Goal: Information Seeking & Learning: Compare options

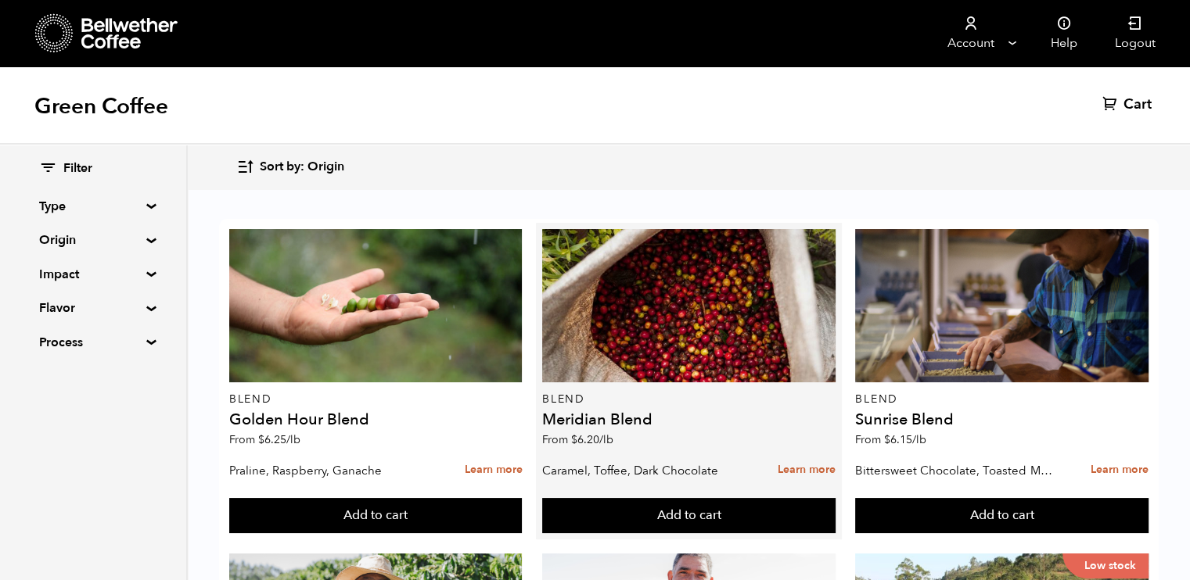
scroll to position [1311, 0]
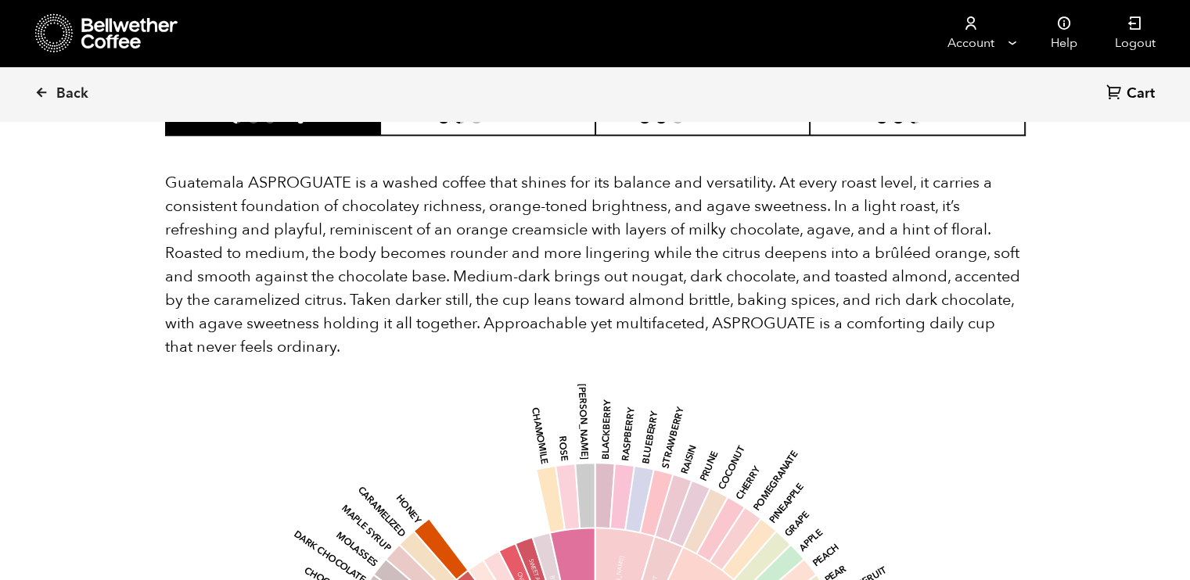
scroll to position [1054, 0]
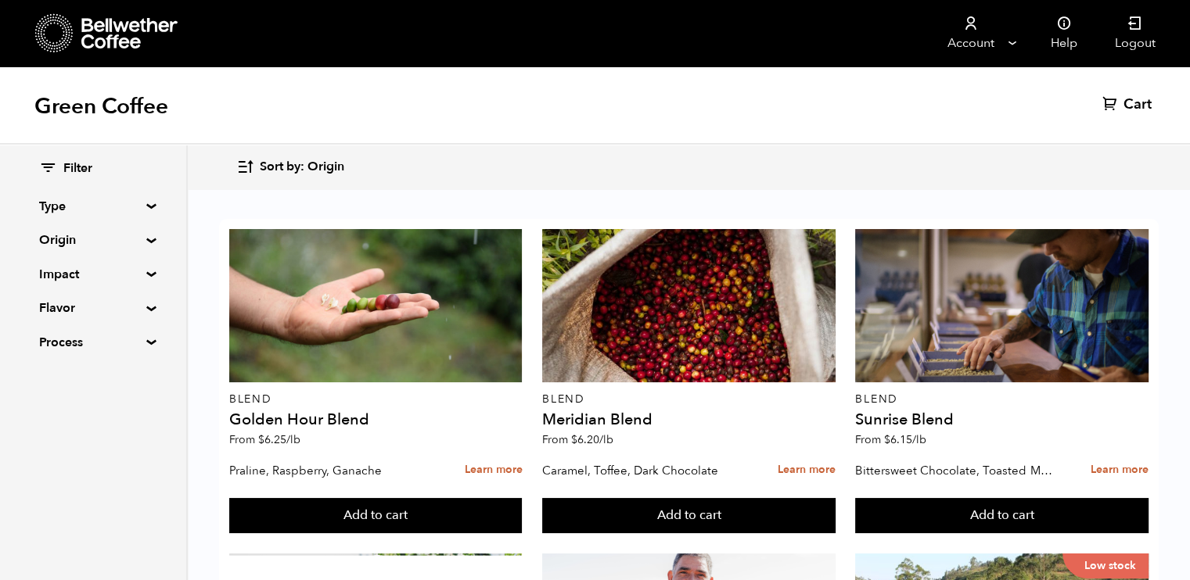
click at [142, 308] on summary "Flavor" at bounding box center [93, 308] width 108 height 19
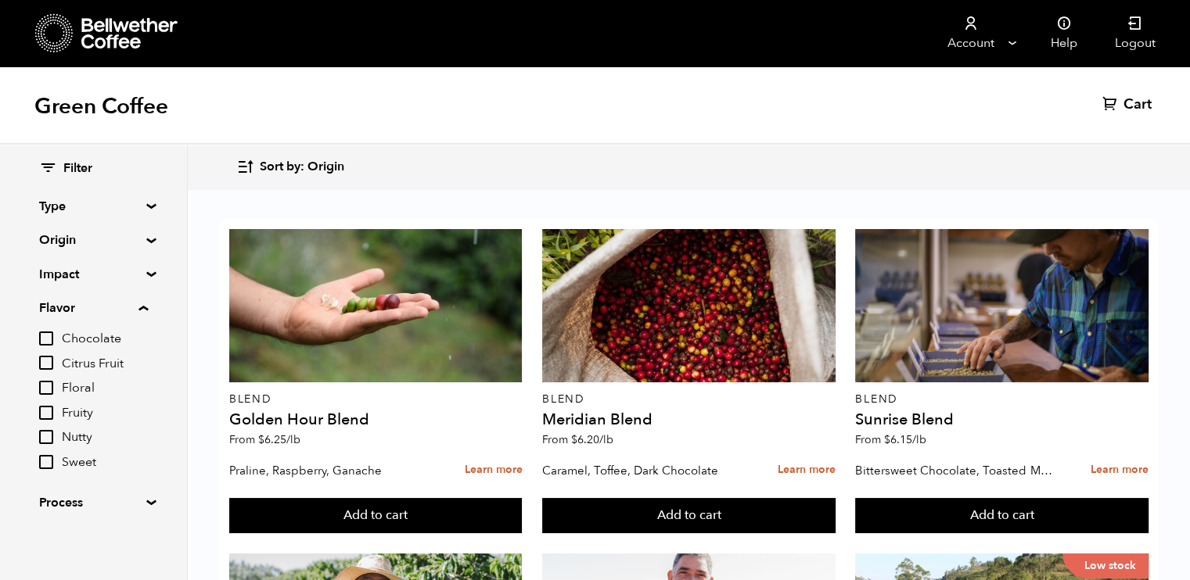
click at [40, 334] on input "Chocolate" at bounding box center [46, 339] width 14 height 14
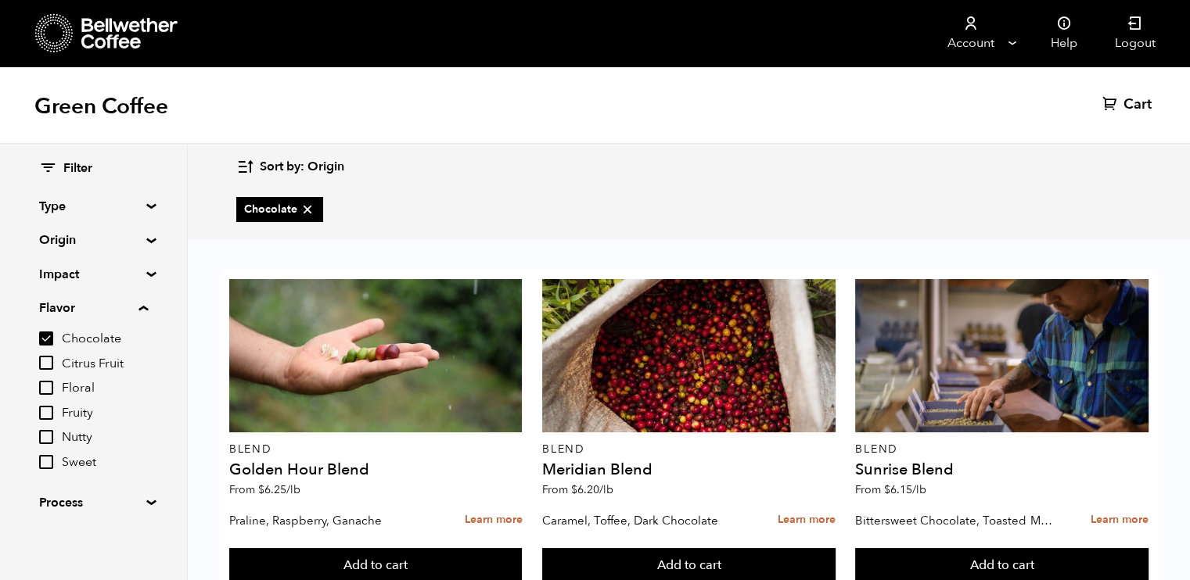
click at [45, 341] on input "Chocolate" at bounding box center [46, 339] width 14 height 14
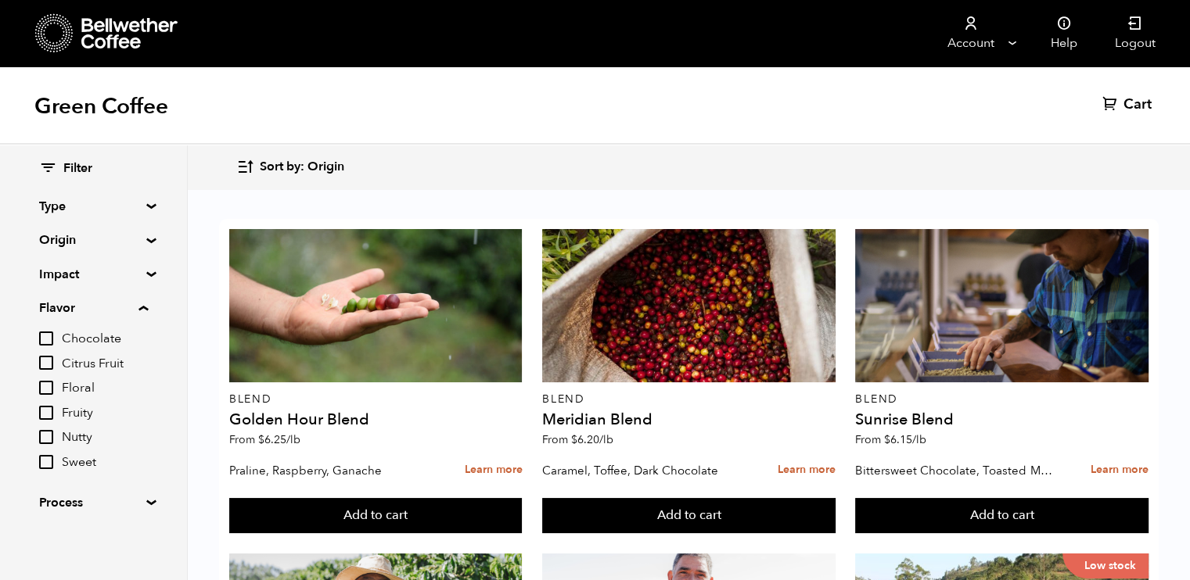
click at [45, 341] on input "Chocolate" at bounding box center [46, 339] width 14 height 14
checkbox input "true"
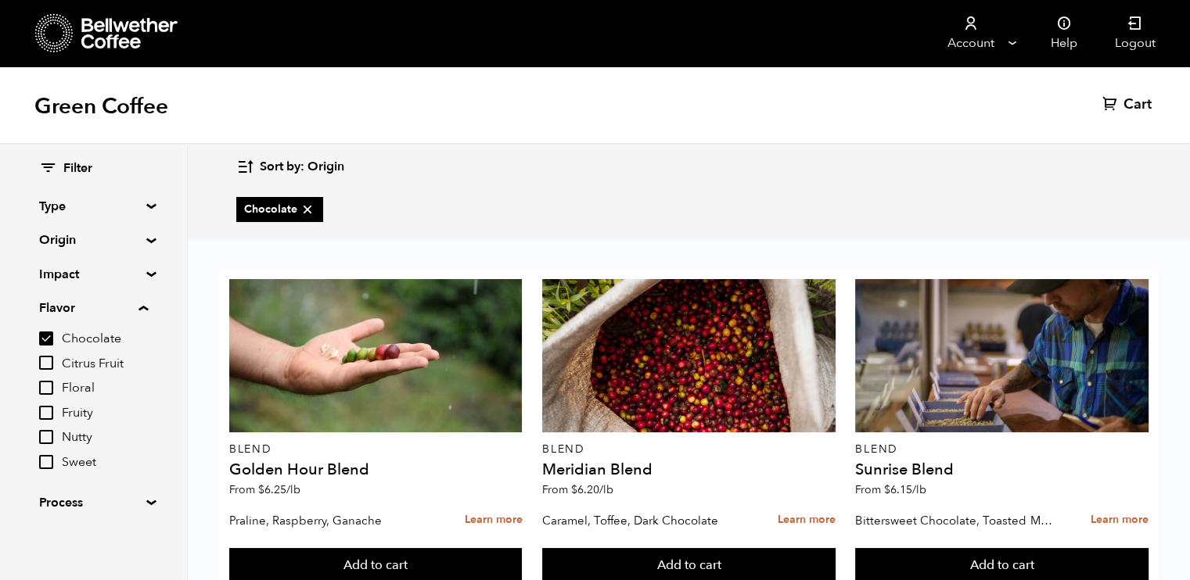
click at [45, 360] on input "Citrus Fruit" at bounding box center [46, 363] width 14 height 14
checkbox input "true"
click at [47, 413] on input "Fruity" at bounding box center [46, 413] width 14 height 14
checkbox input "true"
click at [51, 434] on input "Nutty" at bounding box center [46, 437] width 14 height 14
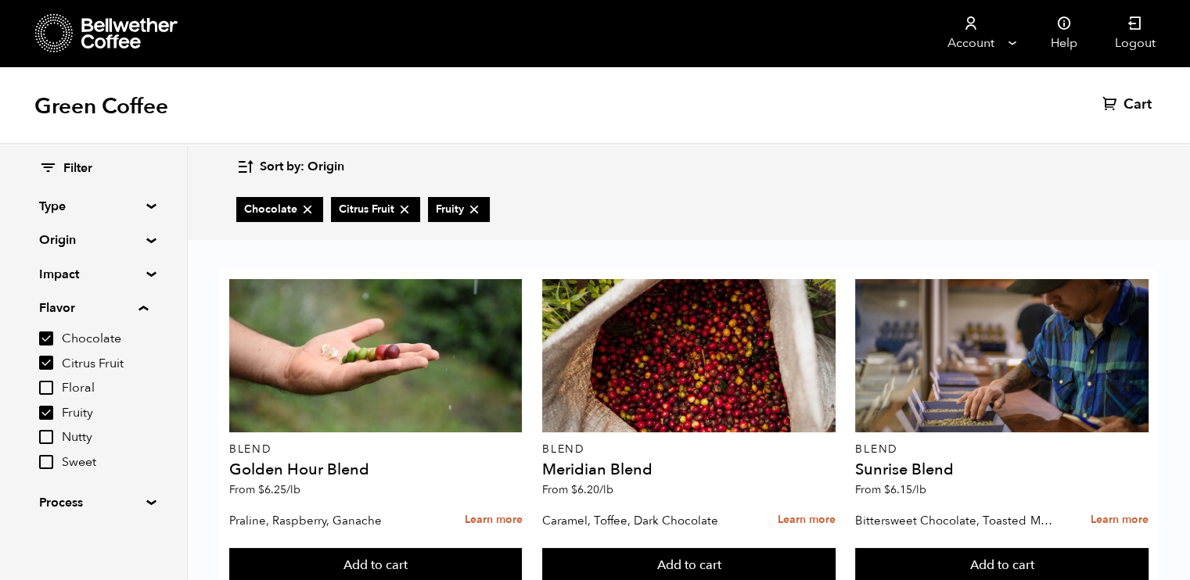
checkbox input "true"
click at [47, 453] on label "Sweet" at bounding box center [93, 462] width 109 height 19
click at [0, 0] on input "Sweet" at bounding box center [0, 0] width 0 height 0
checkbox input "true"
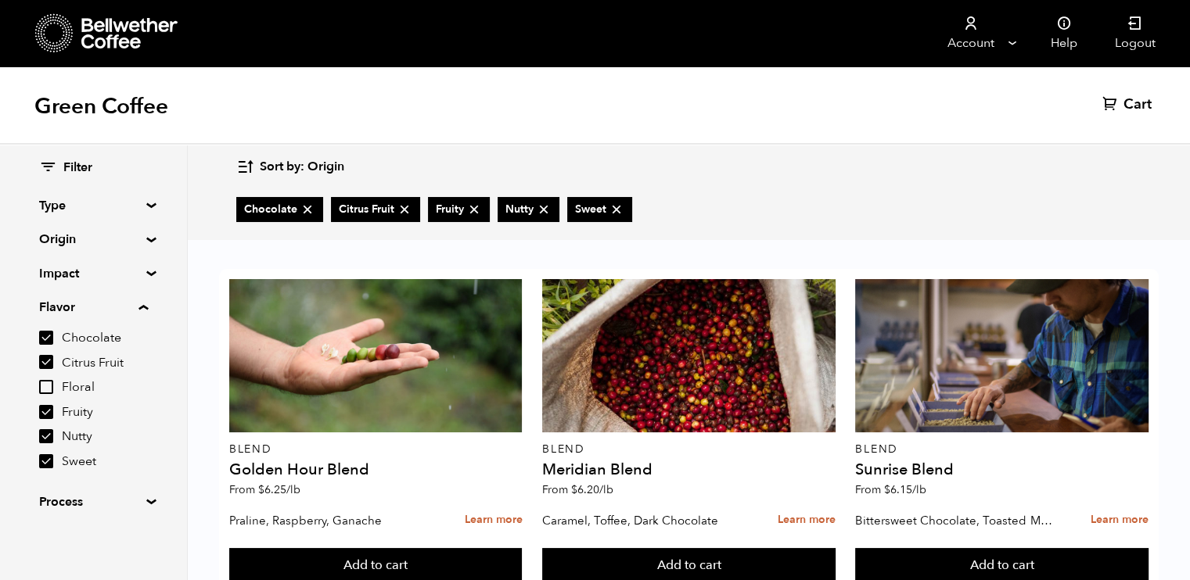
click at [710, 193] on div "Chocolate Citrus Fruit Fruity Nutty Sweet" at bounding box center [688, 210] width 904 height 50
click at [51, 387] on input "Floral" at bounding box center [46, 387] width 14 height 14
checkbox input "false"
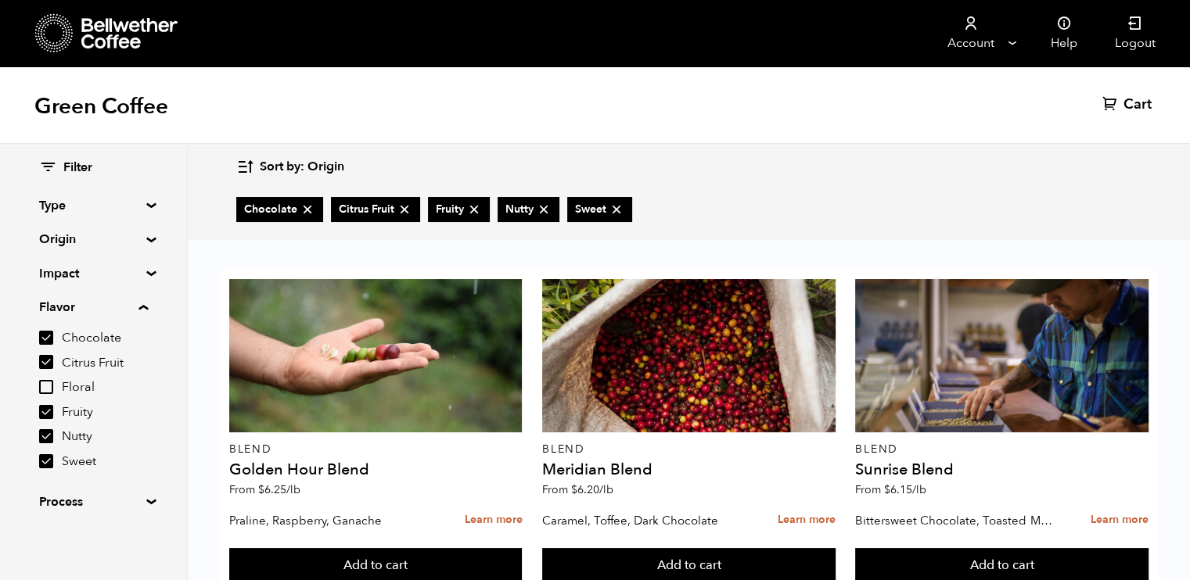
click at [148, 306] on summary "Flavor" at bounding box center [93, 307] width 109 height 19
click at [973, 163] on div "Sort by: Origin Sort by: Origin Sort by: Most recent Sort by: Name Sort by: Pri…" at bounding box center [688, 167] width 904 height 37
click at [86, 171] on span "Filter" at bounding box center [77, 168] width 29 height 17
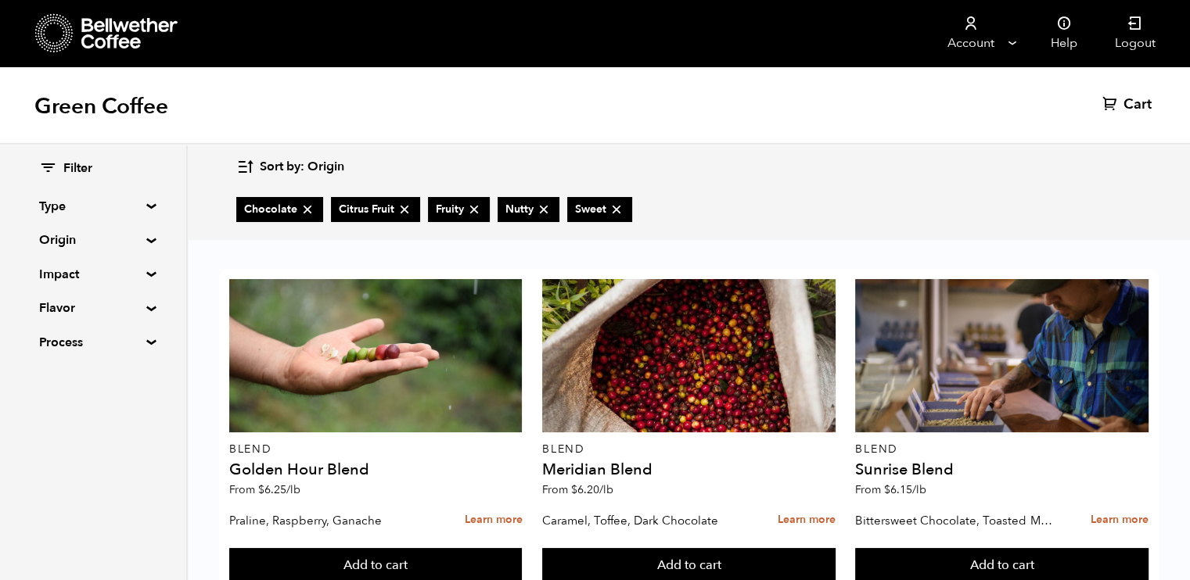
click at [147, 205] on summary "Type" at bounding box center [93, 206] width 108 height 19
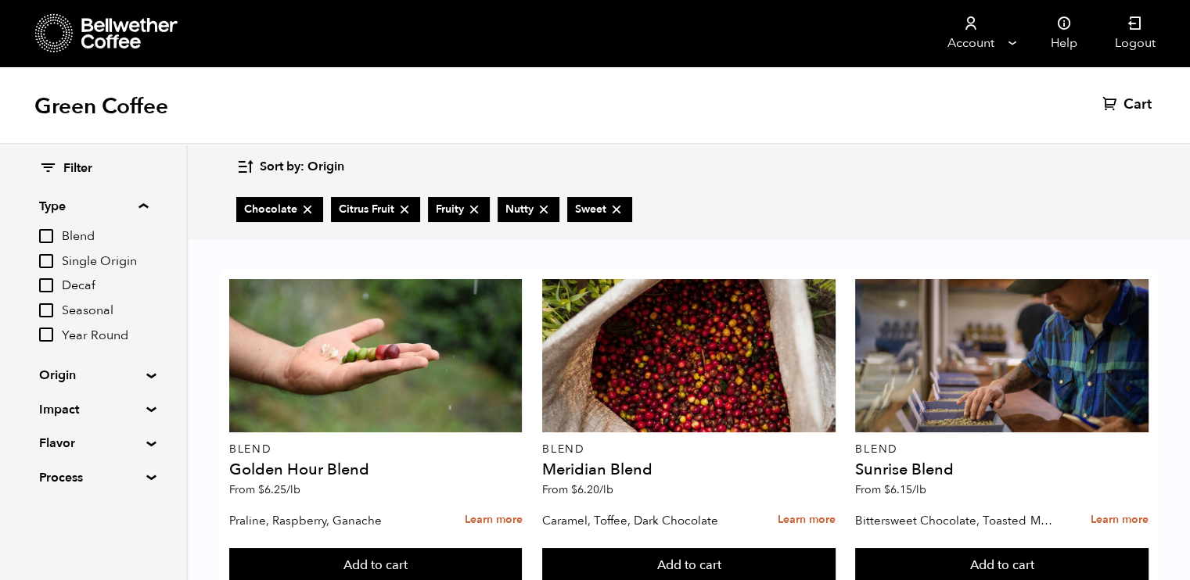
click at [148, 205] on summary "Type" at bounding box center [93, 206] width 109 height 19
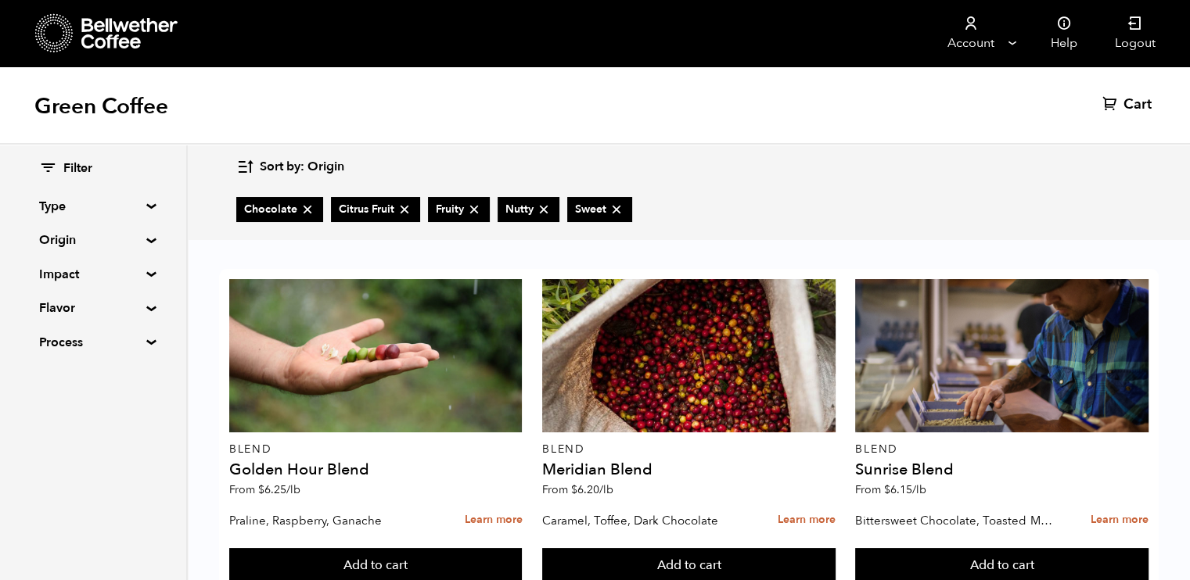
click at [147, 205] on summary "Type" at bounding box center [93, 206] width 108 height 19
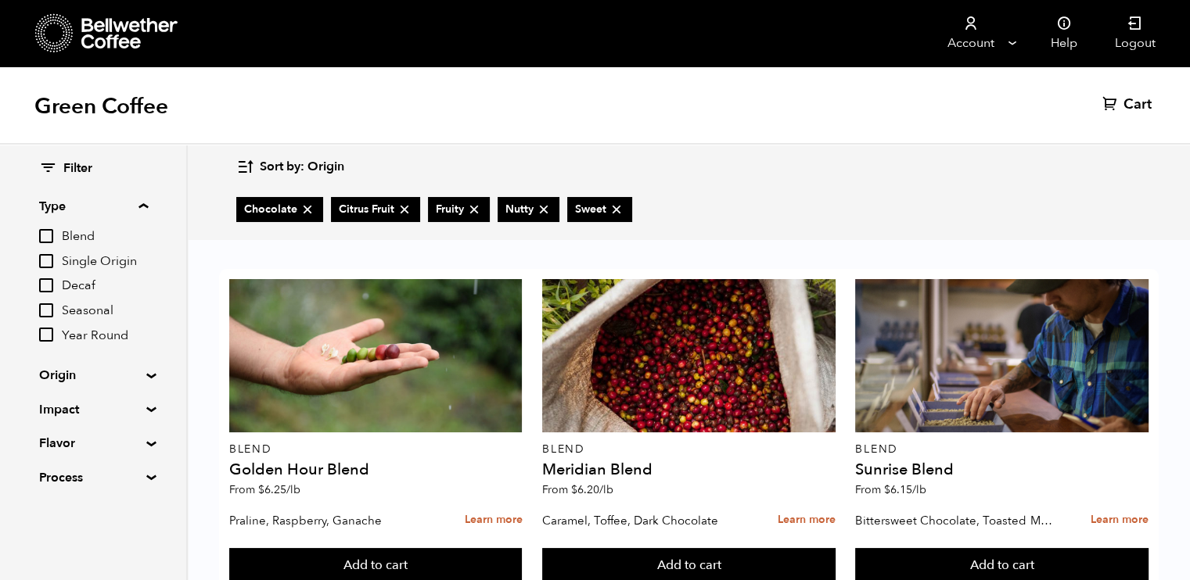
click at [52, 232] on input "Blend" at bounding box center [46, 236] width 14 height 14
click at [52, 235] on input "Blend" at bounding box center [46, 236] width 14 height 14
click at [47, 238] on input "Blend" at bounding box center [46, 236] width 14 height 14
checkbox input "false"
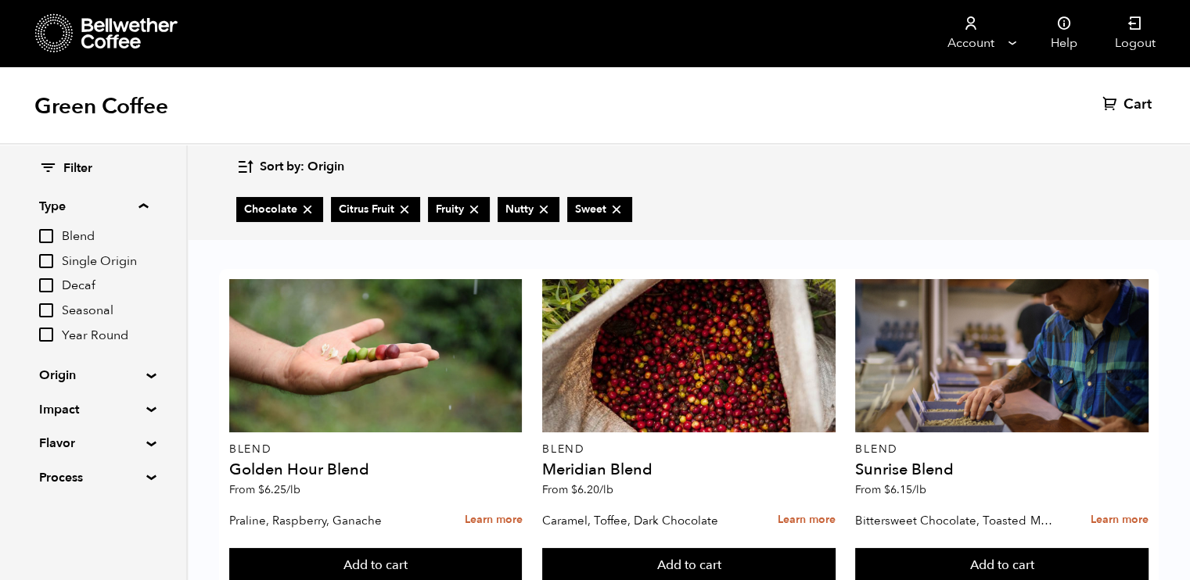
click at [44, 257] on input "Single Origin" at bounding box center [46, 261] width 14 height 14
checkbox input "true"
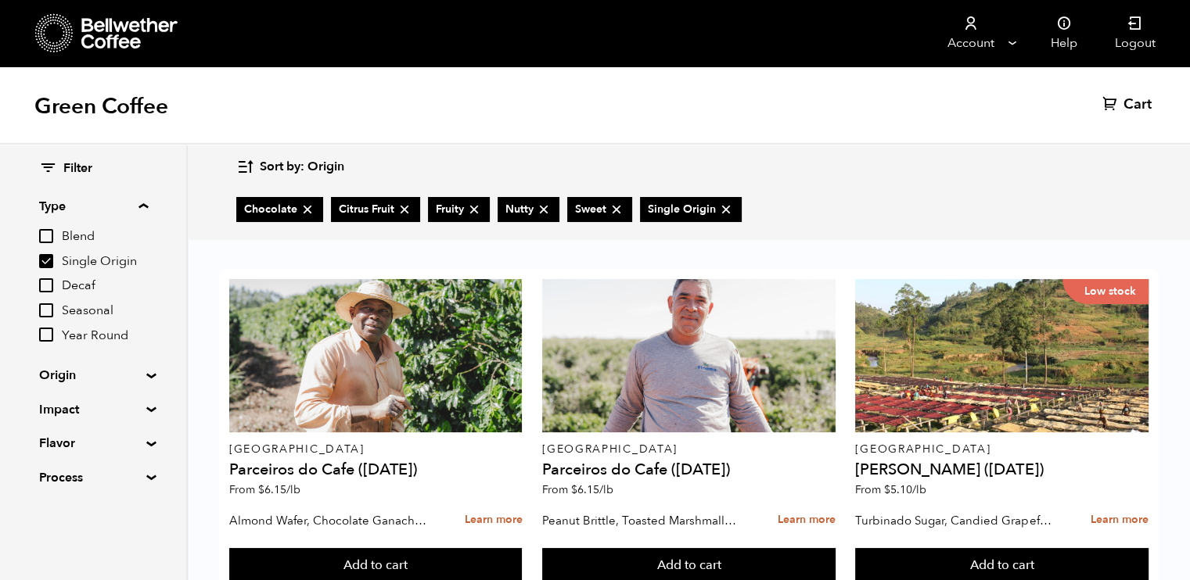
click at [304, 206] on icon at bounding box center [308, 210] width 16 height 16
checkbox input "false"
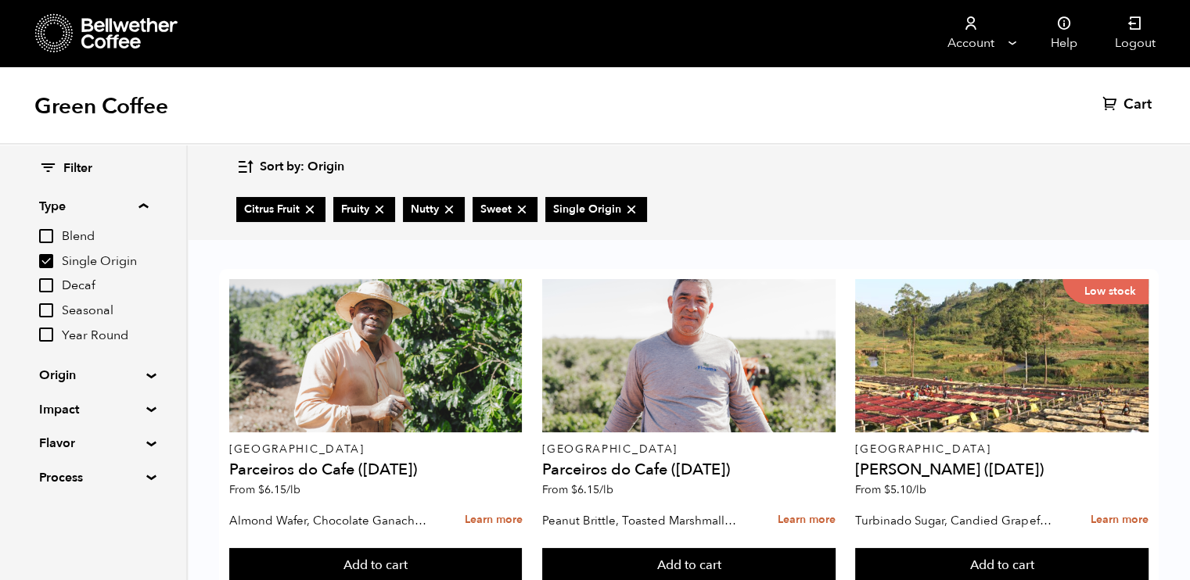
click at [304, 204] on icon at bounding box center [310, 210] width 16 height 16
checkbox input "false"
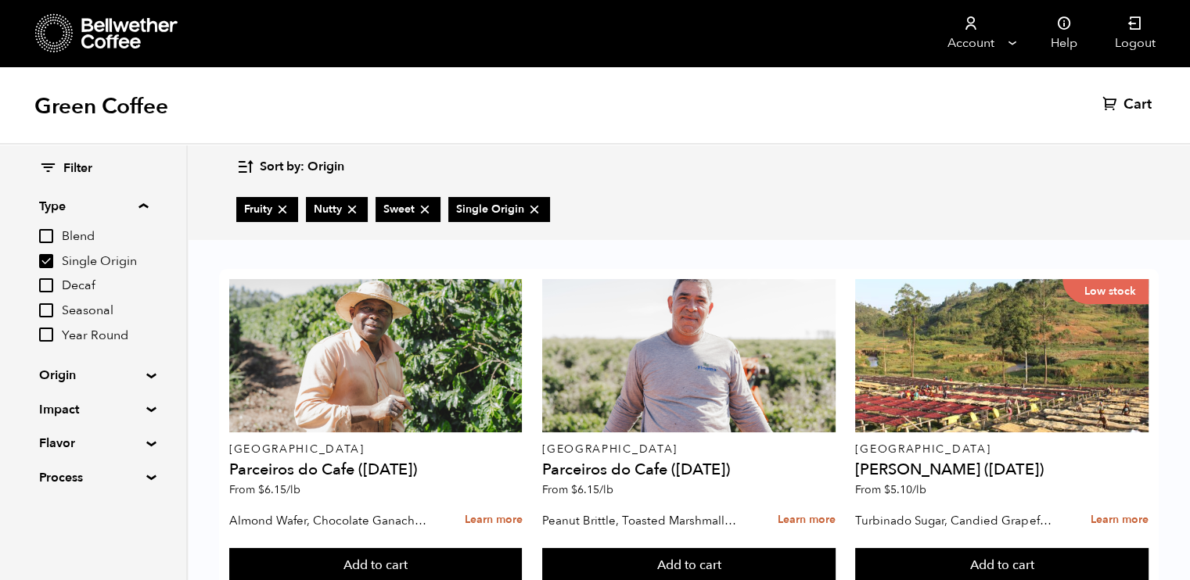
click at [304, 204] on ul "Fruity Nutty Sweet Single Origin" at bounding box center [397, 210] width 322 height 50
click at [285, 206] on icon at bounding box center [283, 210] width 16 height 16
checkbox input "false"
click at [285, 206] on icon at bounding box center [283, 210] width 16 height 16
checkbox input "false"
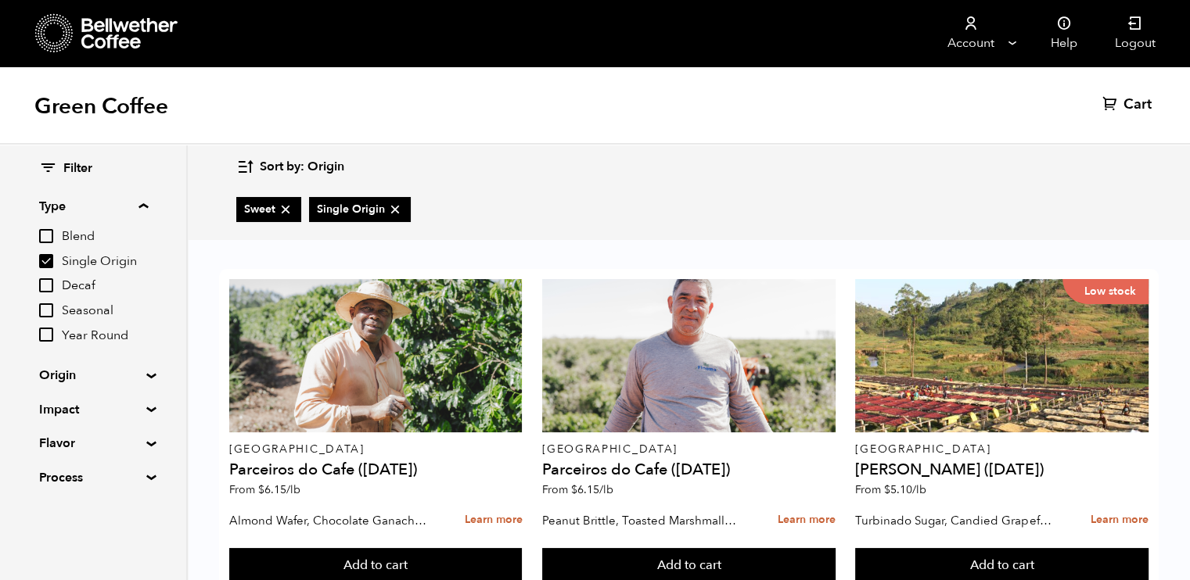
click at [285, 206] on icon at bounding box center [286, 210] width 16 height 16
checkbox input "false"
click at [323, 209] on icon at bounding box center [322, 210] width 16 height 16
checkbox input "false"
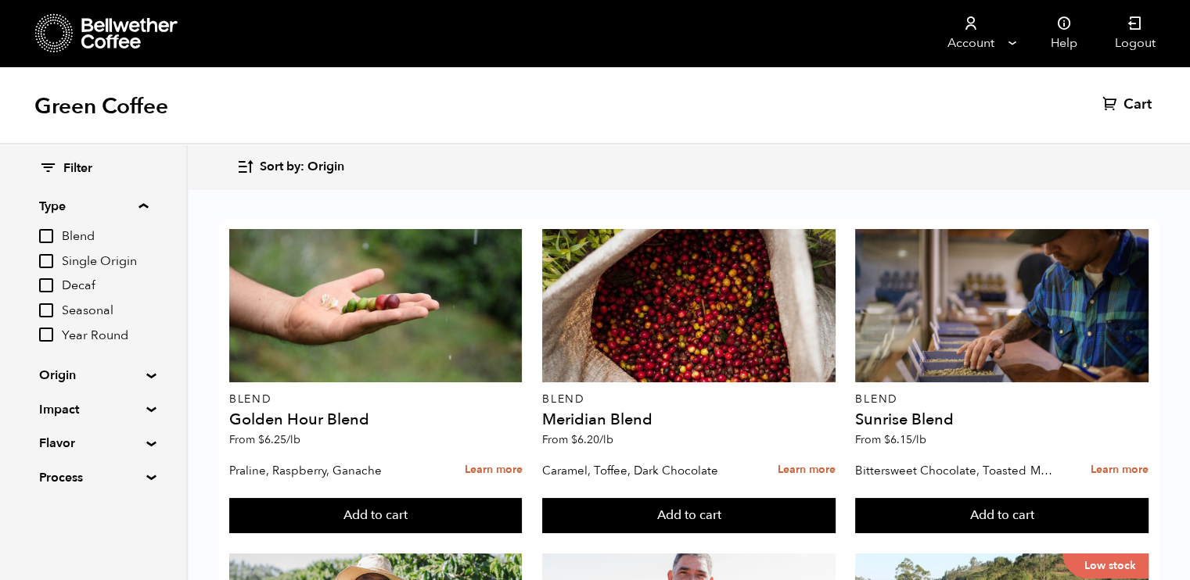
click at [146, 207] on summary "Type" at bounding box center [93, 206] width 109 height 19
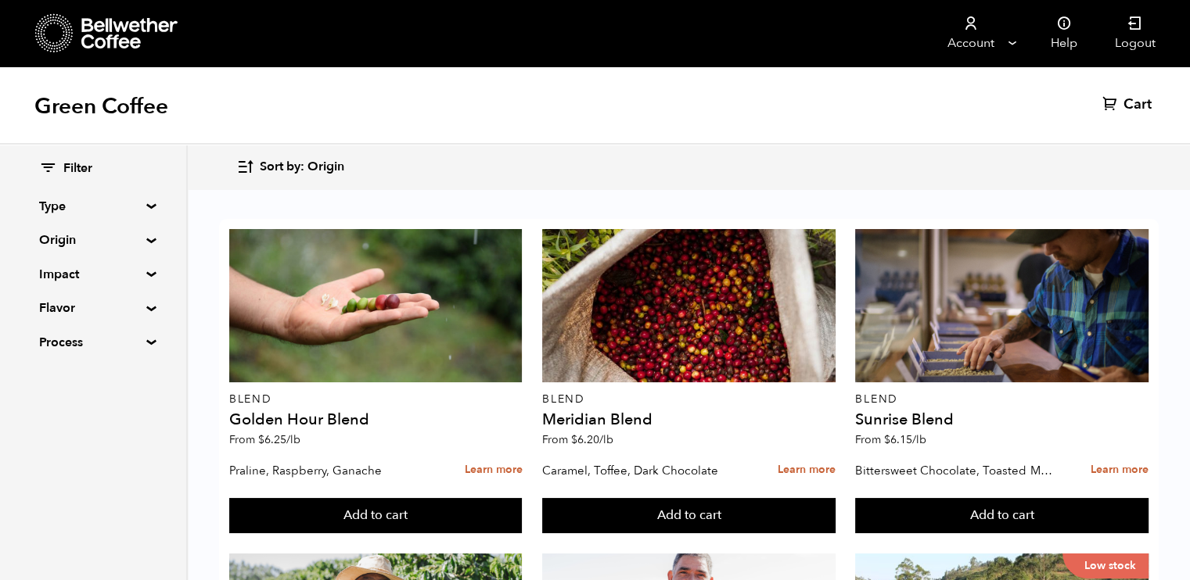
click at [77, 170] on span "Filter" at bounding box center [77, 168] width 29 height 17
click at [42, 170] on icon at bounding box center [48, 168] width 18 height 19
click at [141, 311] on summary "Flavor" at bounding box center [93, 308] width 108 height 19
click at [47, 340] on input "Chocolate" at bounding box center [46, 339] width 14 height 14
checkbox input "true"
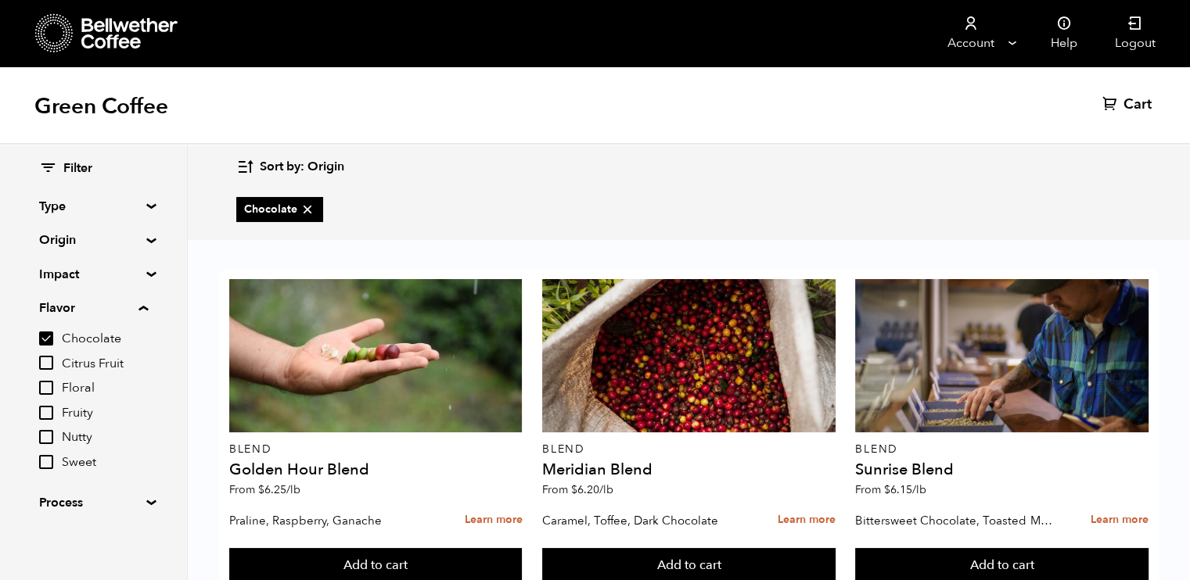
click at [47, 359] on input "Citrus Fruit" at bounding box center [46, 363] width 14 height 14
checkbox input "true"
click at [47, 411] on input "Fruity" at bounding box center [46, 413] width 14 height 14
checkbox input "true"
click at [44, 439] on input "Nutty" at bounding box center [46, 437] width 14 height 14
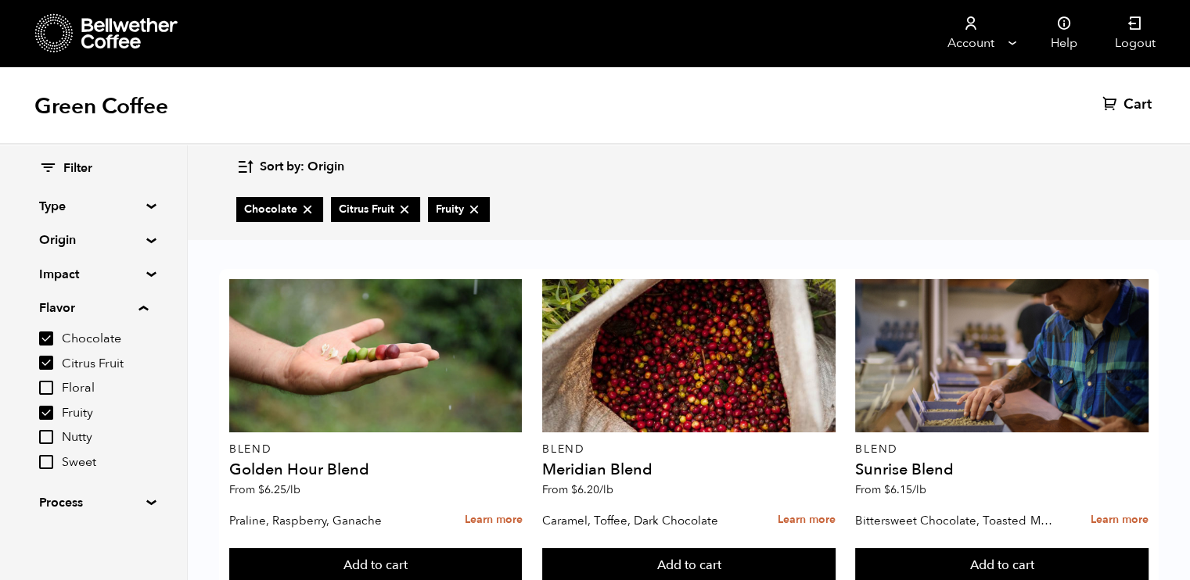
checkbox input "true"
click at [44, 462] on input "Sweet" at bounding box center [46, 462] width 14 height 14
checkbox input "true"
click at [147, 310] on summary "Flavor" at bounding box center [93, 308] width 109 height 19
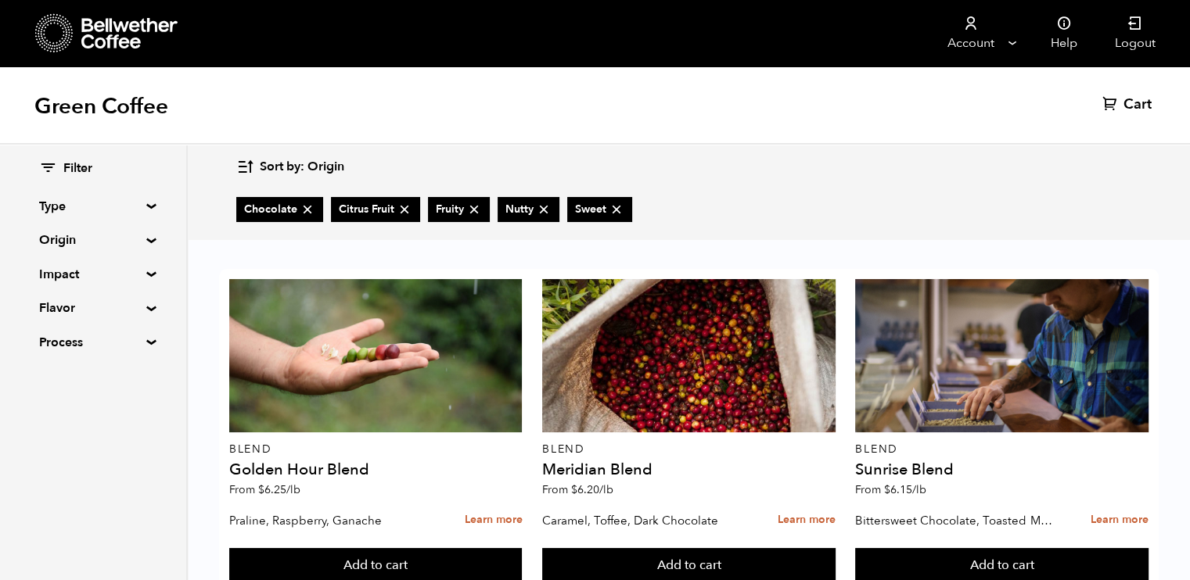
click at [142, 243] on summary "Origin" at bounding box center [93, 240] width 108 height 19
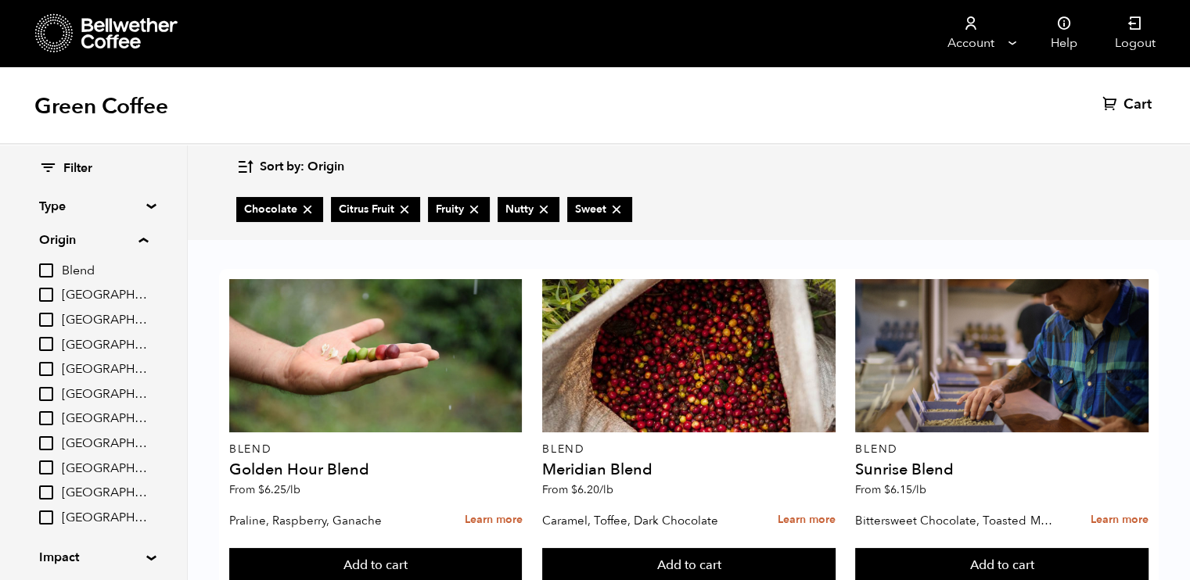
click at [142, 243] on summary "Origin" at bounding box center [93, 240] width 109 height 19
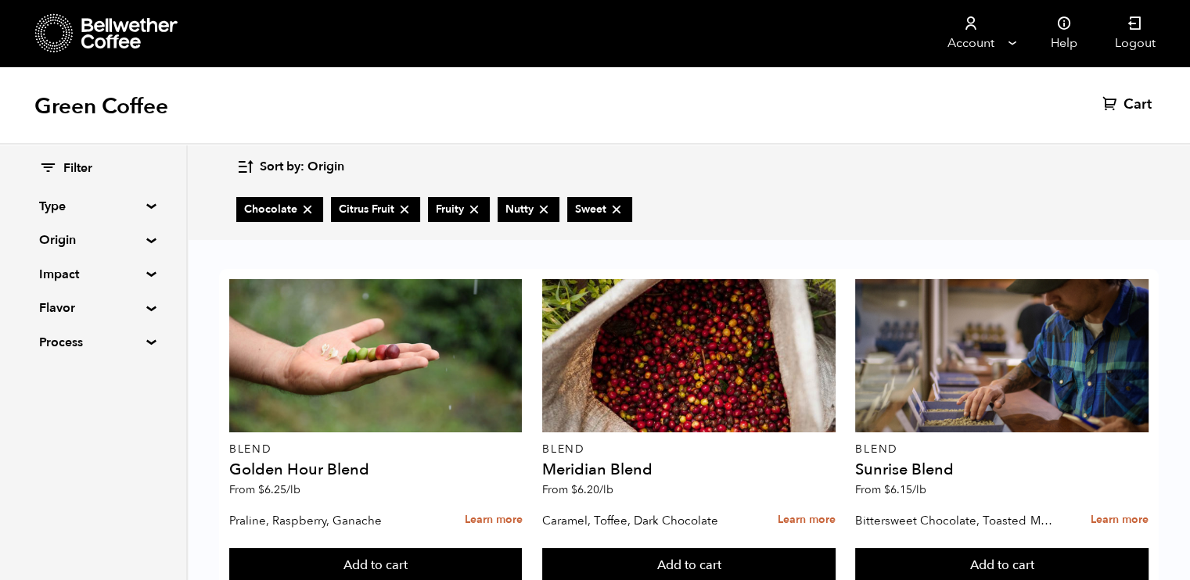
scroll to position [92, 0]
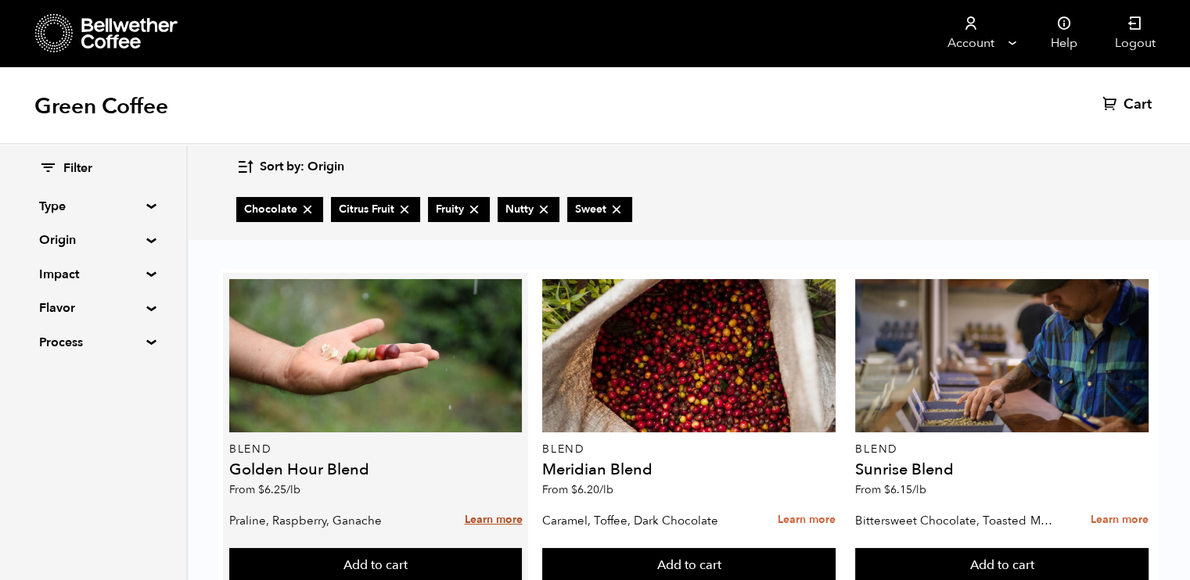
click at [482, 504] on link "Learn more" at bounding box center [493, 521] width 58 height 34
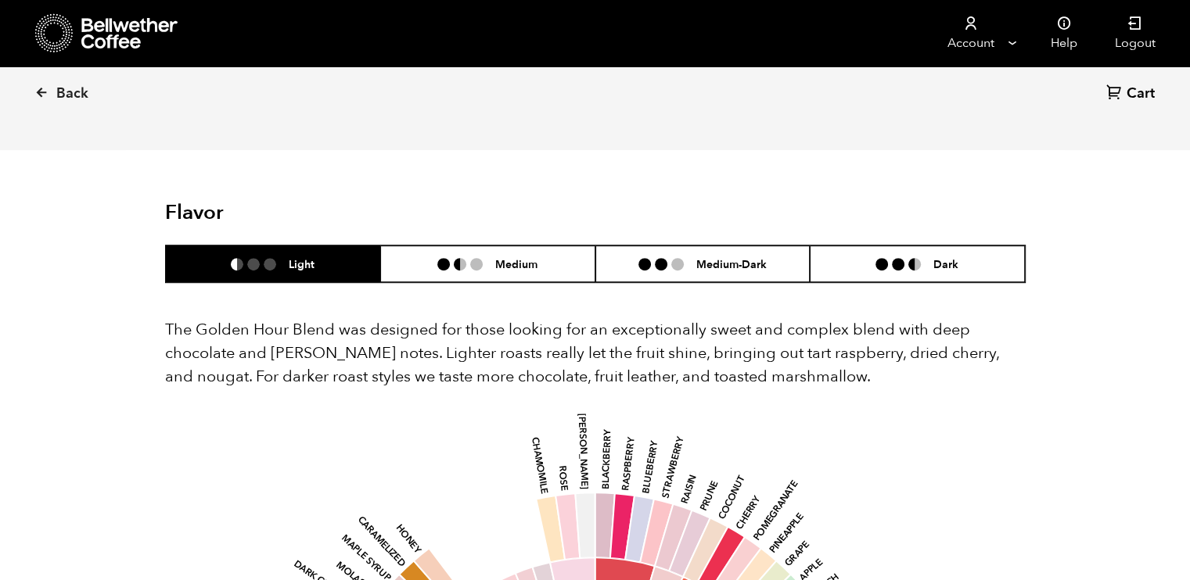
scroll to position [807, 0]
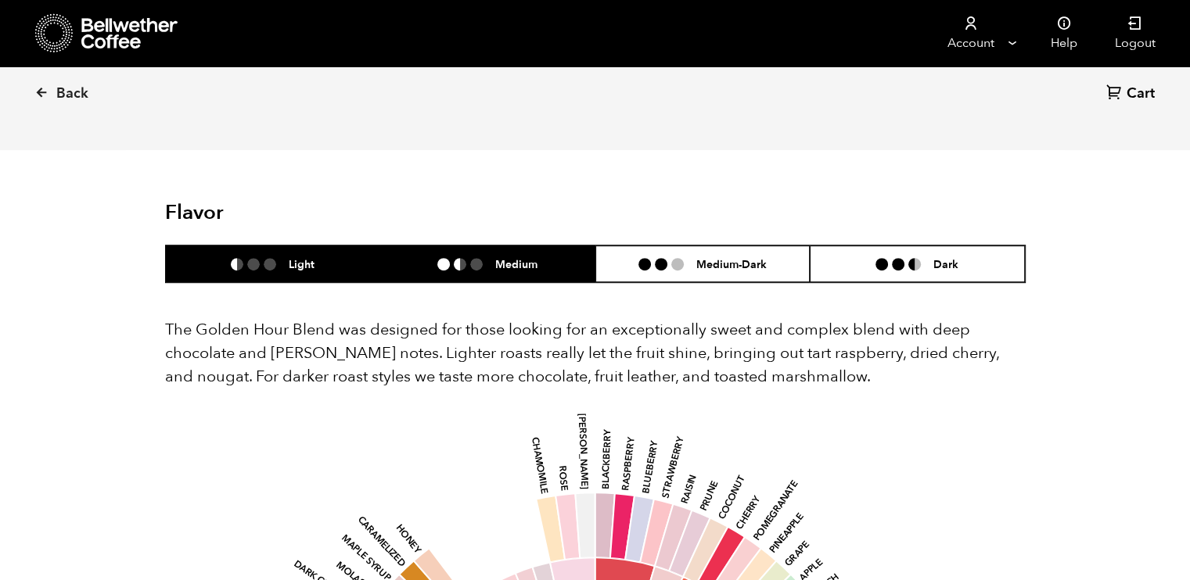
click at [551, 261] on li "Medium" at bounding box center [487, 264] width 215 height 37
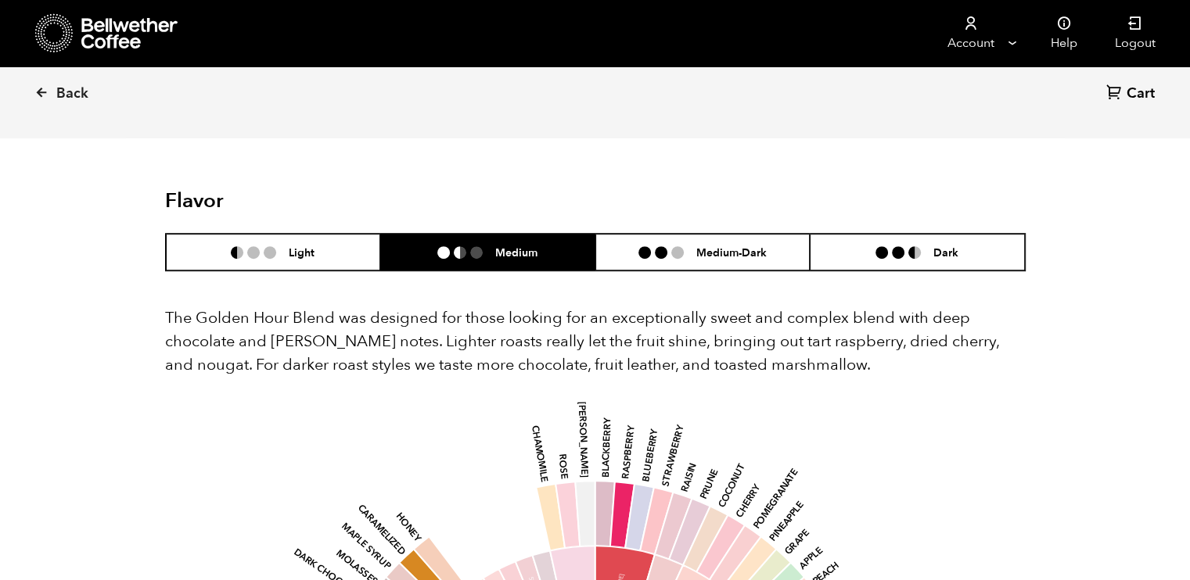
scroll to position [818, 0]
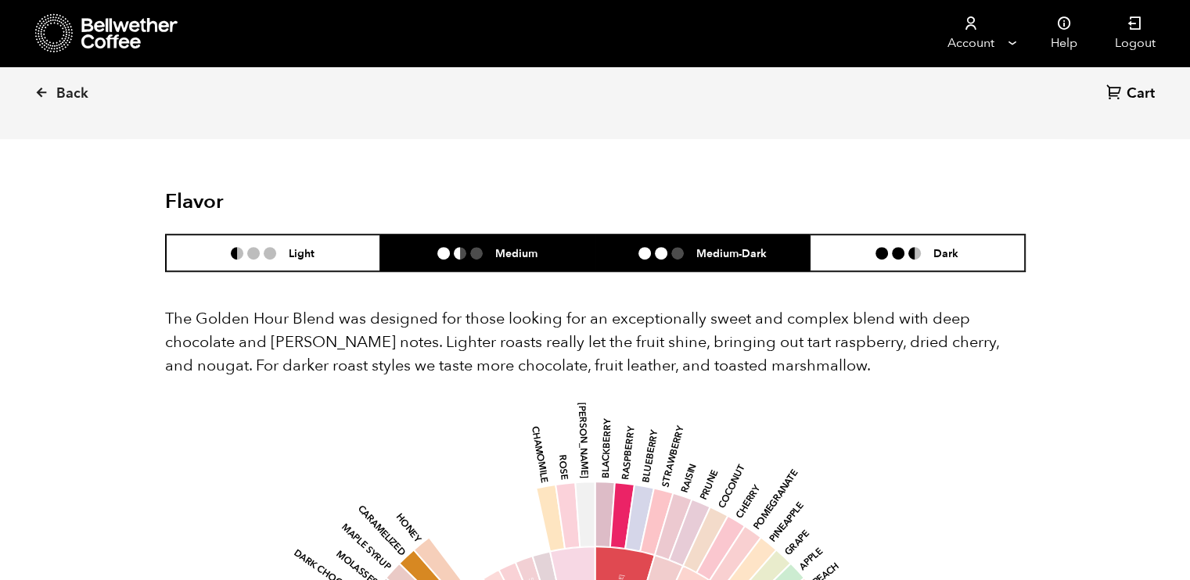
click at [759, 240] on li "Medium-Dark" at bounding box center [702, 253] width 215 height 37
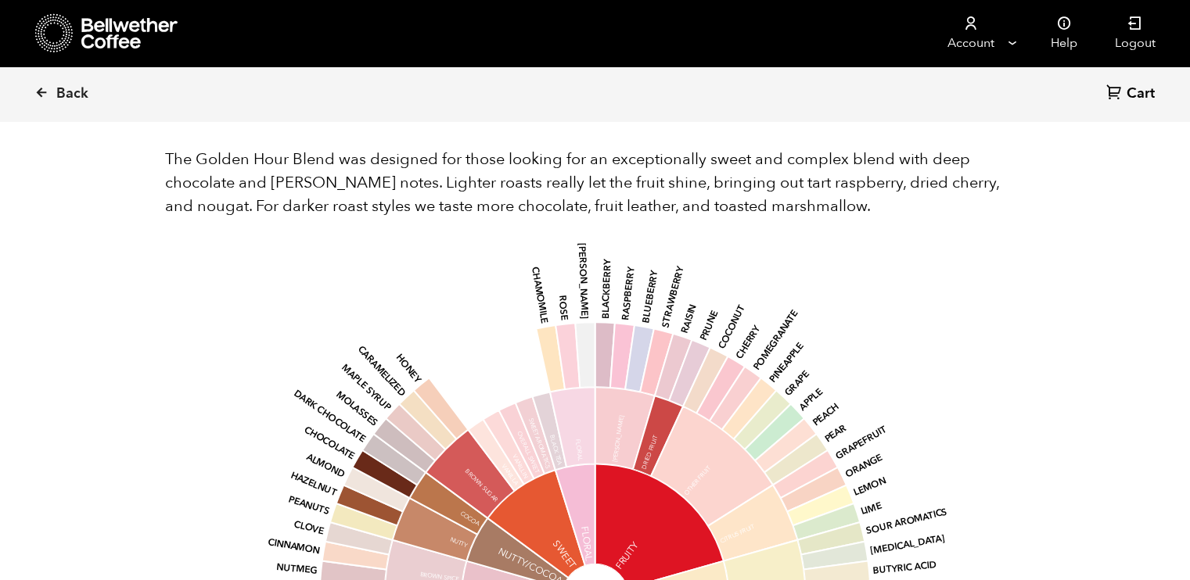
scroll to position [804, 0]
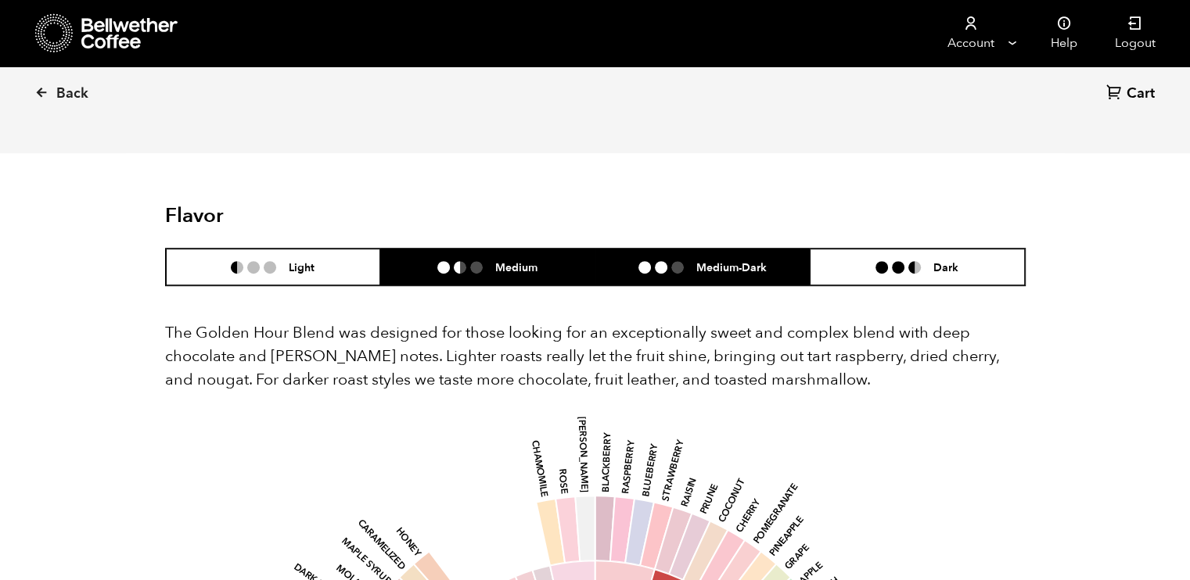
click at [527, 256] on li "Medium" at bounding box center [487, 267] width 215 height 37
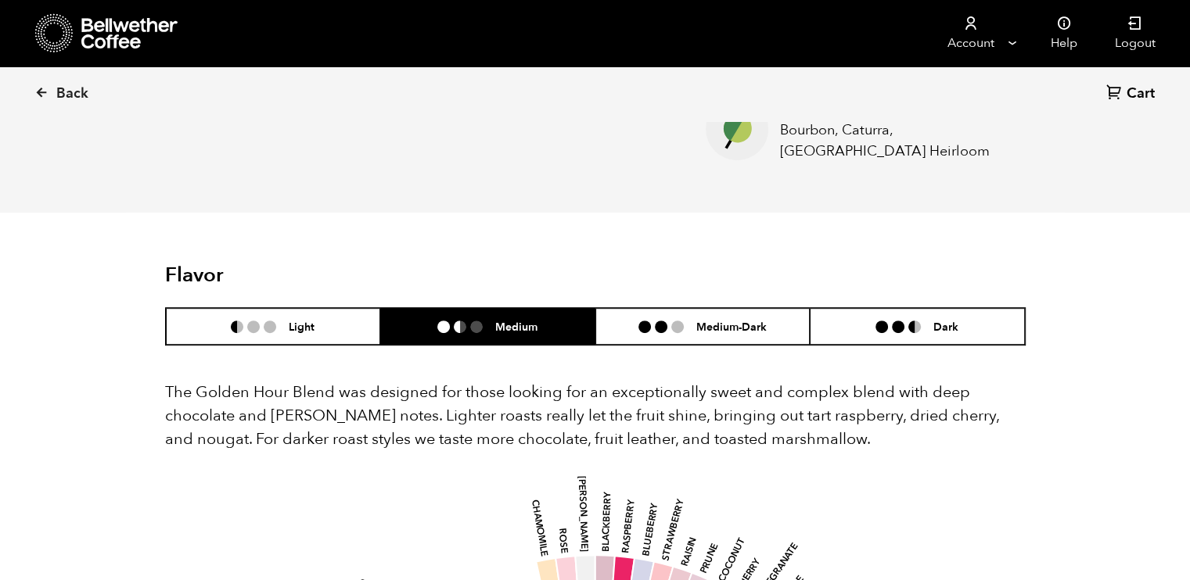
scroll to position [754, 0]
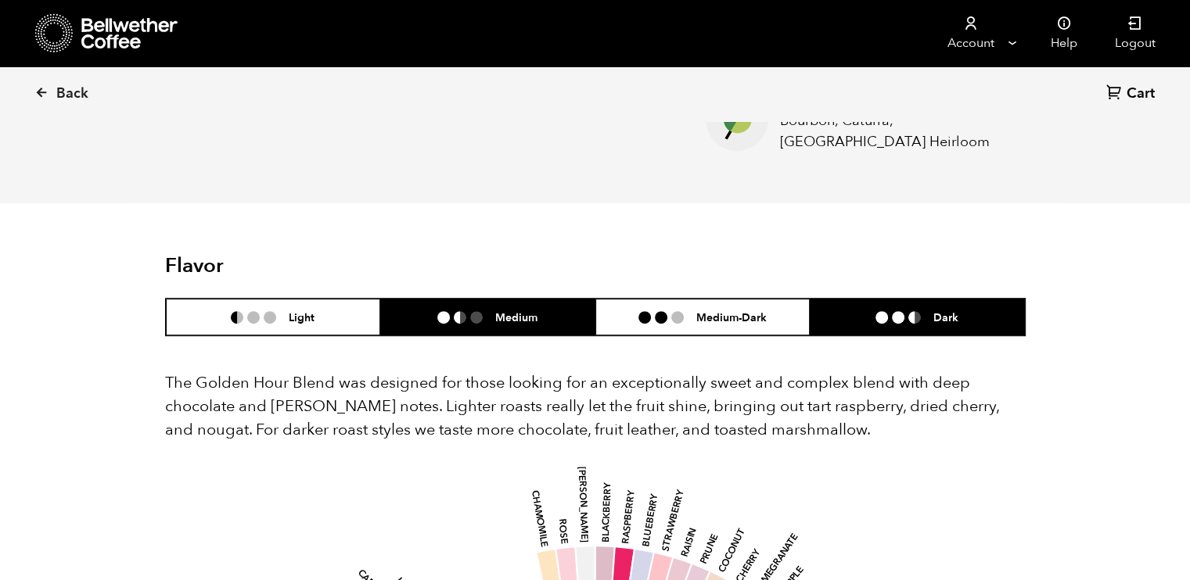
click at [864, 313] on li "Dark" at bounding box center [917, 317] width 215 height 37
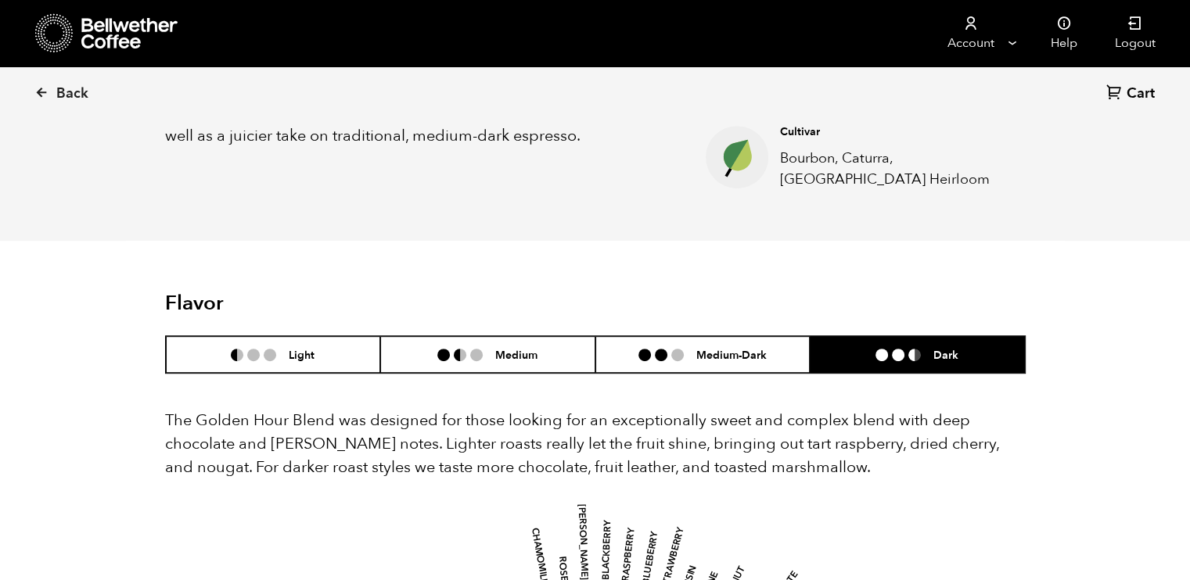
scroll to position [717, 0]
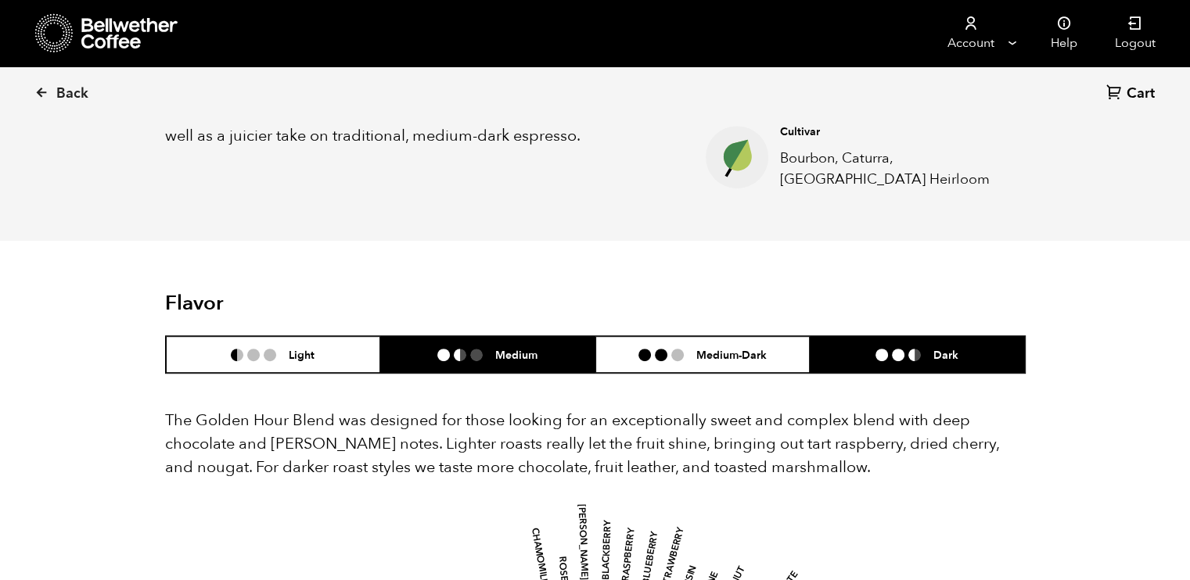
click at [521, 368] on li "Medium" at bounding box center [487, 354] width 215 height 37
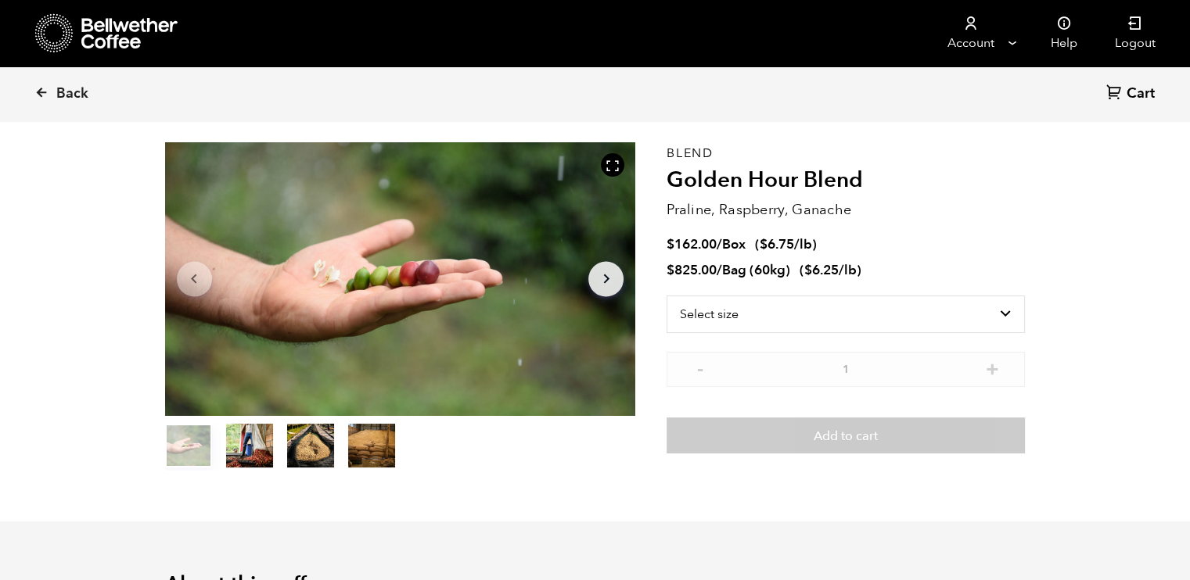
scroll to position [56, 0]
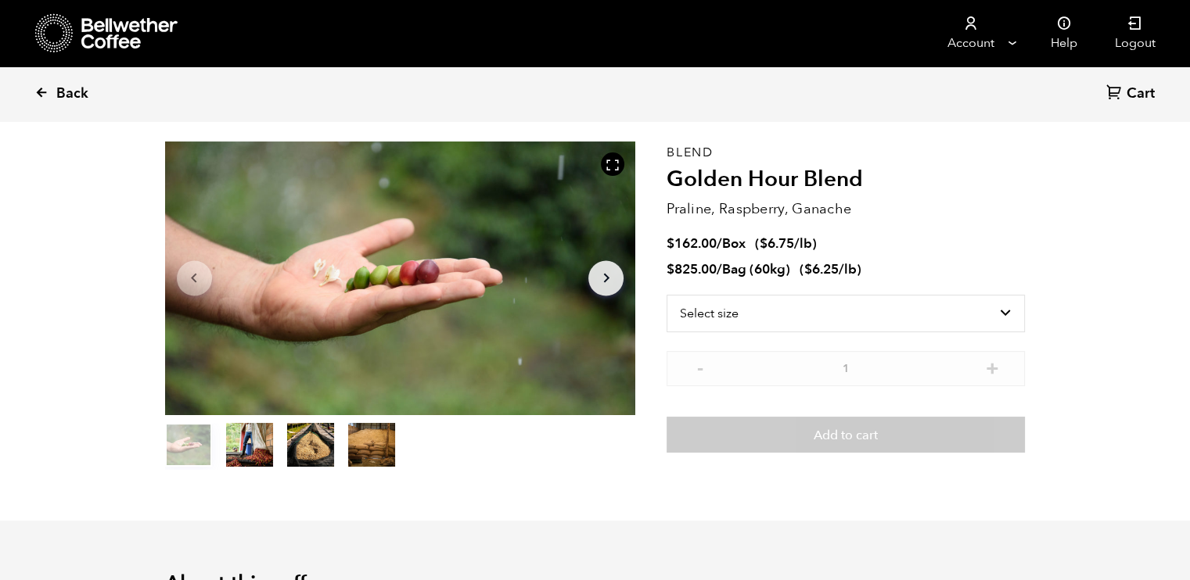
click at [72, 97] on span "Back" at bounding box center [72, 93] width 32 height 19
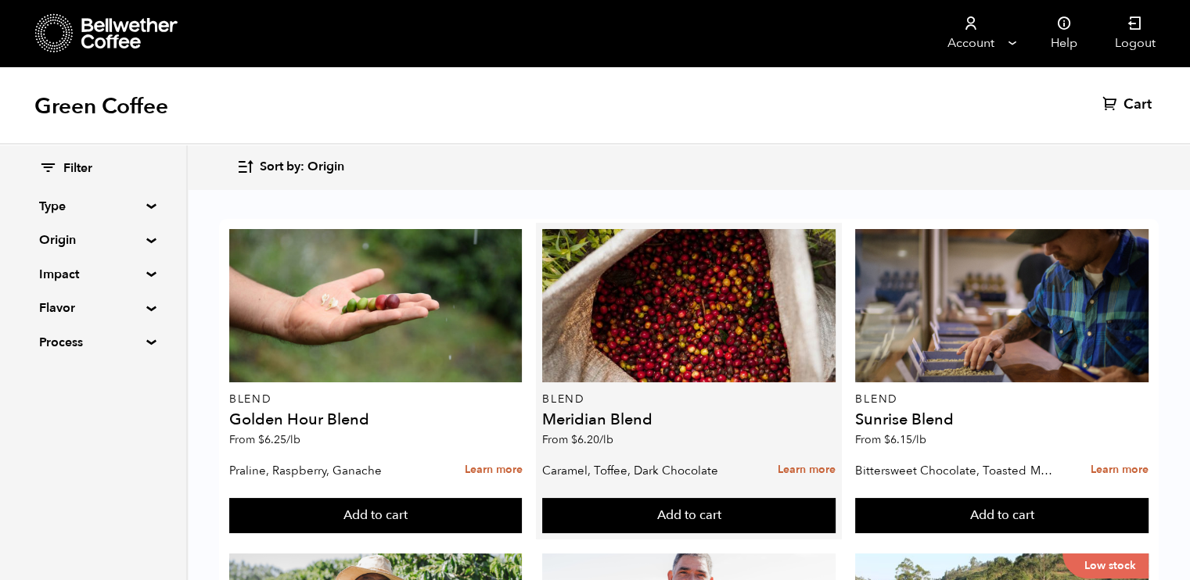
click at [574, 390] on div "Blend Meridian Blend From $ 6.20 /lb" at bounding box center [688, 342] width 293 height 226
click at [818, 476] on link "Learn more" at bounding box center [807, 471] width 58 height 34
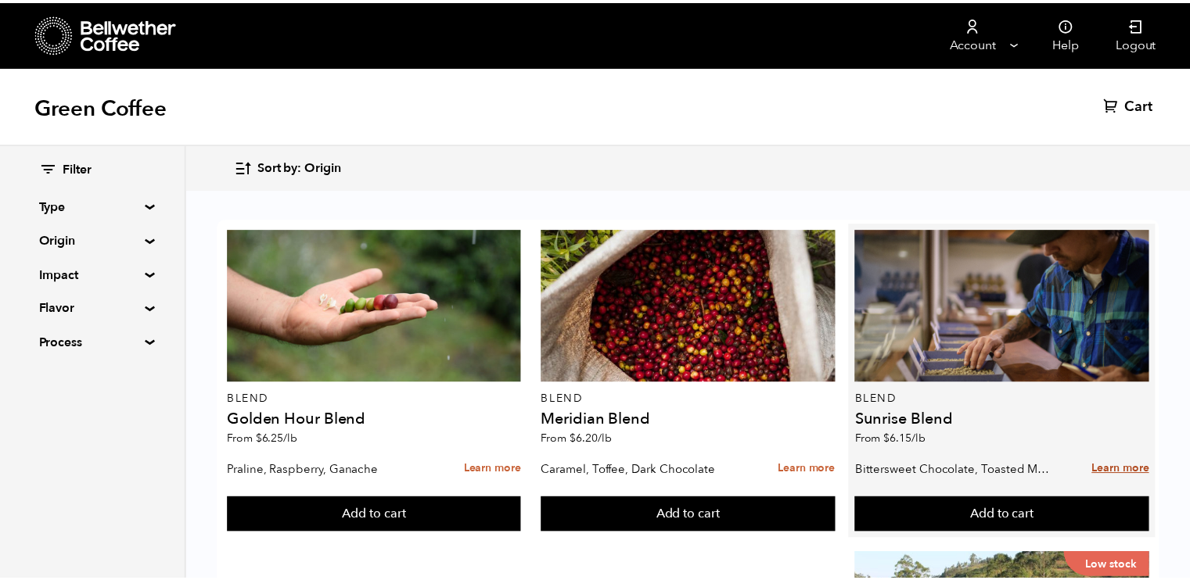
scroll to position [144, 0]
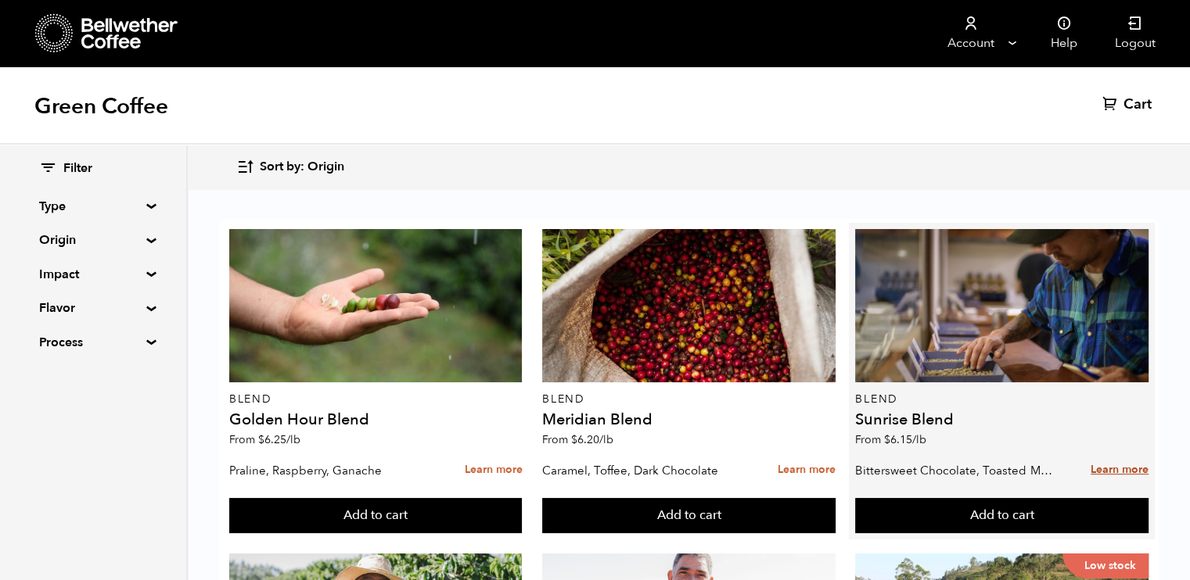
click at [1134, 454] on link "Learn more" at bounding box center [1120, 471] width 58 height 34
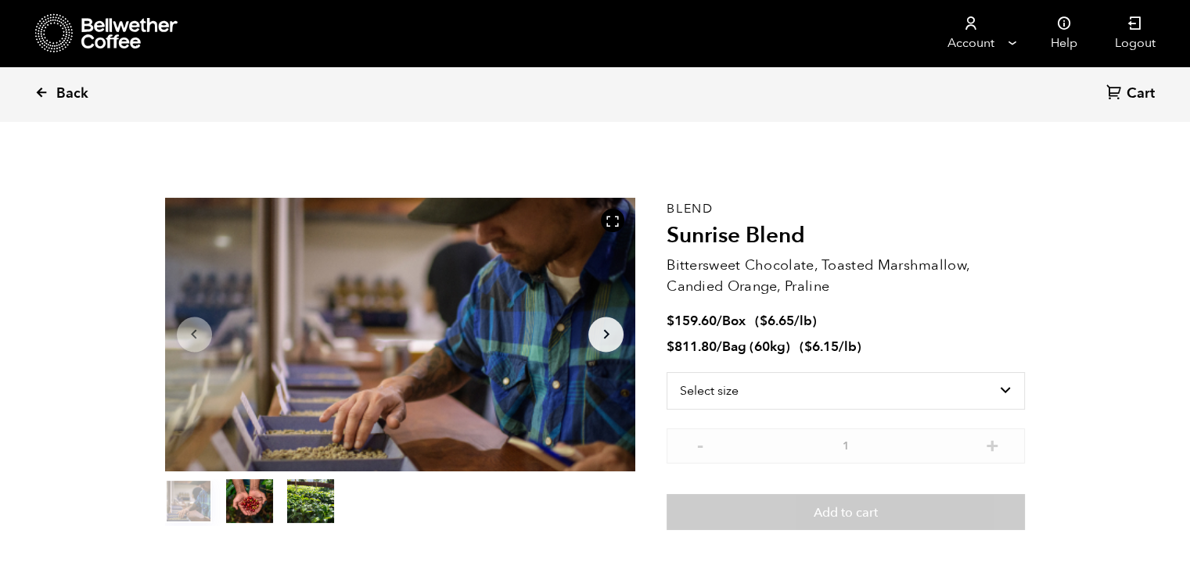
click at [80, 93] on span "Back" at bounding box center [72, 93] width 32 height 19
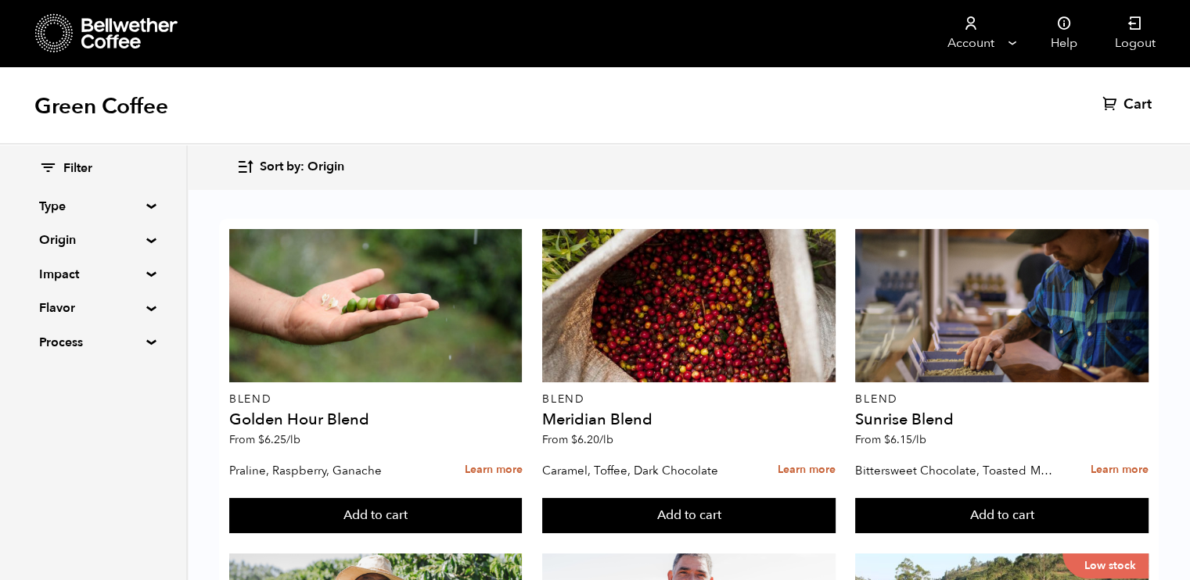
click at [145, 341] on summary "Process" at bounding box center [93, 342] width 108 height 19
click at [145, 341] on summary "Process" at bounding box center [93, 342] width 109 height 19
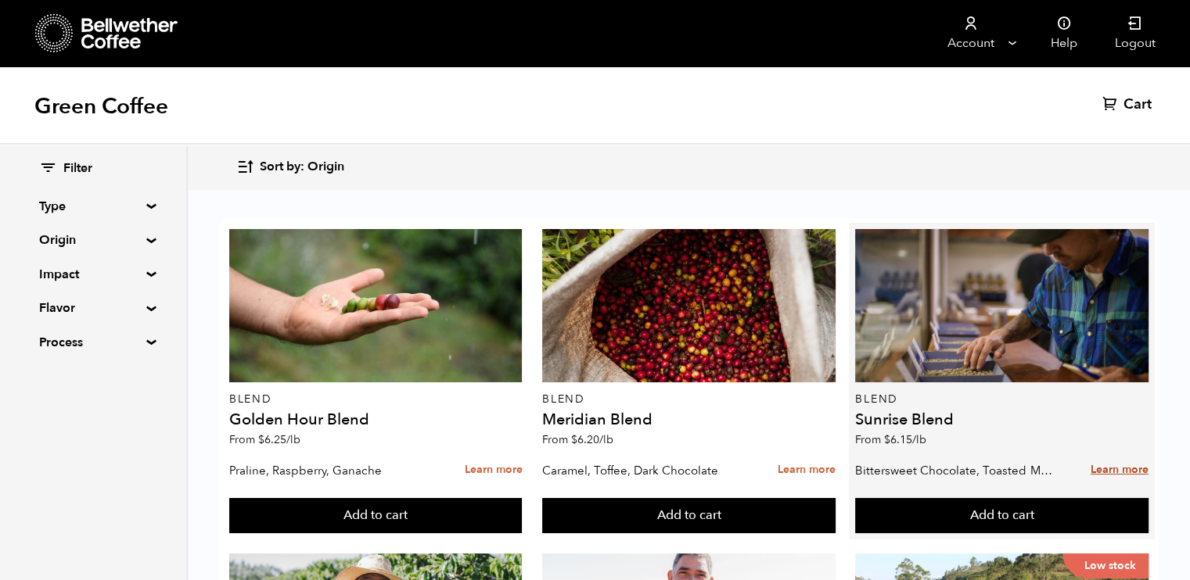
click at [1118, 467] on link "Learn more" at bounding box center [1120, 471] width 58 height 34
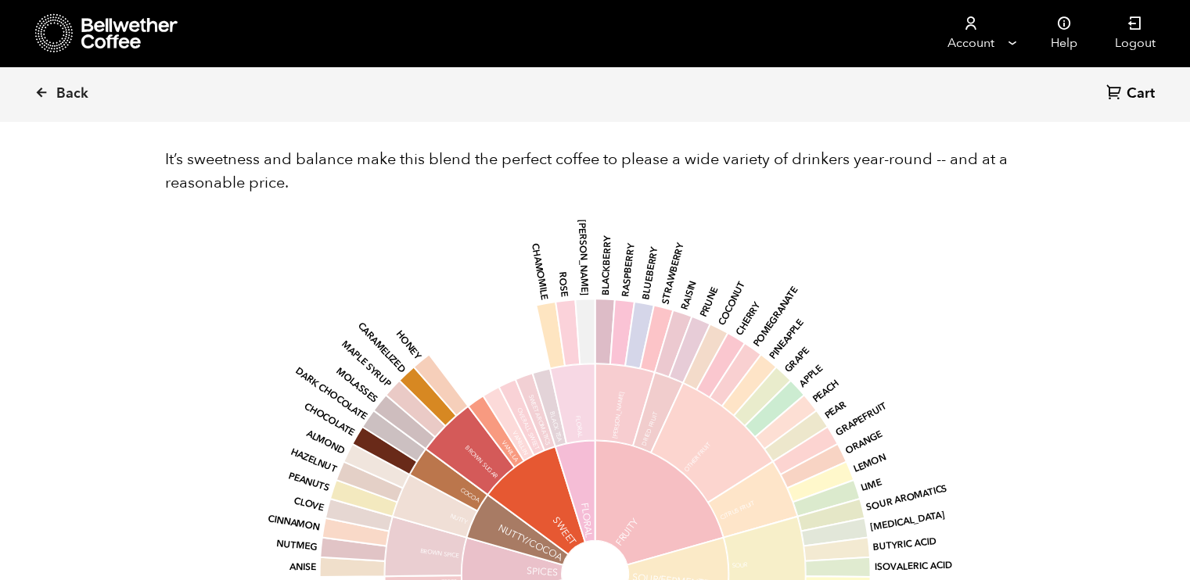
scroll to position [958, 0]
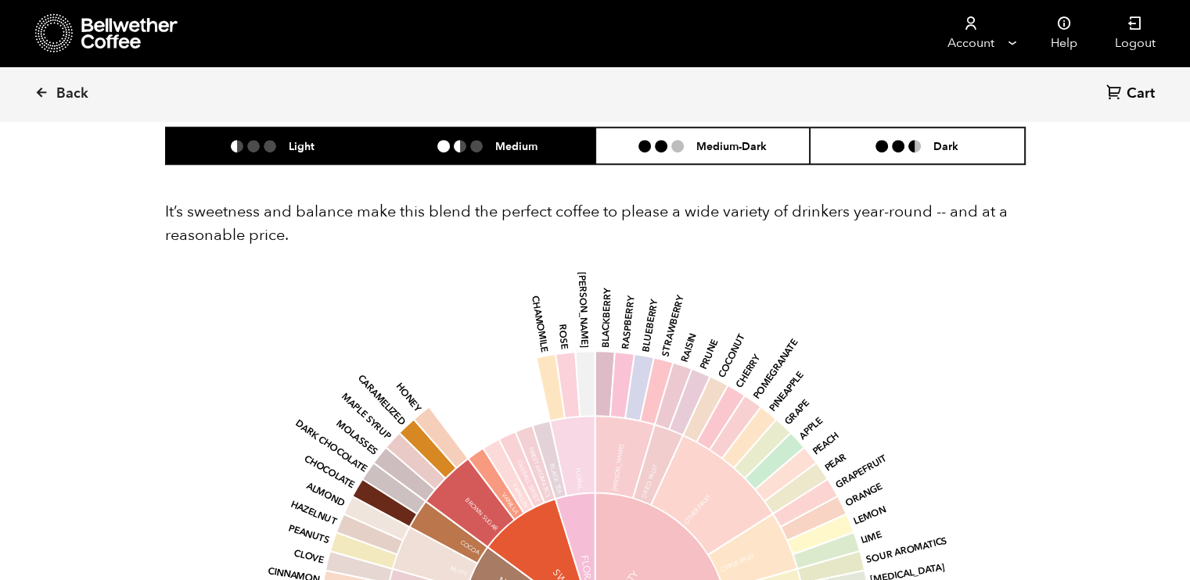
click at [510, 139] on h6 "Medium" at bounding box center [516, 145] width 42 height 13
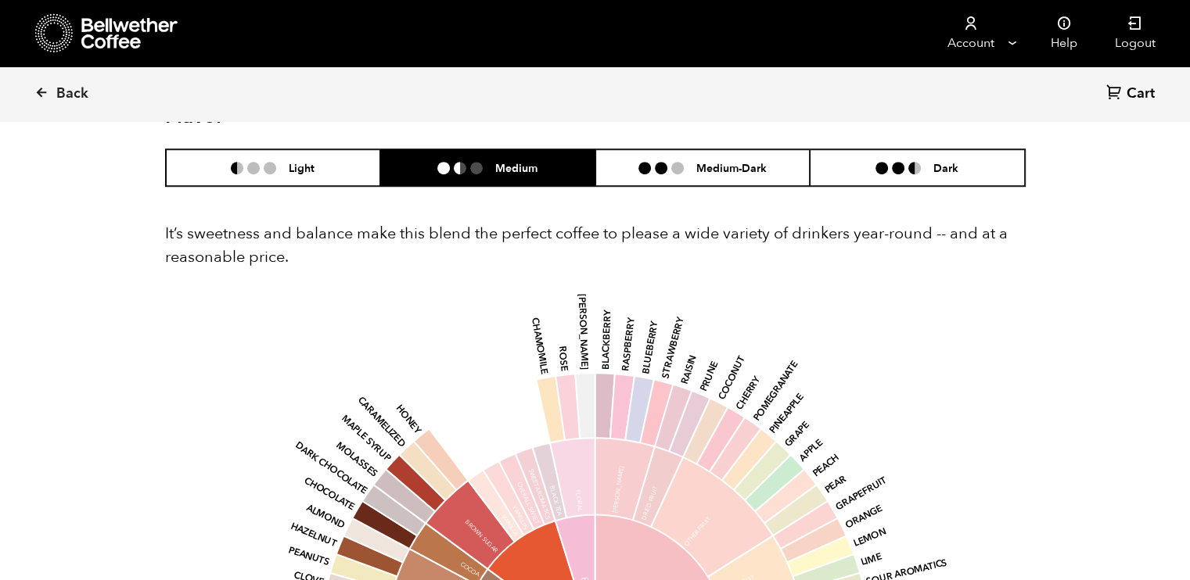
scroll to position [935, 0]
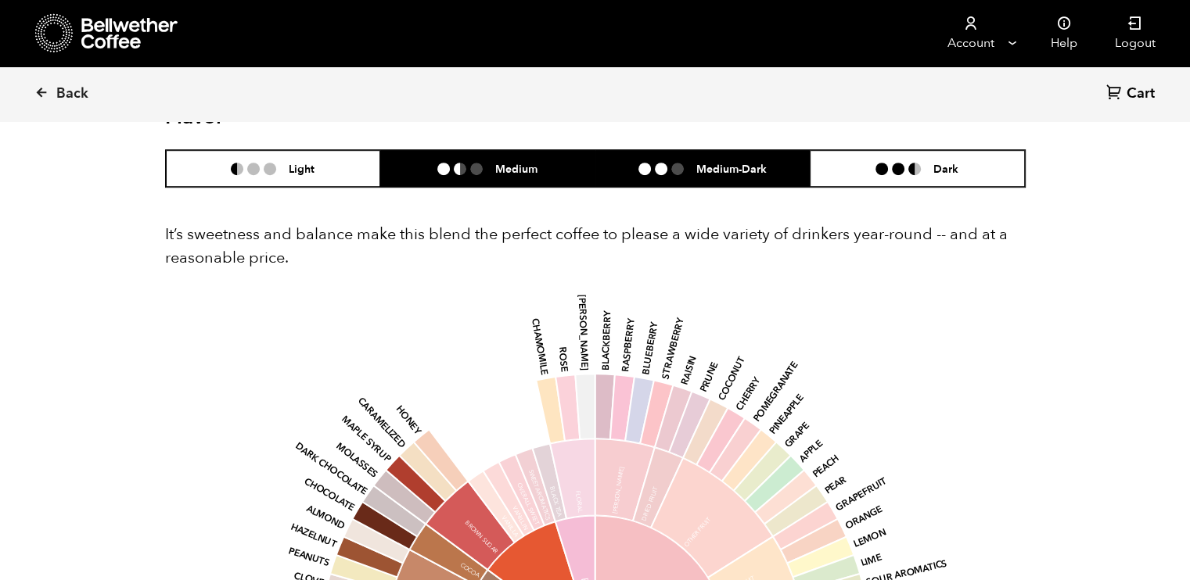
click at [706, 156] on li "Medium-Dark" at bounding box center [702, 168] width 215 height 37
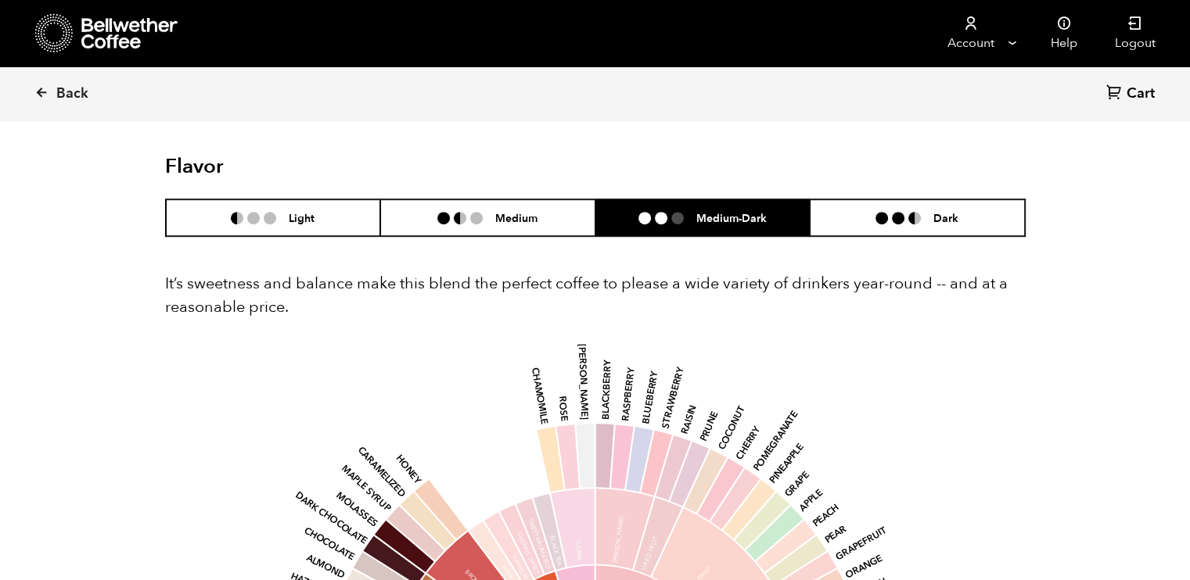
scroll to position [885, 0]
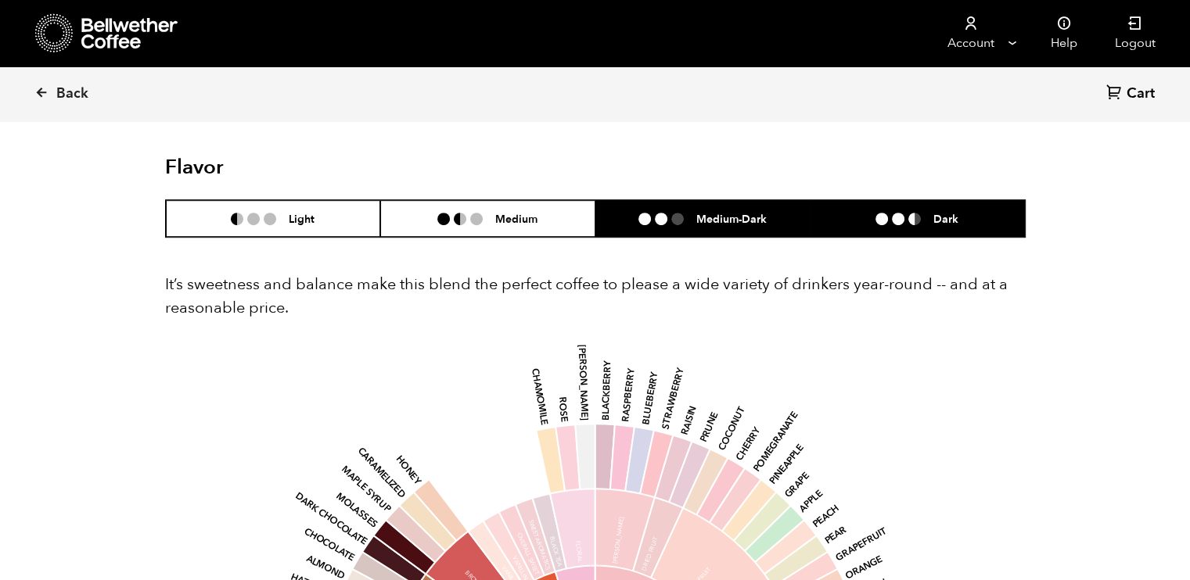
click at [896, 228] on li "Dark" at bounding box center [917, 218] width 215 height 37
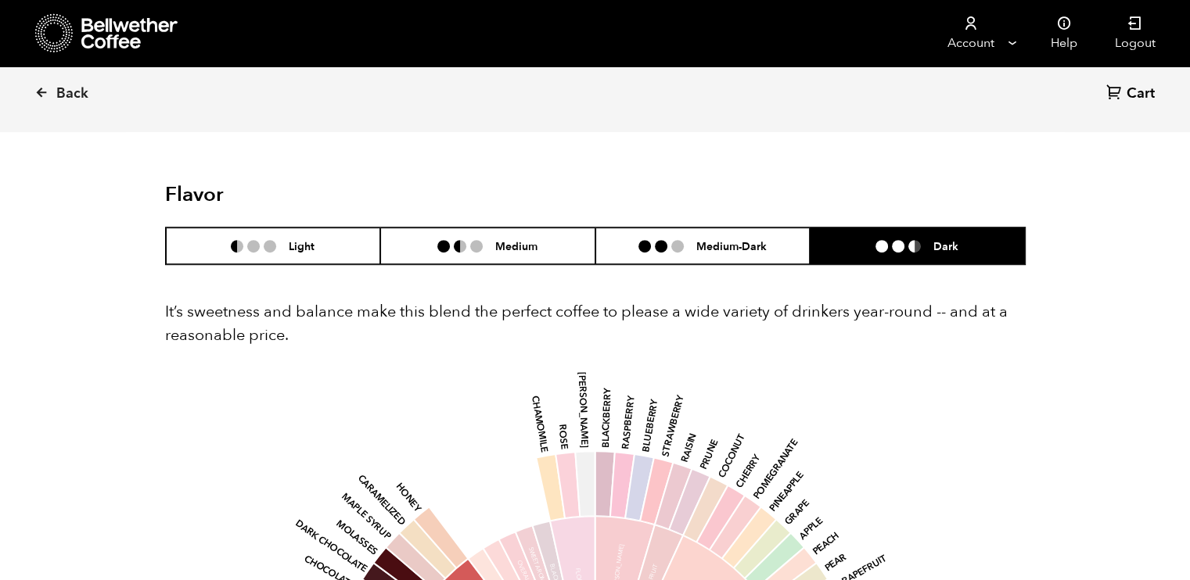
scroll to position [853, 0]
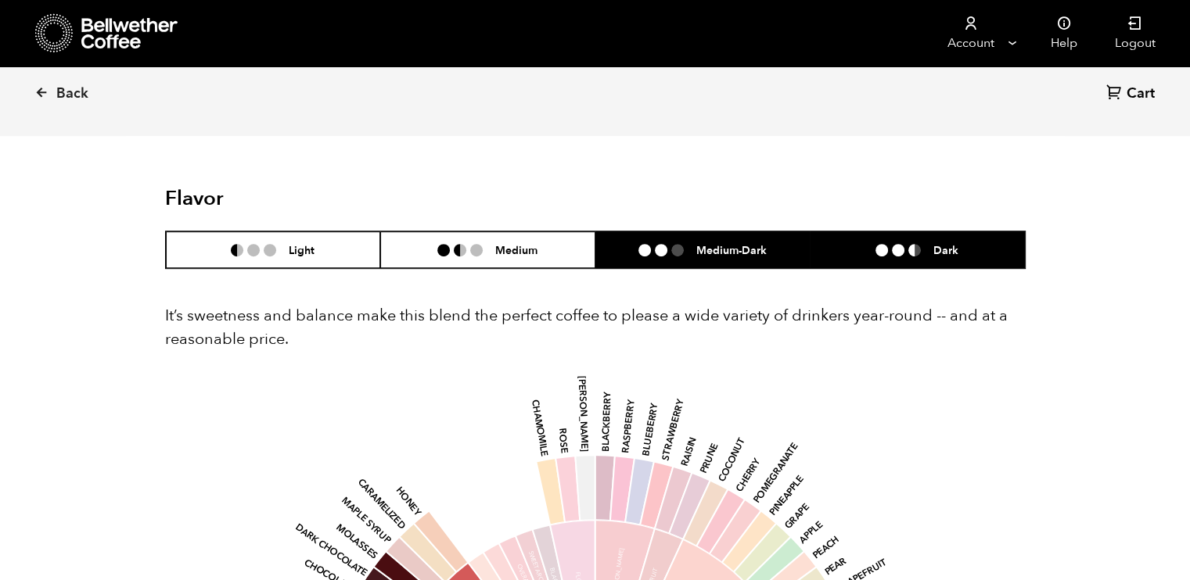
click at [753, 257] on h6 "Medium-Dark" at bounding box center [731, 249] width 70 height 13
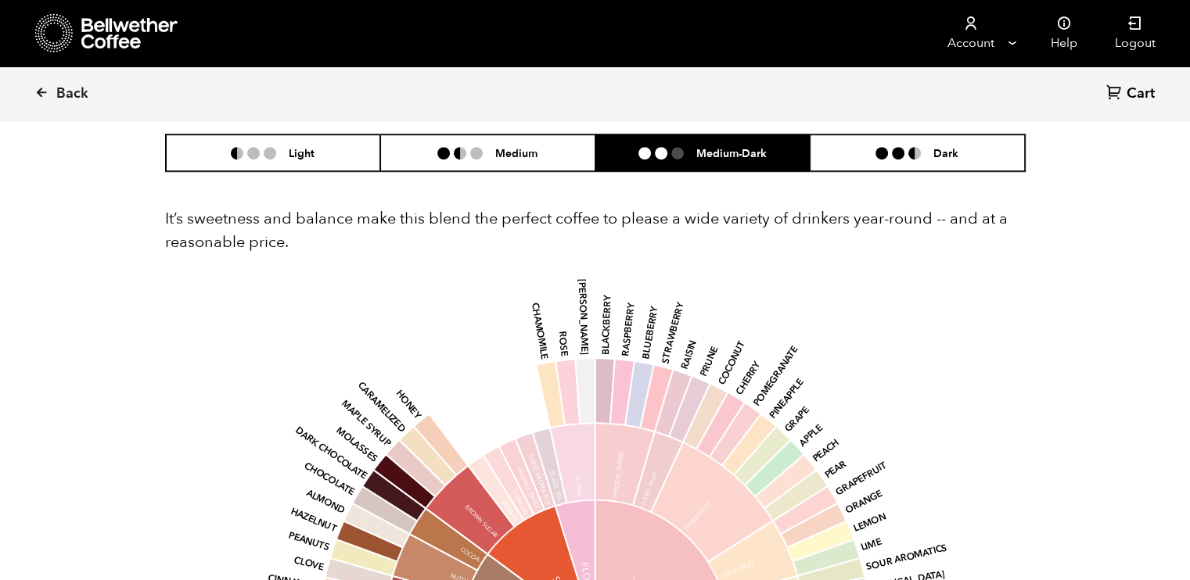
scroll to position [948, 0]
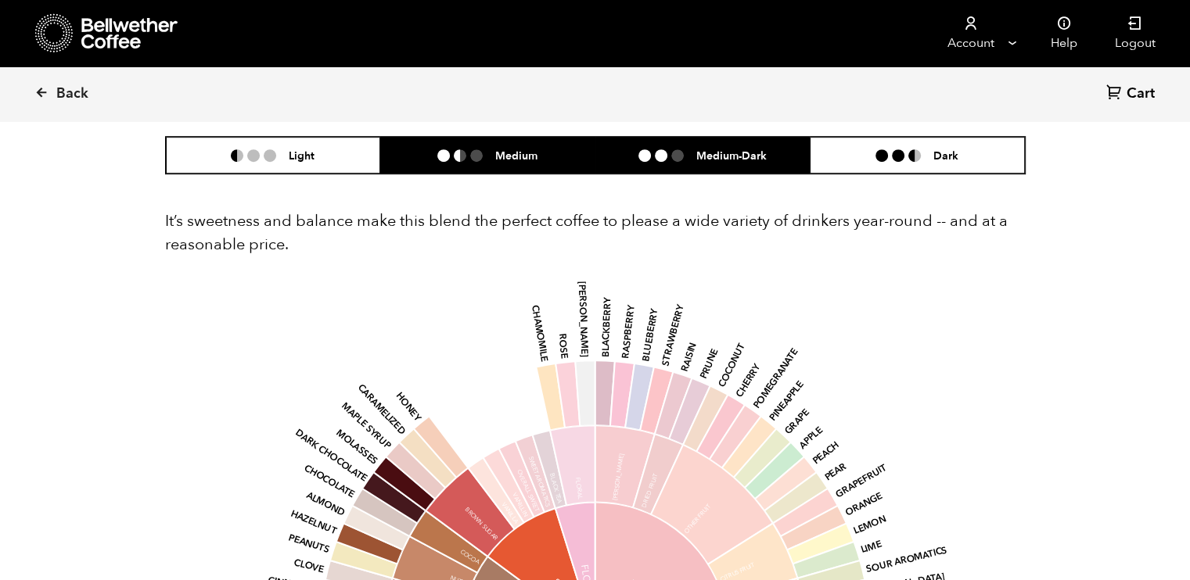
click at [510, 160] on h6 "Medium" at bounding box center [516, 155] width 42 height 13
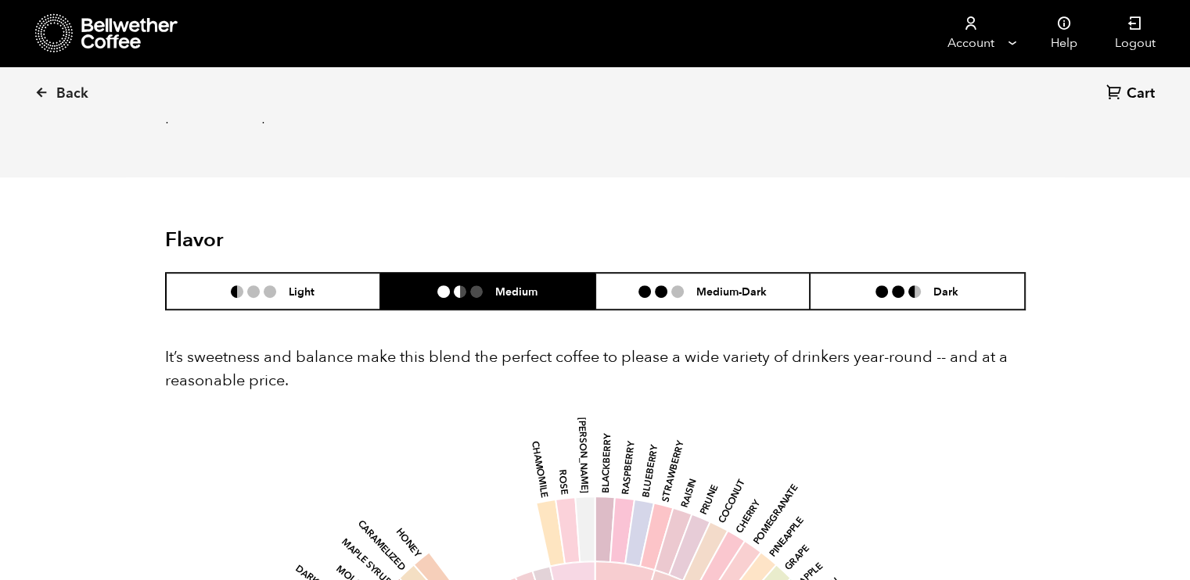
scroll to position [810, 0]
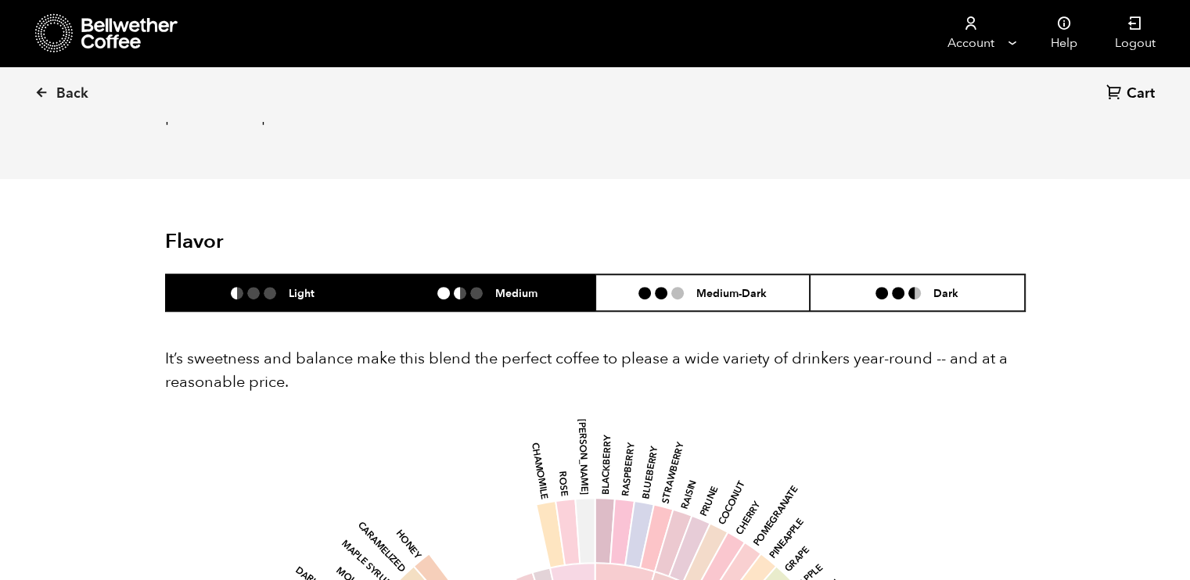
click at [295, 282] on li "Light" at bounding box center [273, 293] width 215 height 37
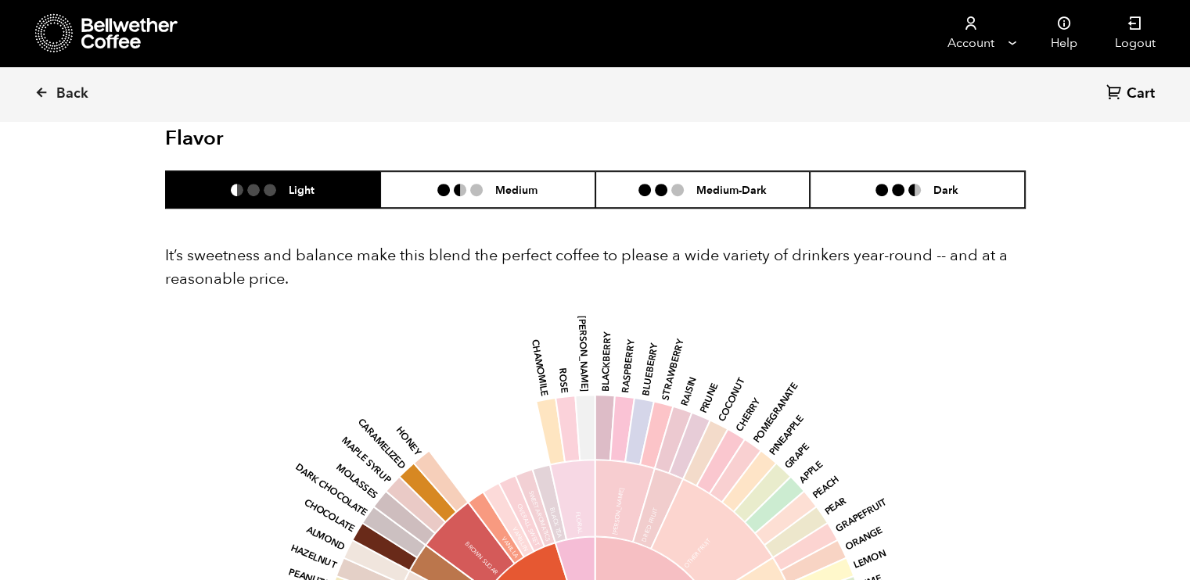
scroll to position [913, 0]
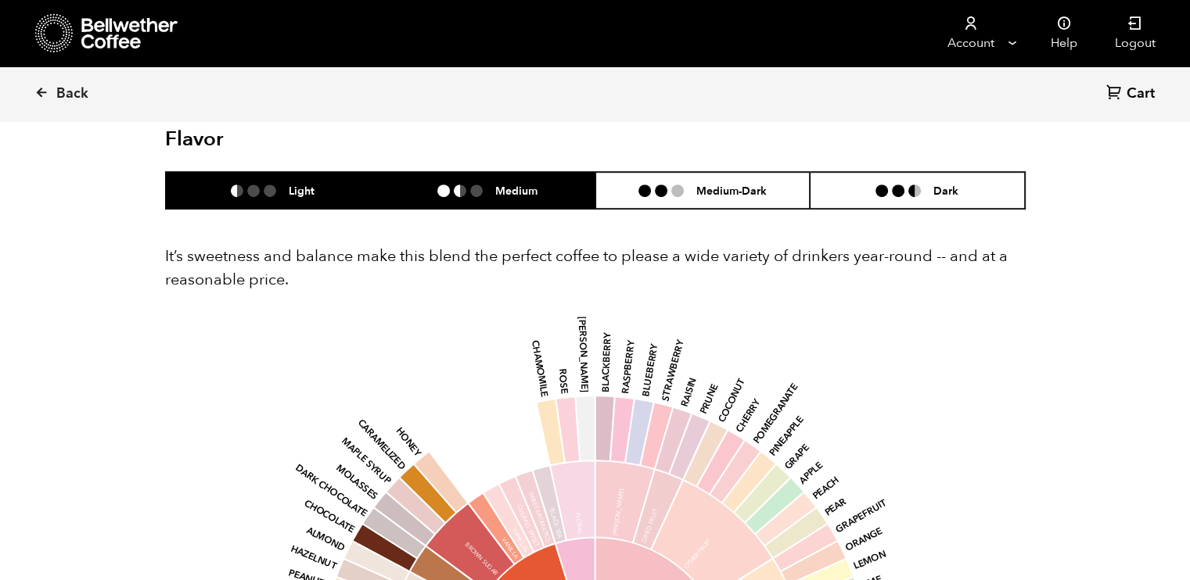
click at [526, 202] on li "Medium" at bounding box center [487, 190] width 215 height 37
click at [239, 203] on li "Light" at bounding box center [273, 190] width 215 height 37
click at [469, 185] on ul at bounding box center [466, 191] width 58 height 13
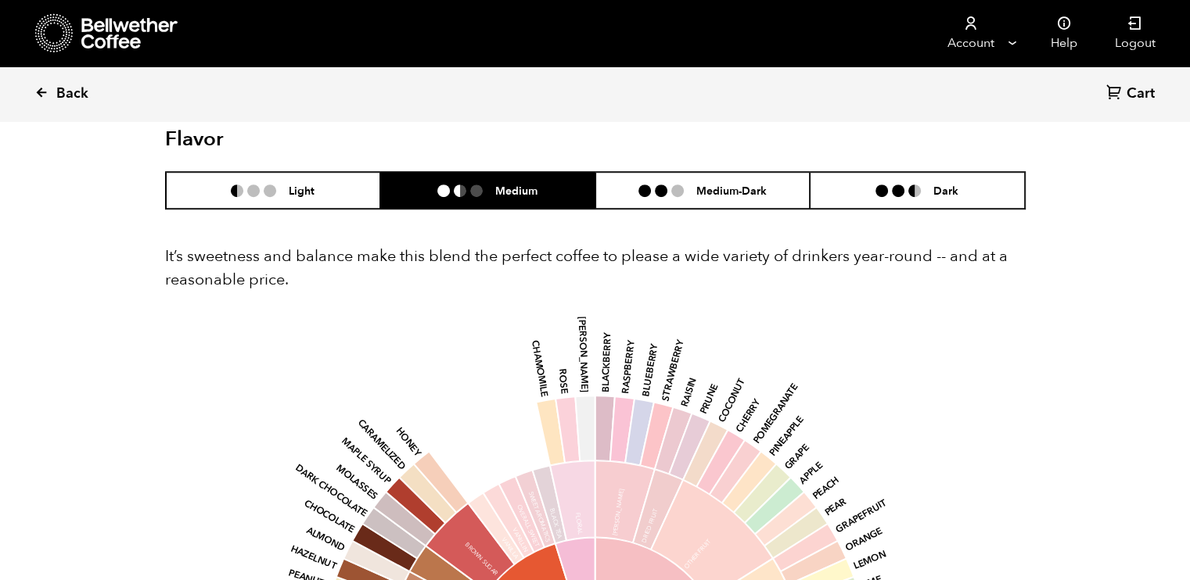
click at [47, 95] on icon at bounding box center [41, 92] width 14 height 14
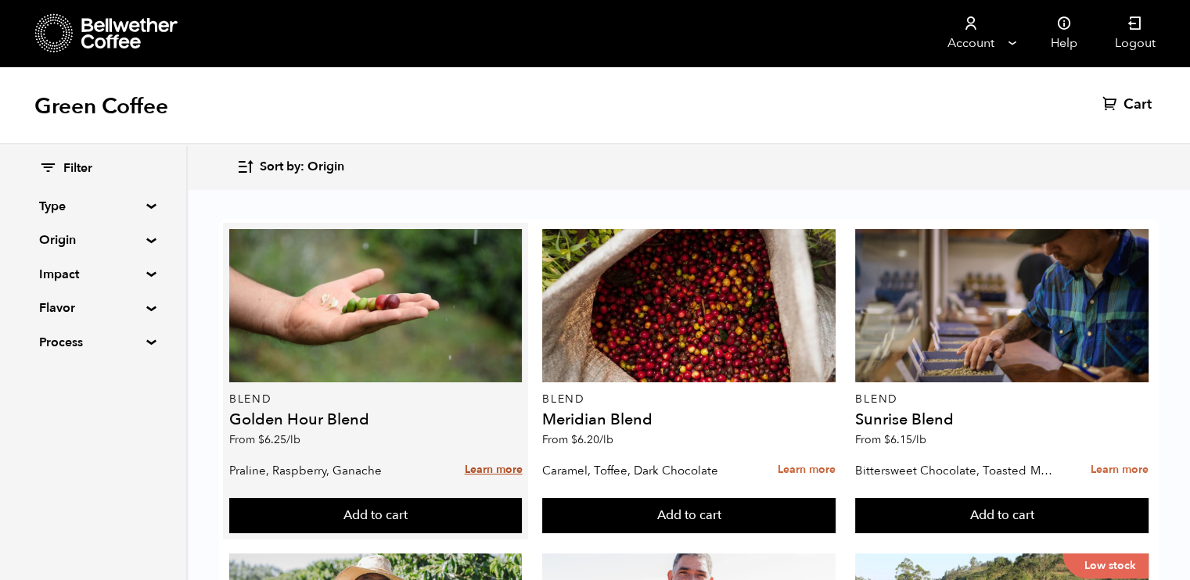
click at [497, 469] on link "Learn more" at bounding box center [493, 471] width 58 height 34
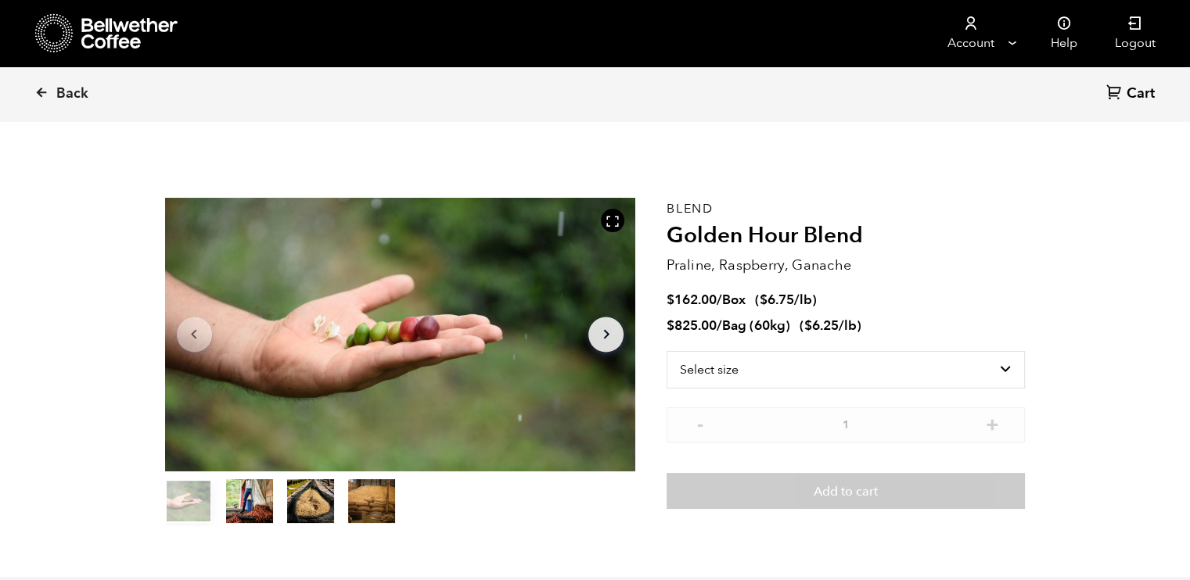
click at [406, 482] on ul at bounding box center [400, 503] width 471 height 47
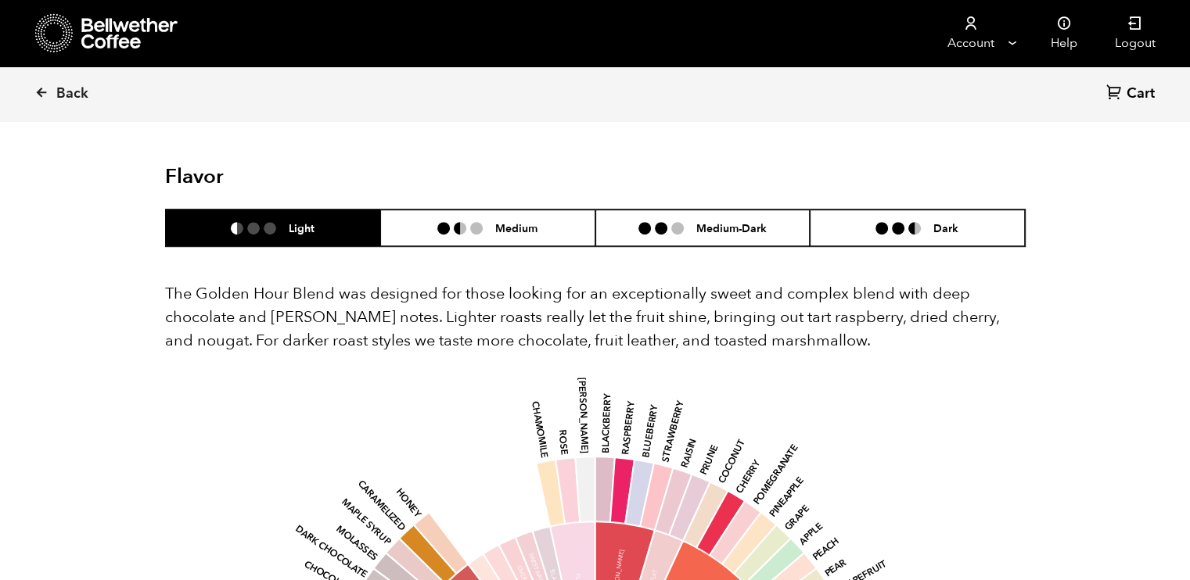
scroll to position [821, 0]
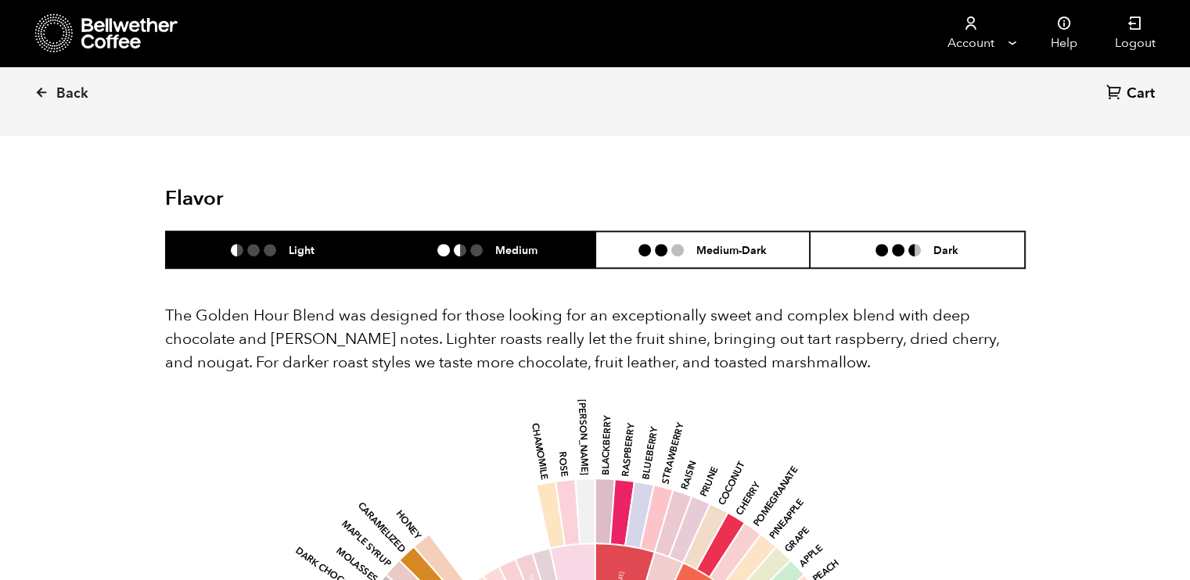
click at [533, 258] on li "Medium" at bounding box center [487, 250] width 215 height 37
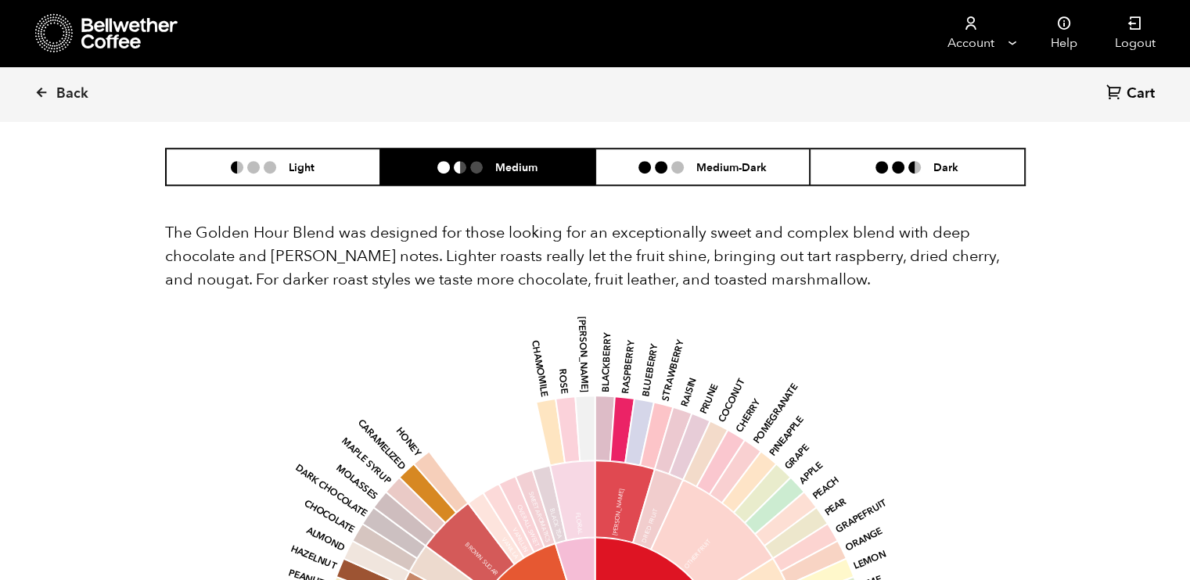
scroll to position [904, 0]
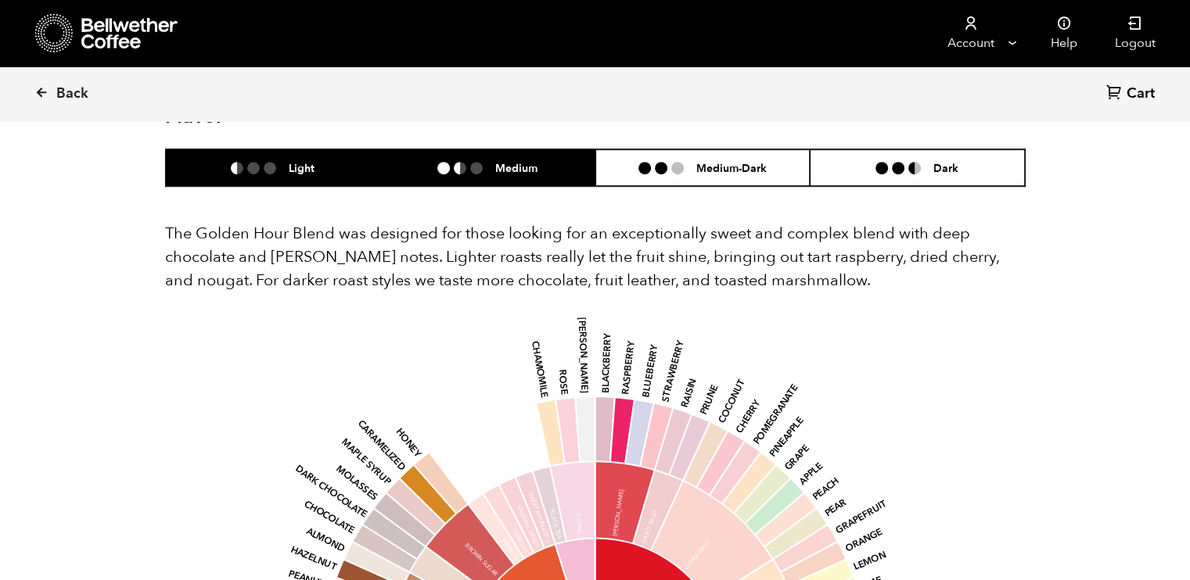
click at [301, 181] on li "Light" at bounding box center [273, 167] width 215 height 37
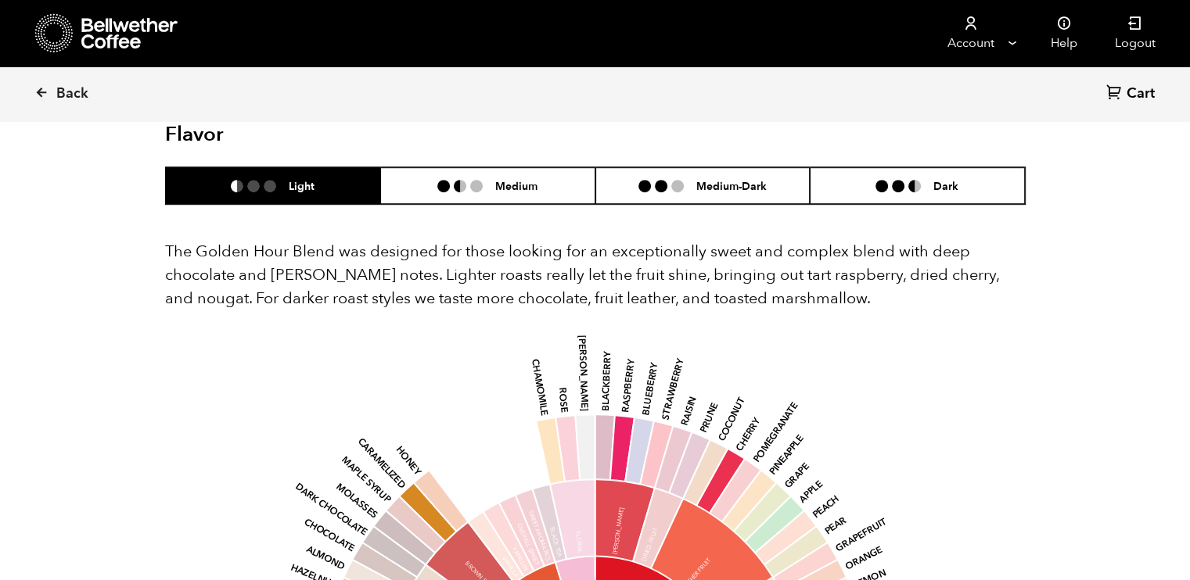
scroll to position [867, 0]
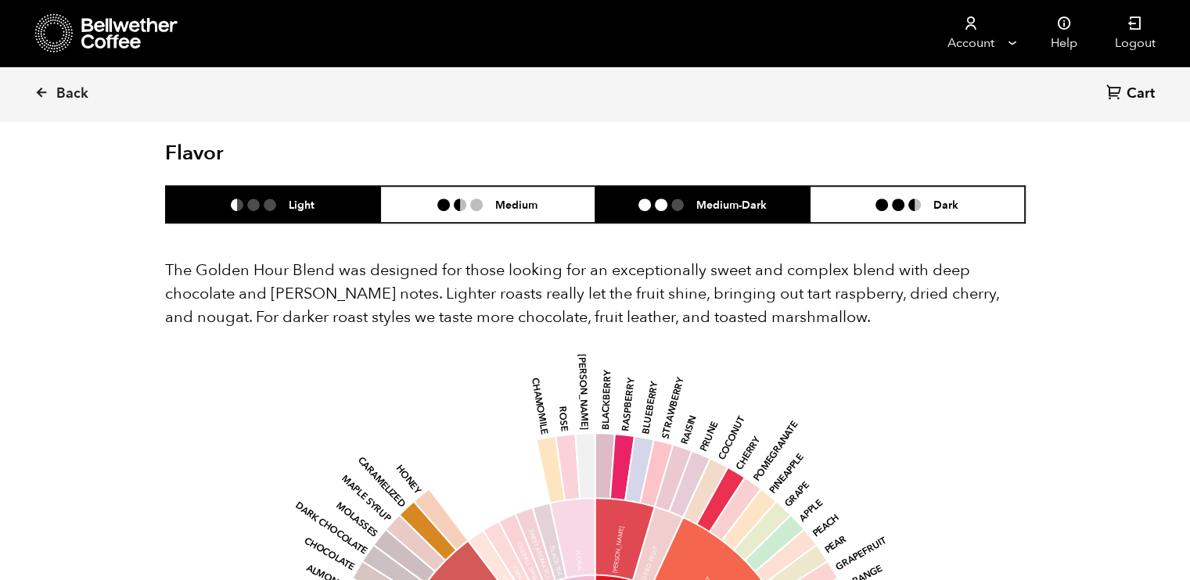
click at [660, 203] on li at bounding box center [661, 205] width 13 height 13
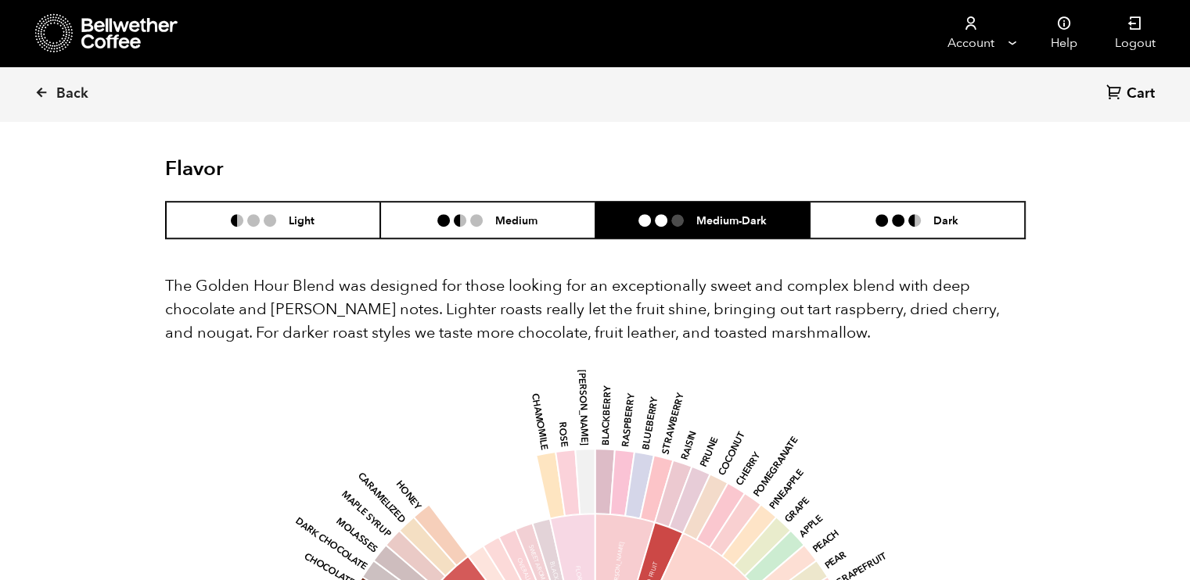
scroll to position [853, 0]
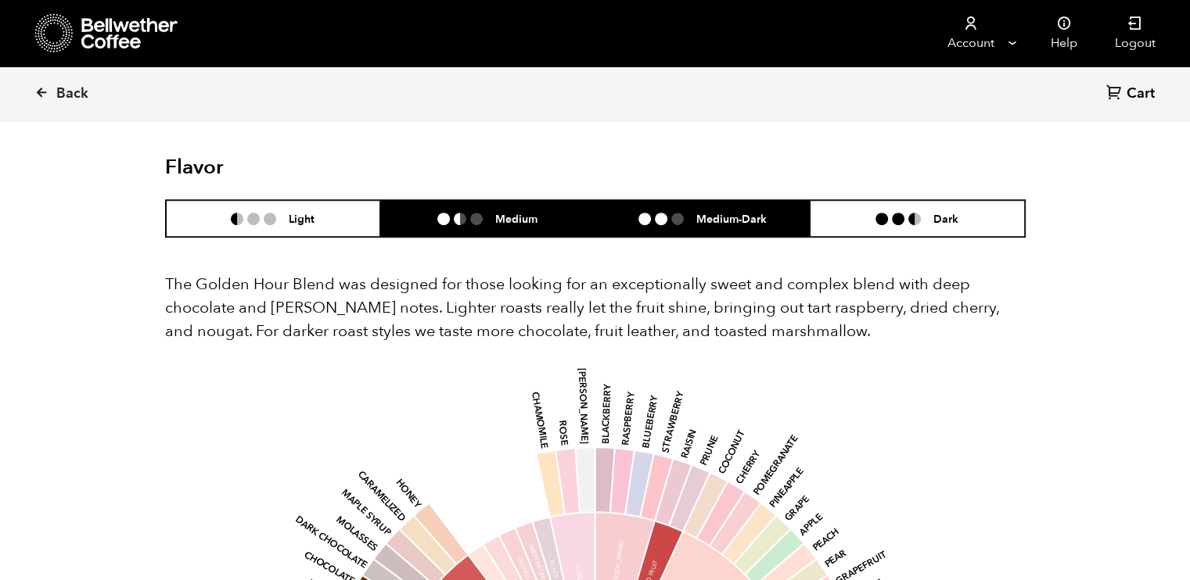
click at [494, 228] on li "Medium" at bounding box center [487, 218] width 215 height 37
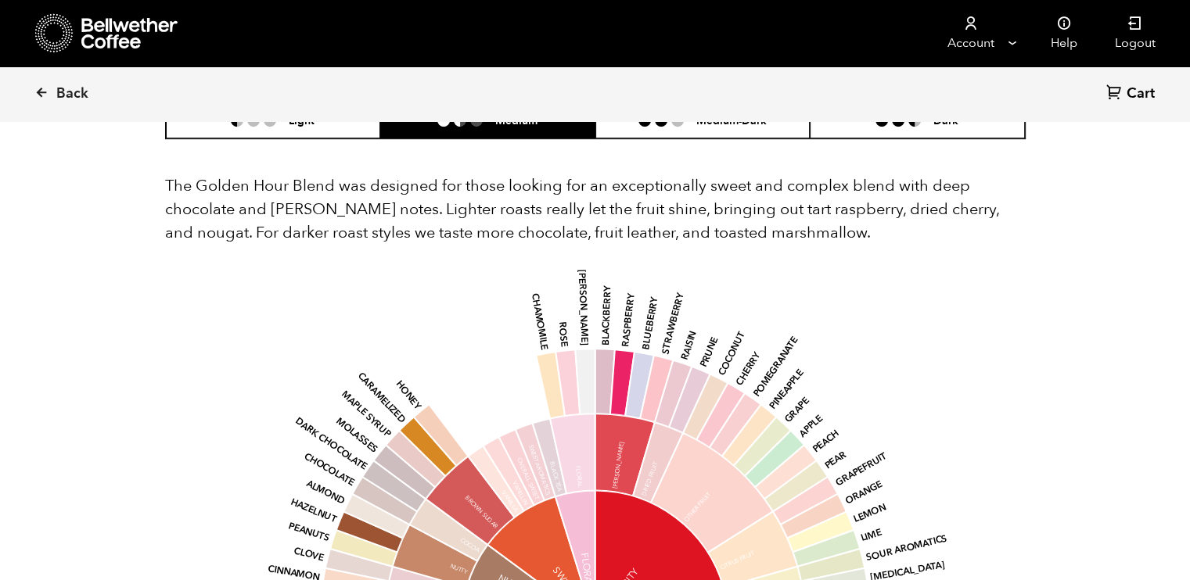
scroll to position [807, 0]
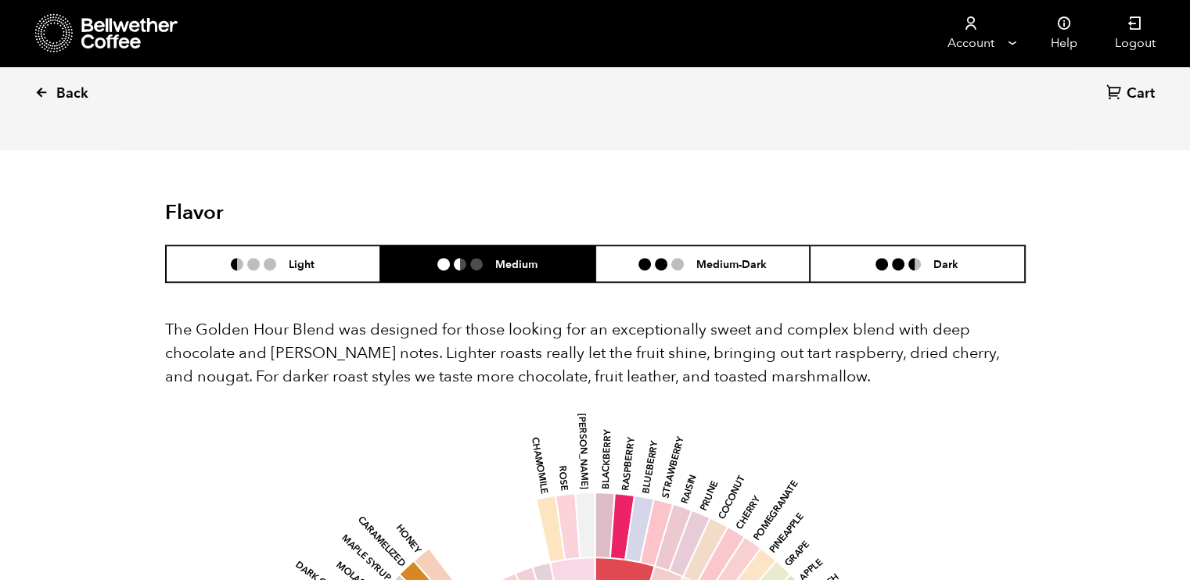
click at [38, 88] on icon at bounding box center [41, 92] width 14 height 14
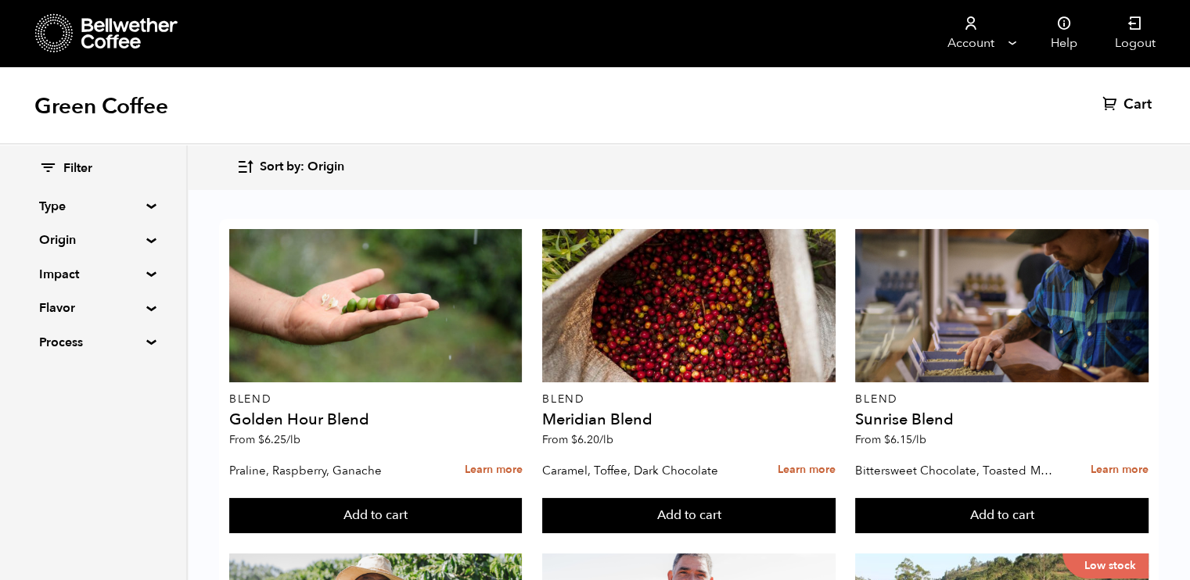
click at [144, 210] on div "Filter Type Blend Single Origin Decaf Seasonal Year Round Origin Blend [GEOGRAP…" at bounding box center [93, 256] width 186 height 223
click at [146, 206] on summary "Type" at bounding box center [93, 206] width 108 height 19
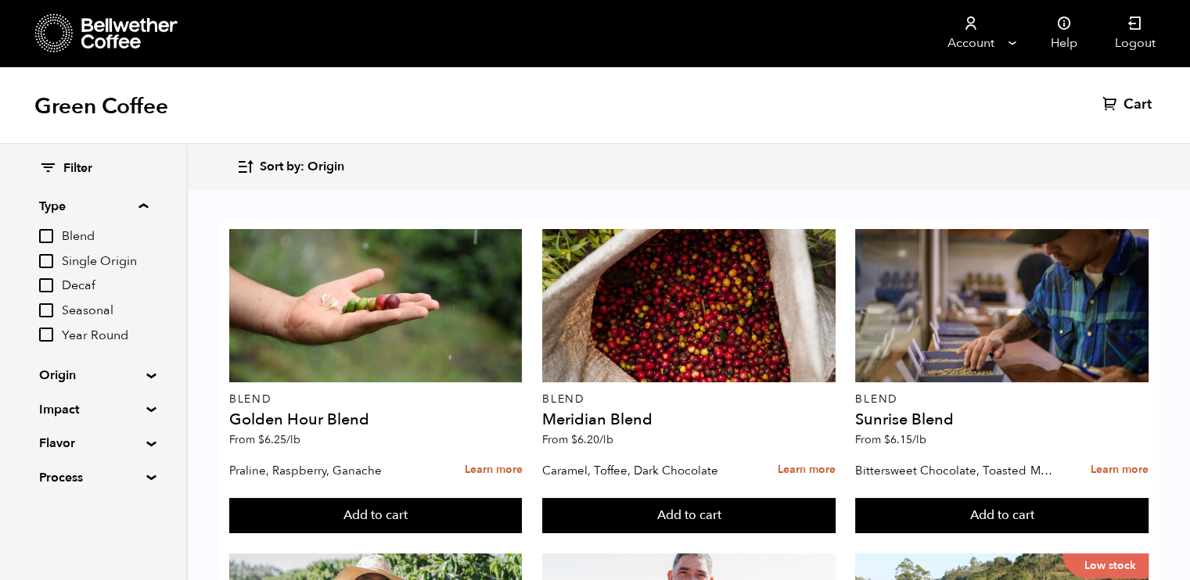
drag, startPoint x: 146, startPoint y: 206, endPoint x: 45, endPoint y: 231, distance: 104.7
click at [45, 231] on details "Type Blend Single Origin Decaf Seasonal Year Round" at bounding box center [93, 271] width 109 height 148
click at [45, 231] on input "Blend" at bounding box center [46, 236] width 14 height 14
checkbox input "true"
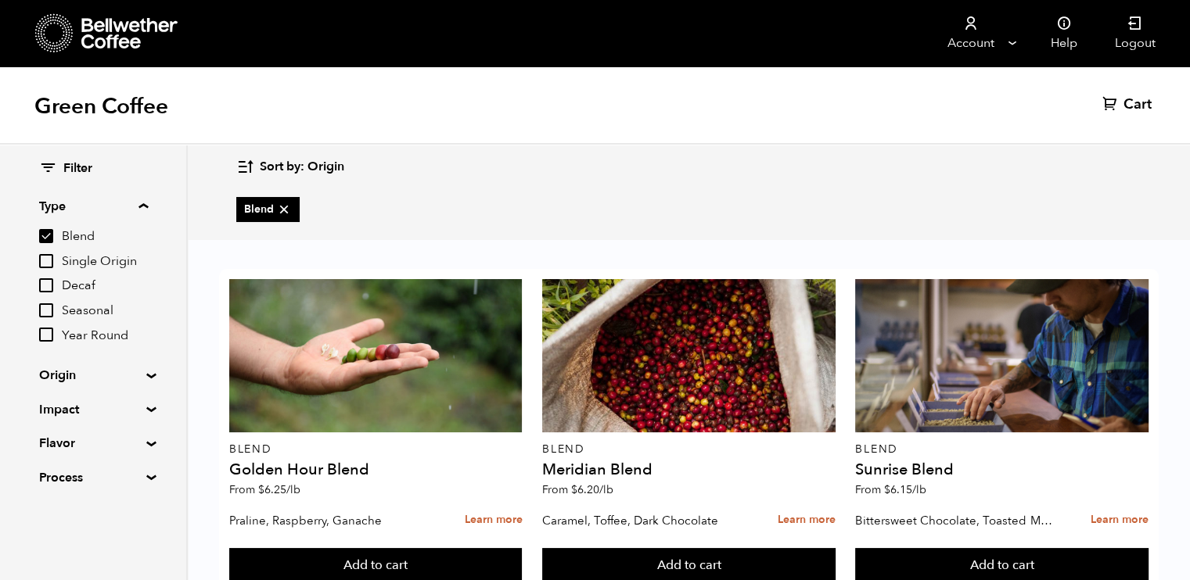
click at [45, 262] on input "Single Origin" at bounding box center [46, 261] width 14 height 14
checkbox input "true"
click at [46, 331] on input "Year Round" at bounding box center [46, 335] width 14 height 14
checkbox input "true"
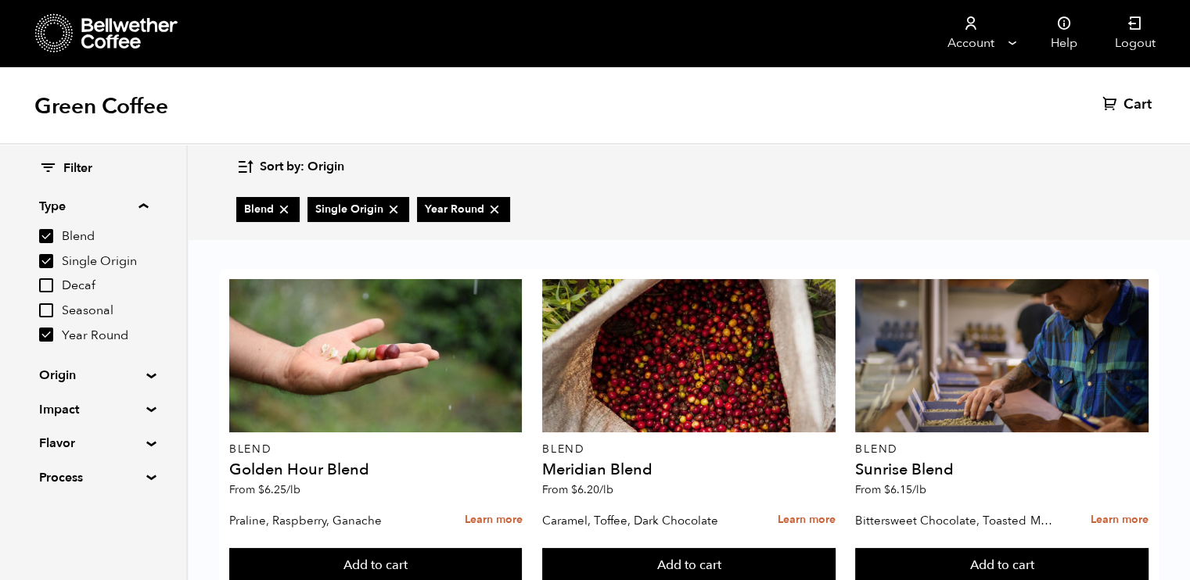
click at [146, 374] on summary "Origin" at bounding box center [93, 375] width 108 height 19
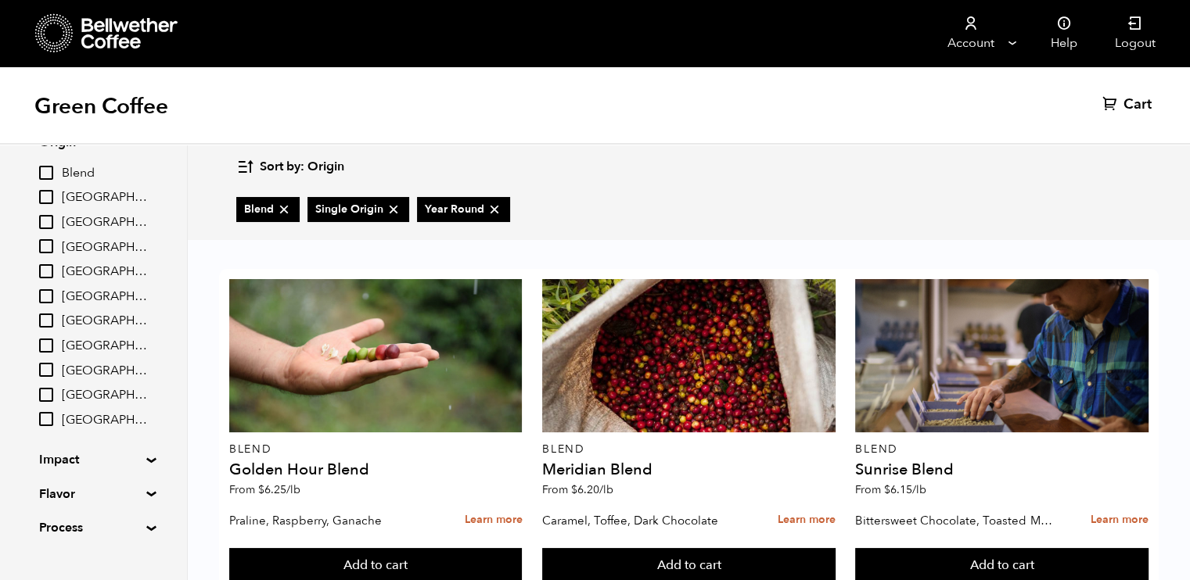
scroll to position [234, 0]
click at [47, 215] on input "[GEOGRAPHIC_DATA]" at bounding box center [46, 221] width 14 height 14
checkbox input "true"
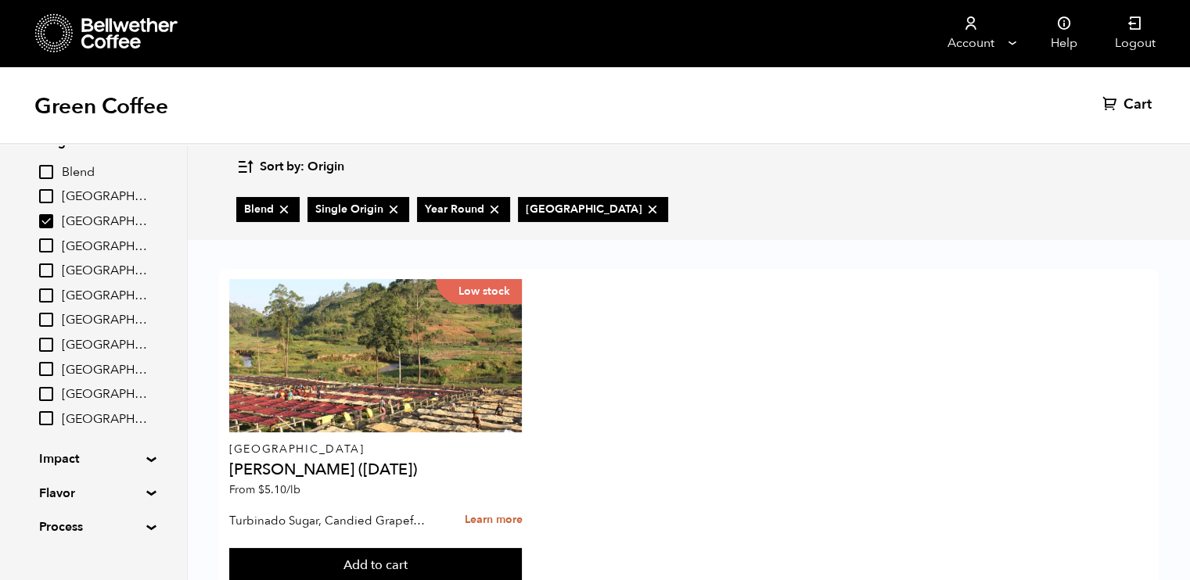
click at [45, 320] on input "[GEOGRAPHIC_DATA]" at bounding box center [46, 320] width 14 height 14
checkbox input "true"
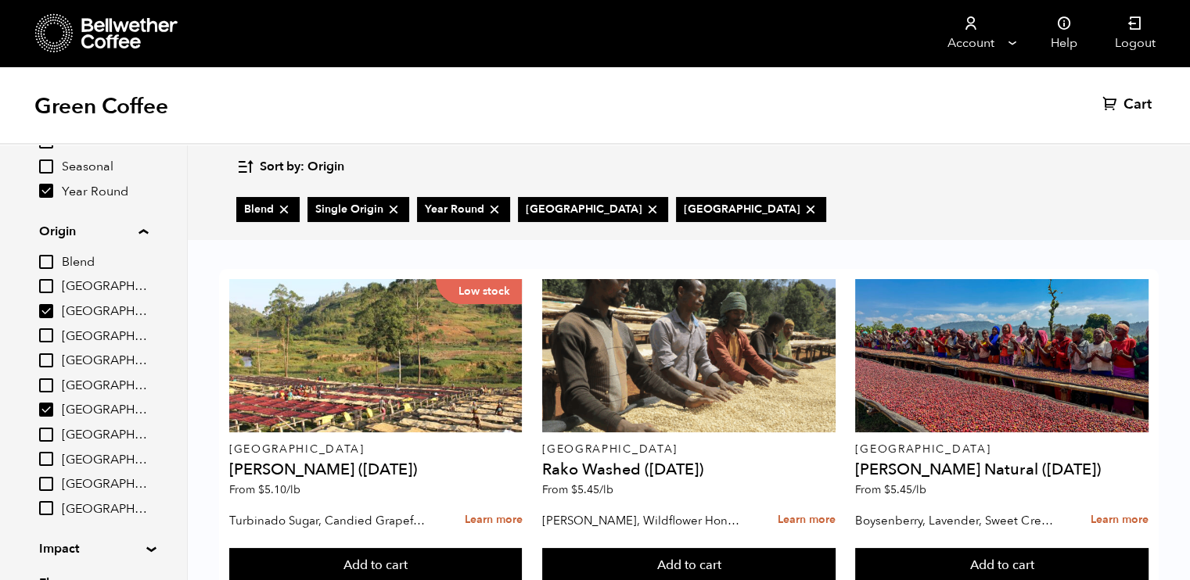
scroll to position [142, 0]
click at [144, 232] on summary "Origin" at bounding box center [93, 233] width 109 height 19
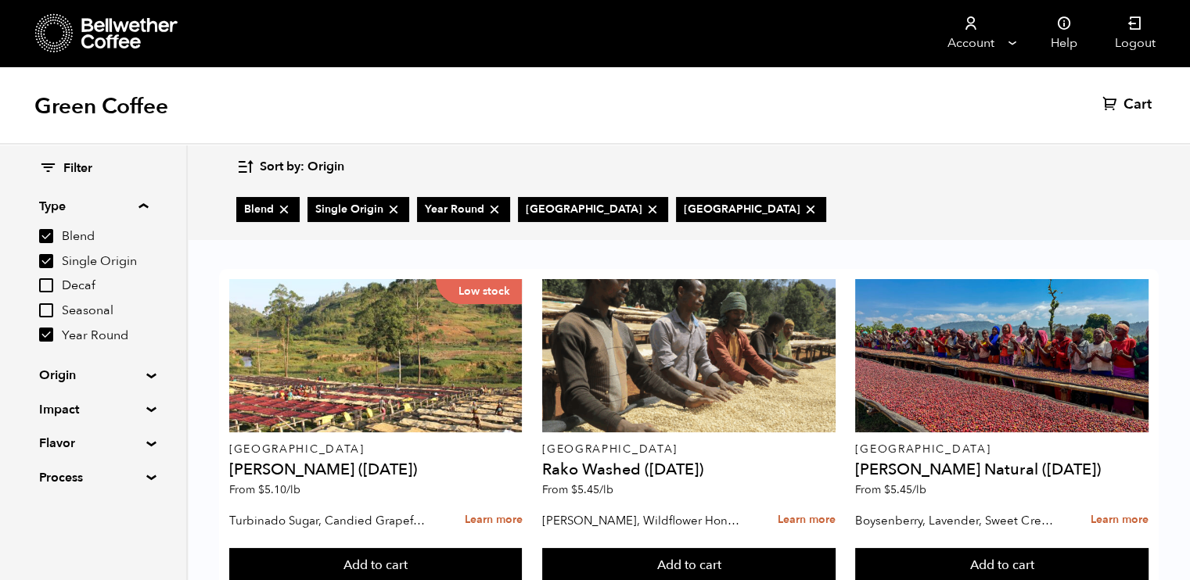
click at [147, 199] on summary "Type" at bounding box center [93, 206] width 109 height 19
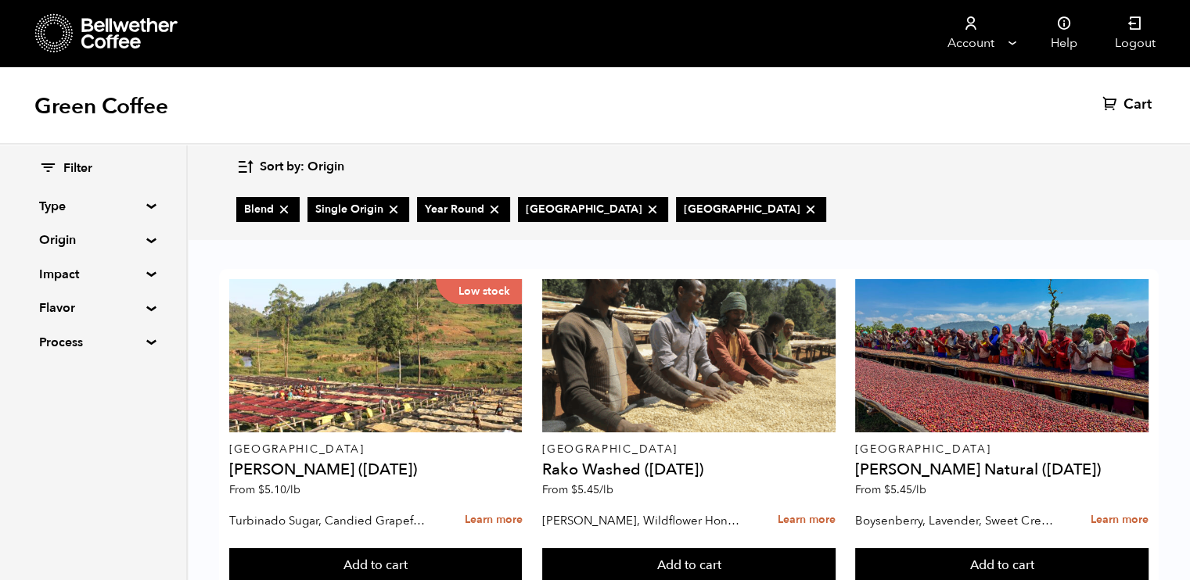
click at [143, 274] on summary "Impact" at bounding box center [93, 274] width 108 height 19
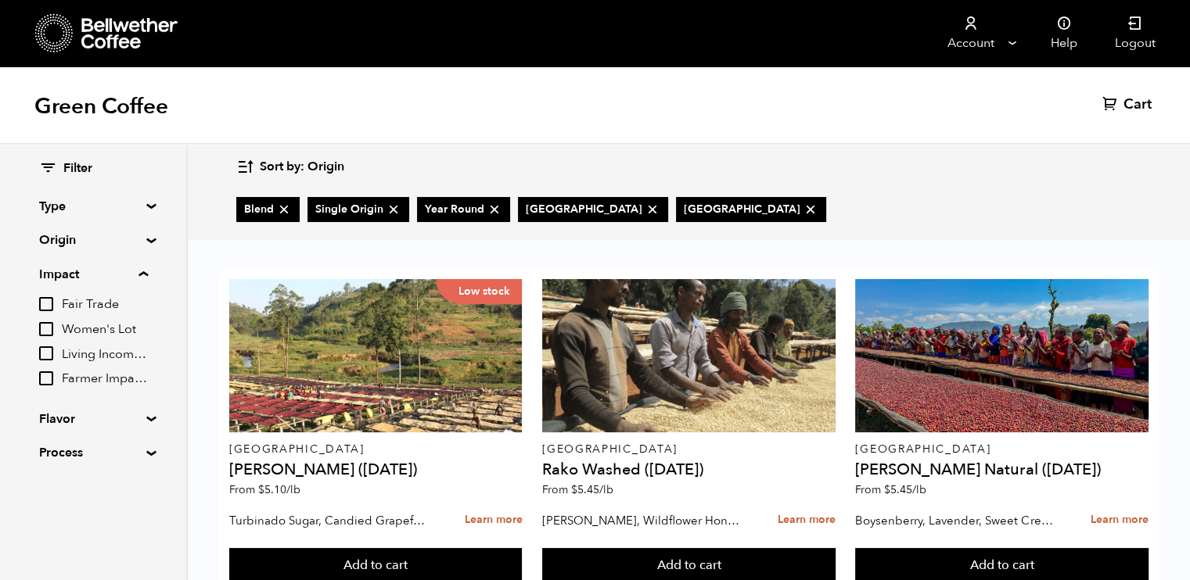
click at [143, 274] on summary "Impact" at bounding box center [93, 274] width 109 height 19
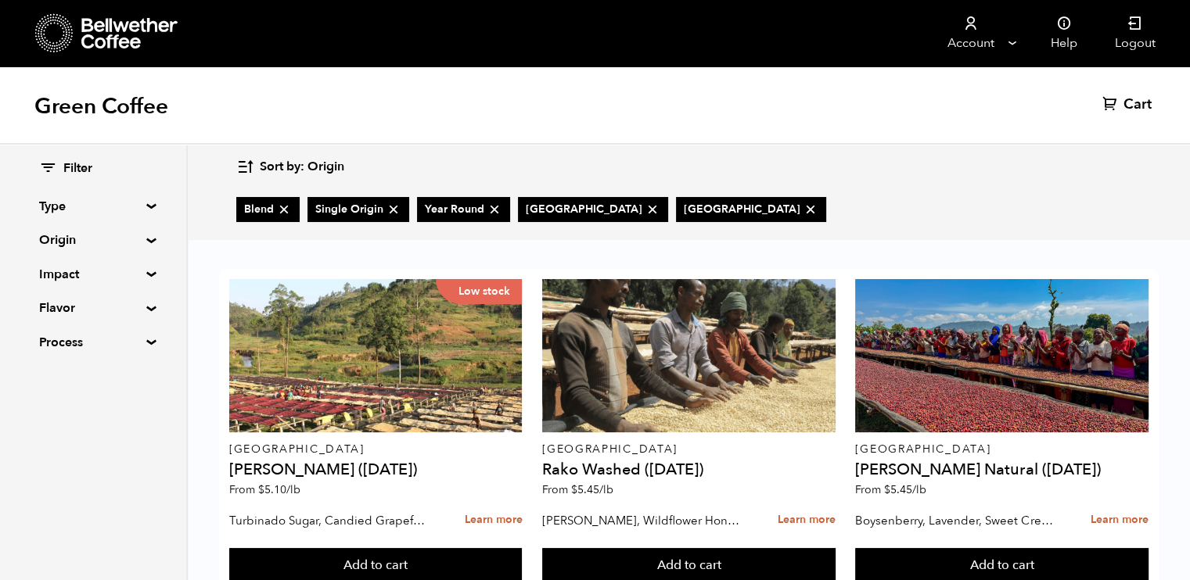
click at [147, 306] on summary "Flavor" at bounding box center [93, 308] width 108 height 19
click at [147, 306] on summary "Flavor" at bounding box center [93, 308] width 109 height 19
click at [146, 343] on summary "Process" at bounding box center [93, 342] width 108 height 19
click at [49, 397] on input "Natural" at bounding box center [46, 397] width 14 height 14
checkbox input "true"
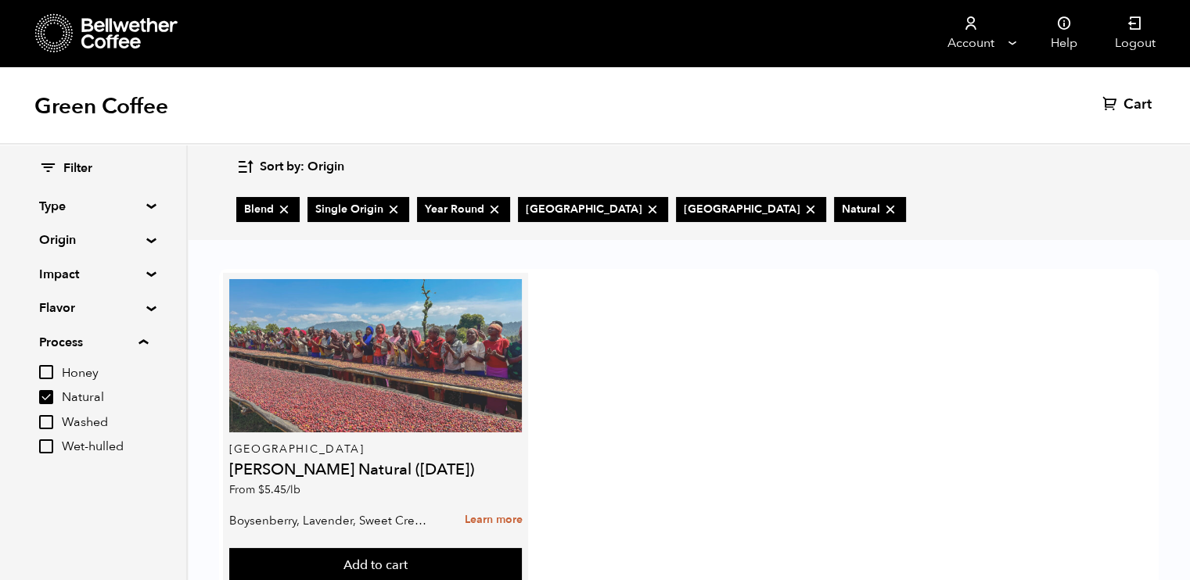
scroll to position [52, 0]
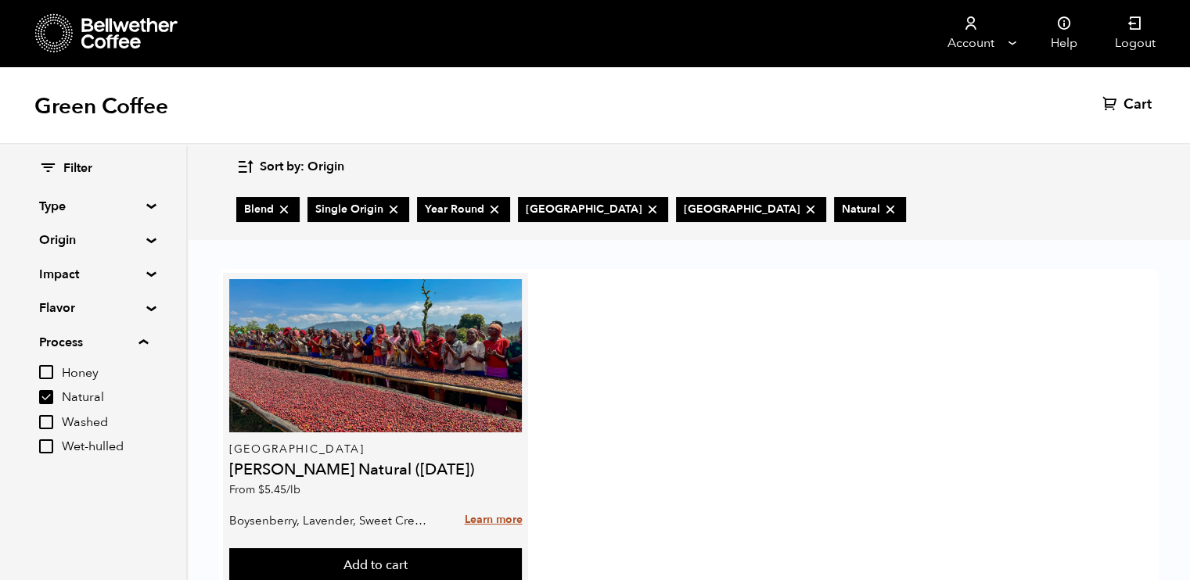
click at [484, 504] on link "Learn more" at bounding box center [493, 521] width 58 height 34
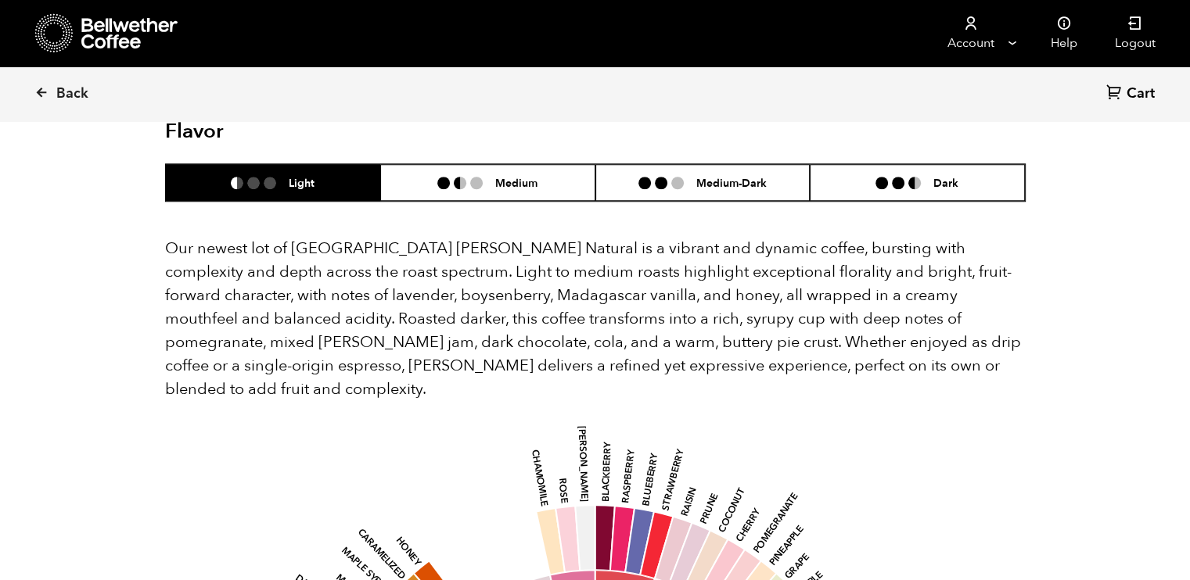
scroll to position [1313, 0]
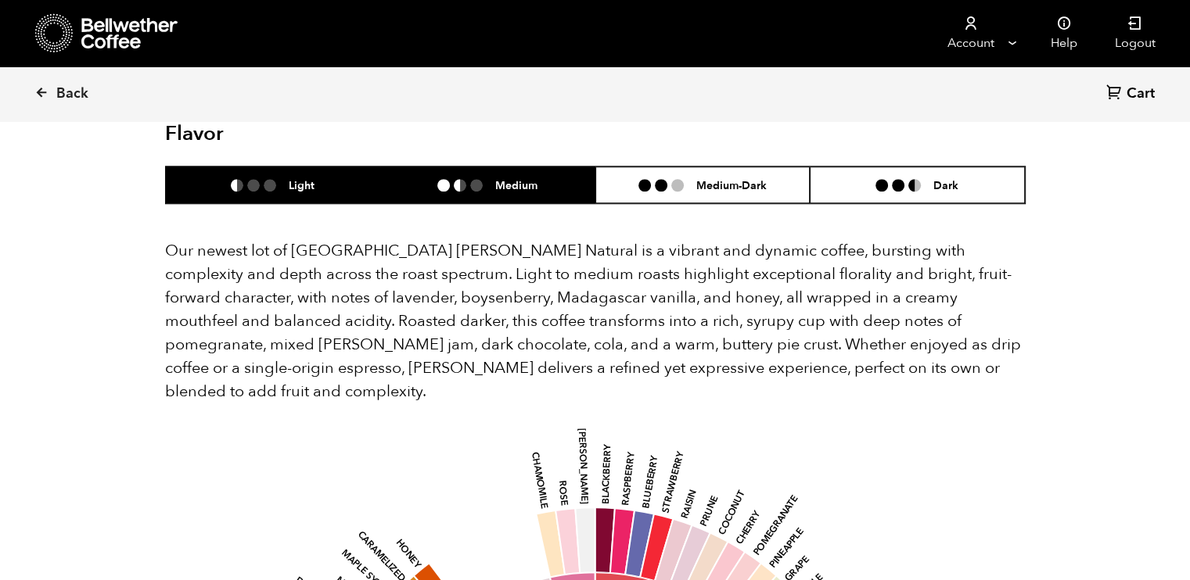
click at [476, 179] on li at bounding box center [476, 185] width 13 height 13
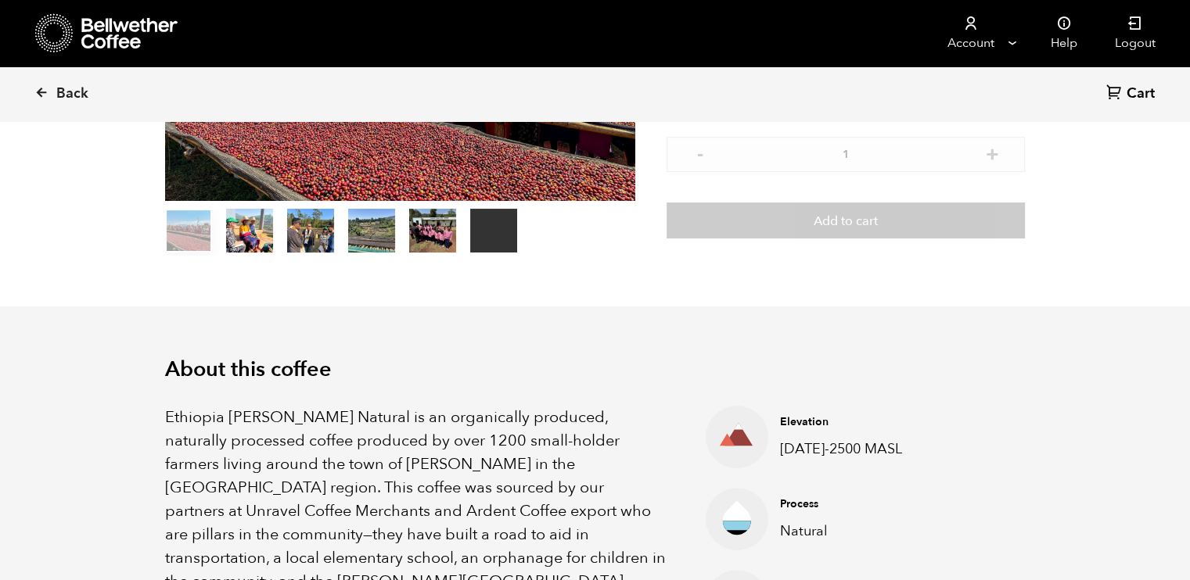
scroll to position [0, 0]
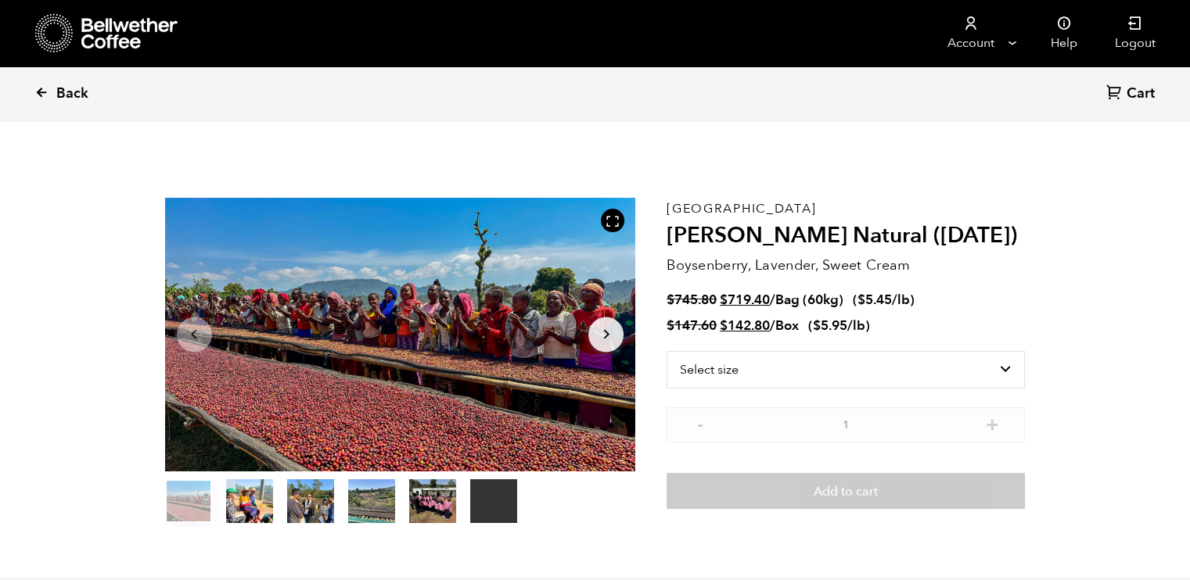
click at [41, 94] on icon at bounding box center [41, 92] width 14 height 14
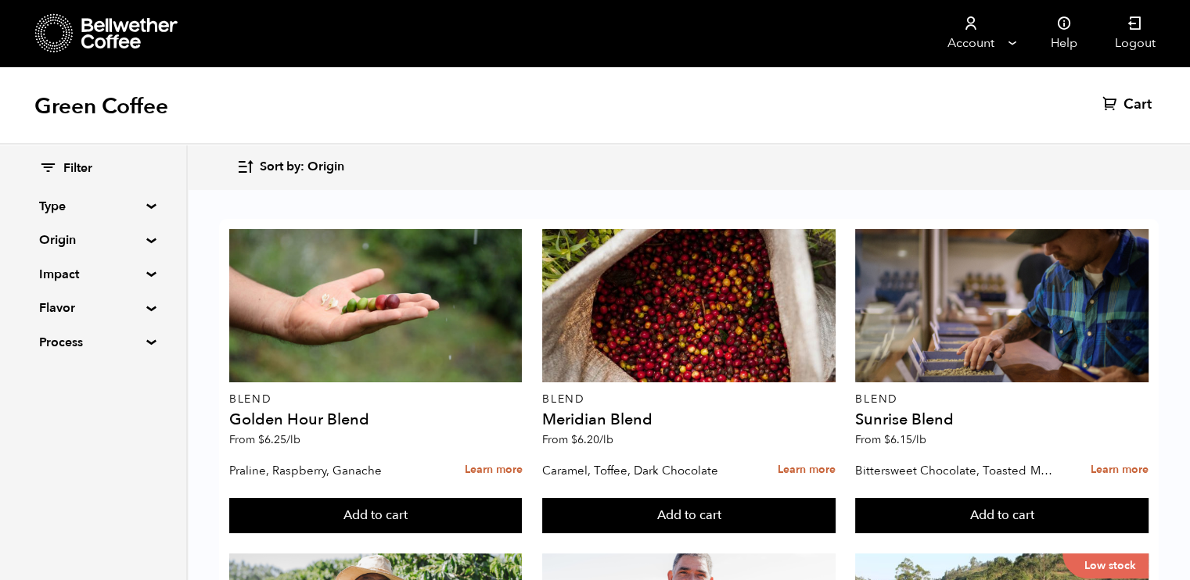
click at [147, 308] on summary "Flavor" at bounding box center [93, 308] width 108 height 19
click at [44, 342] on input "Chocolate" at bounding box center [46, 339] width 14 height 14
checkbox input "true"
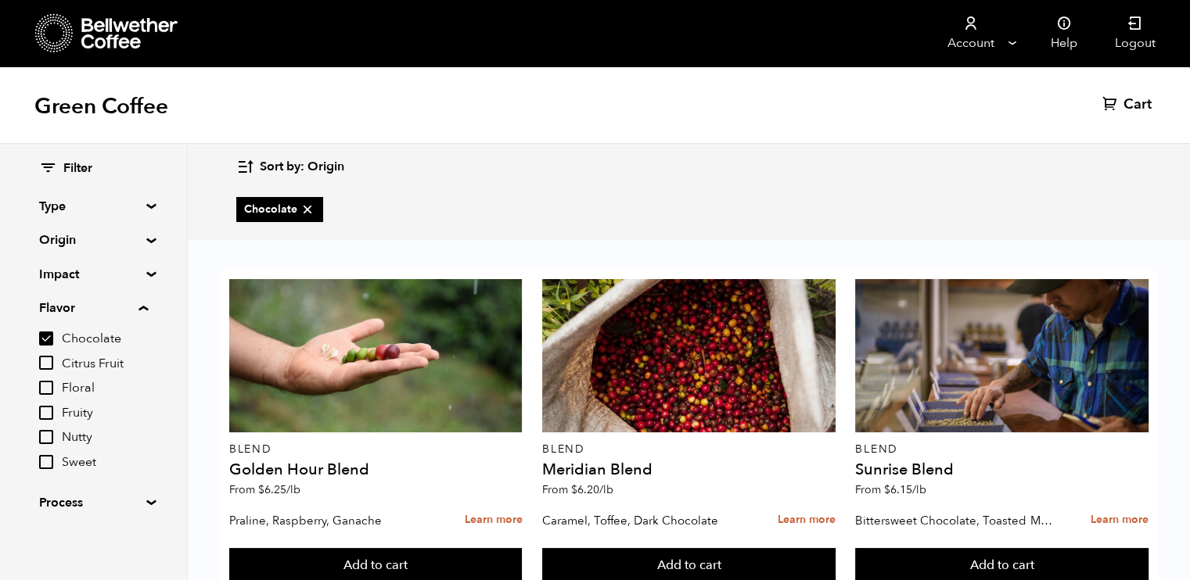
click at [49, 440] on input "Nutty" at bounding box center [46, 437] width 14 height 14
checkbox input "true"
click at [146, 207] on summary "Type" at bounding box center [93, 206] width 108 height 19
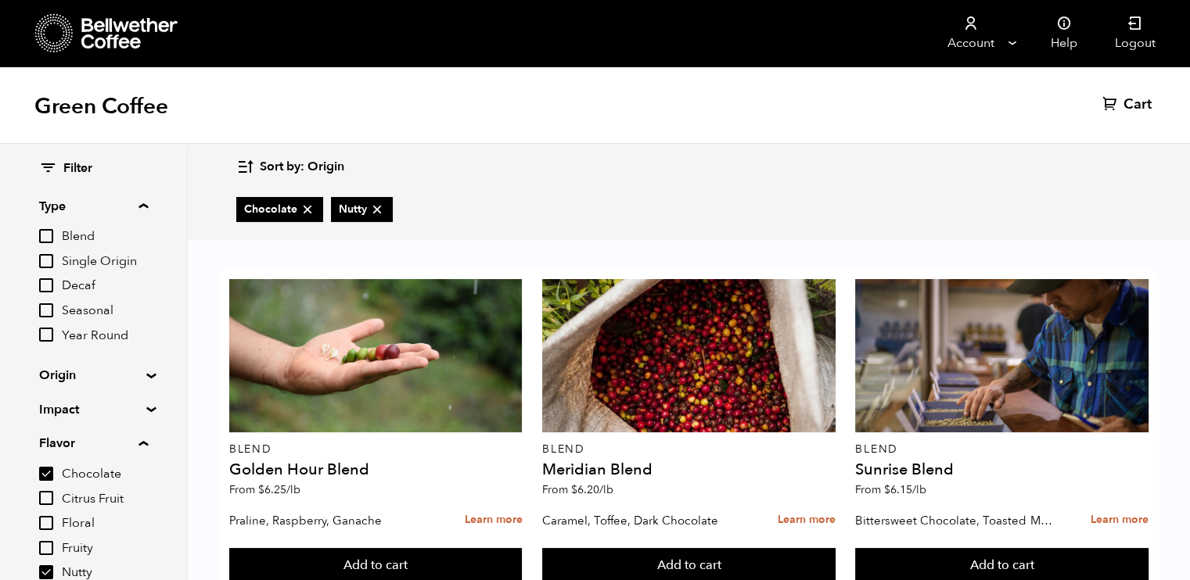
click at [44, 237] on input "Blend" at bounding box center [46, 236] width 14 height 14
checkbox input "true"
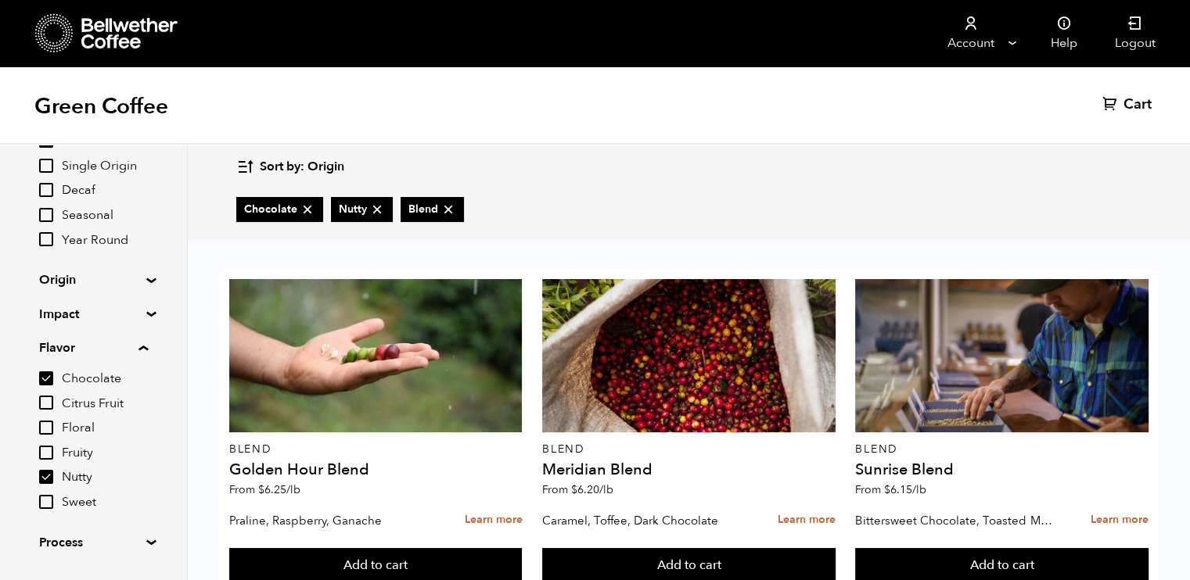
scroll to position [136, 0]
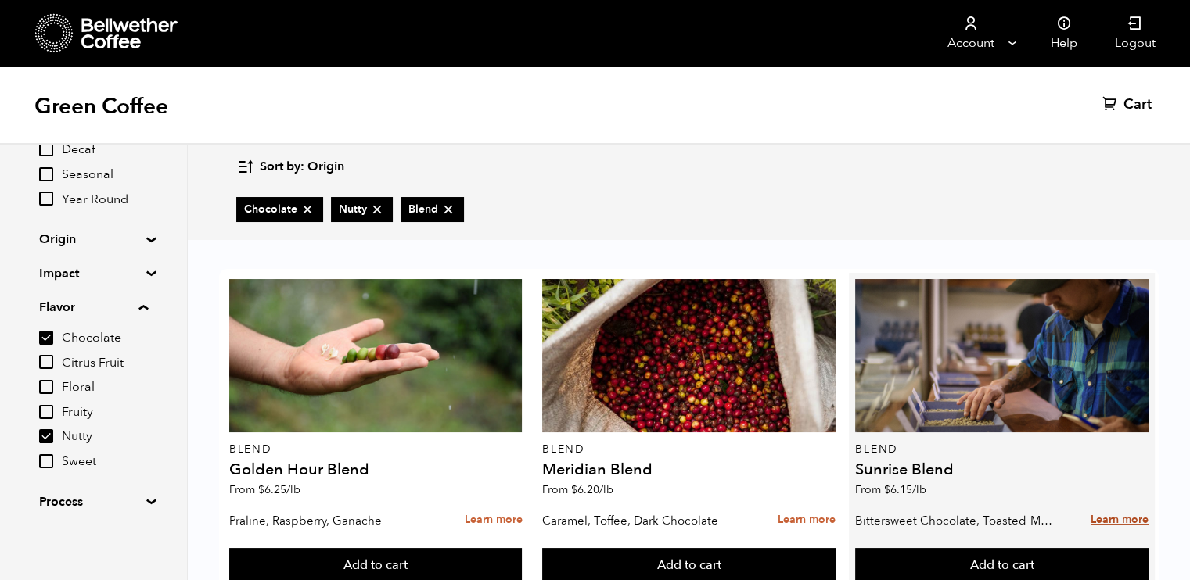
click at [1105, 504] on link "Learn more" at bounding box center [1120, 521] width 58 height 34
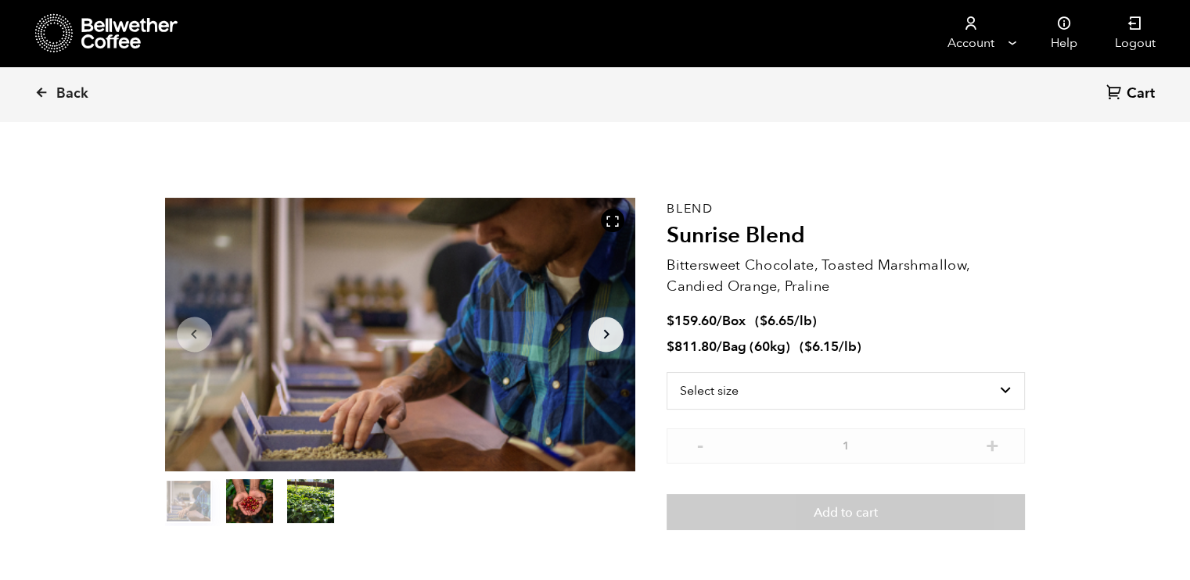
scroll to position [680, 833]
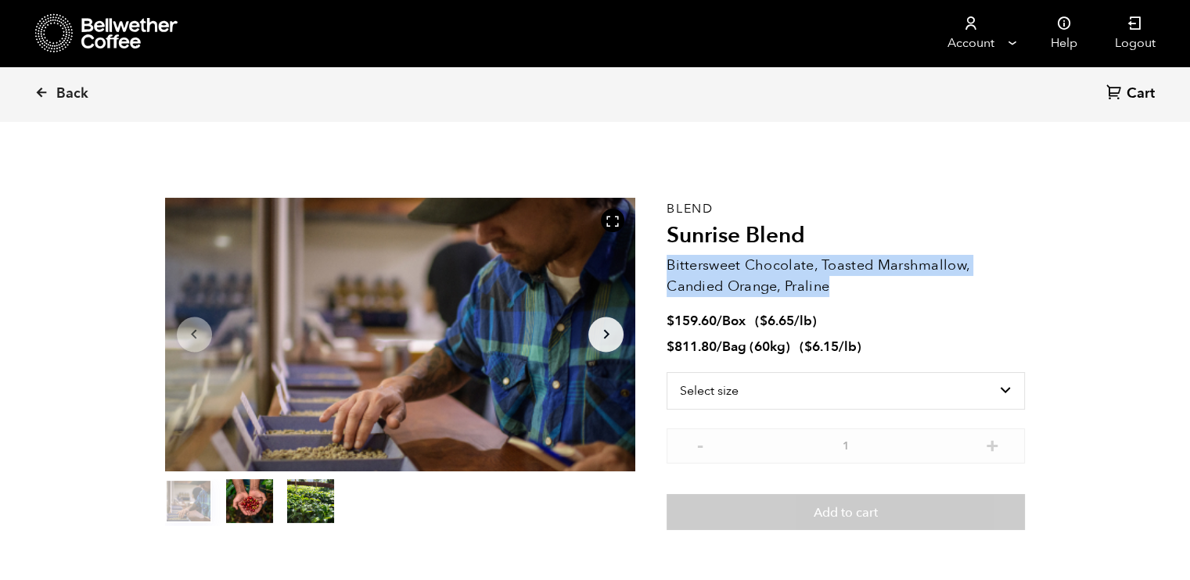
drag, startPoint x: 667, startPoint y: 264, endPoint x: 832, endPoint y: 291, distance: 167.3
click at [832, 291] on p "Bittersweet Chocolate, Toasted Marshmallow, Candied Orange, Praline" at bounding box center [846, 276] width 358 height 42
copy p "Bittersweet Chocolate, Toasted Marshmallow, Candied Orange, Praline"
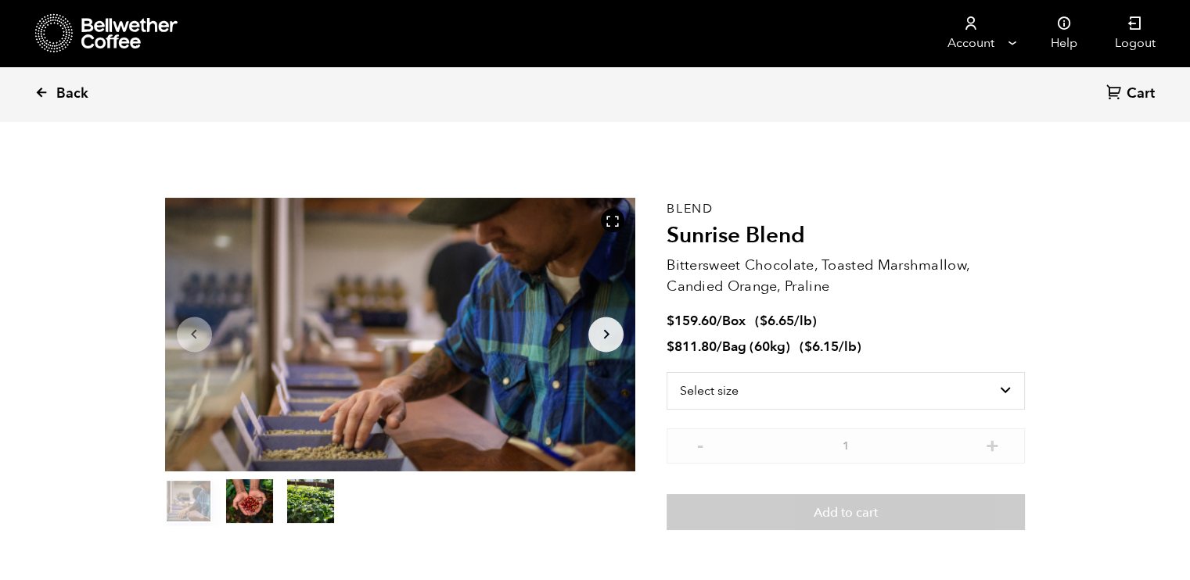
click at [41, 95] on icon at bounding box center [41, 92] width 14 height 14
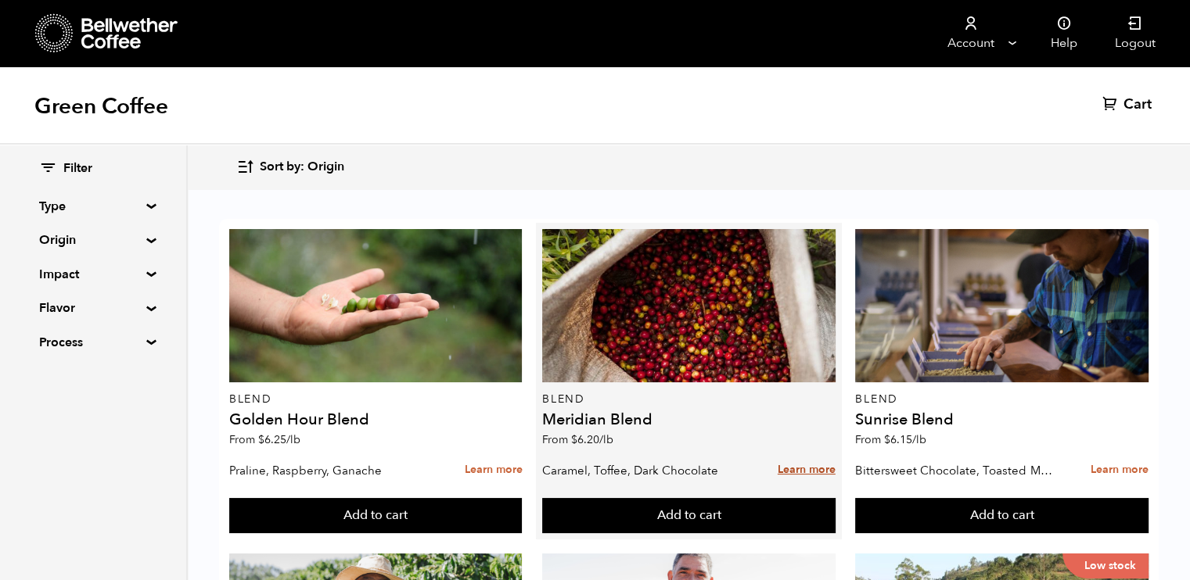
click at [787, 472] on link "Learn more" at bounding box center [807, 471] width 58 height 34
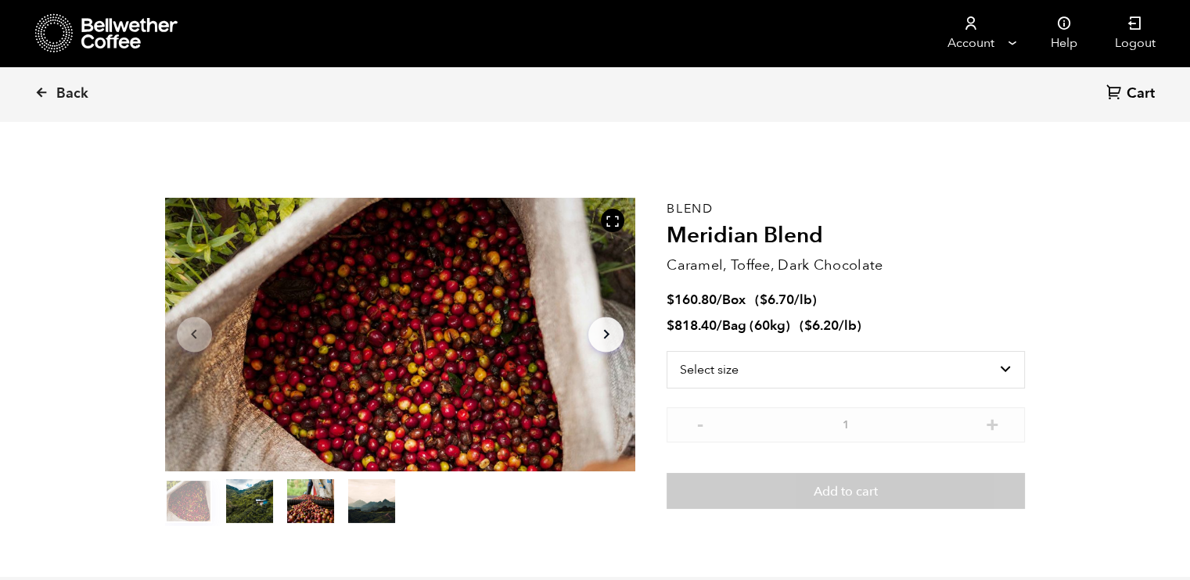
scroll to position [680, 833]
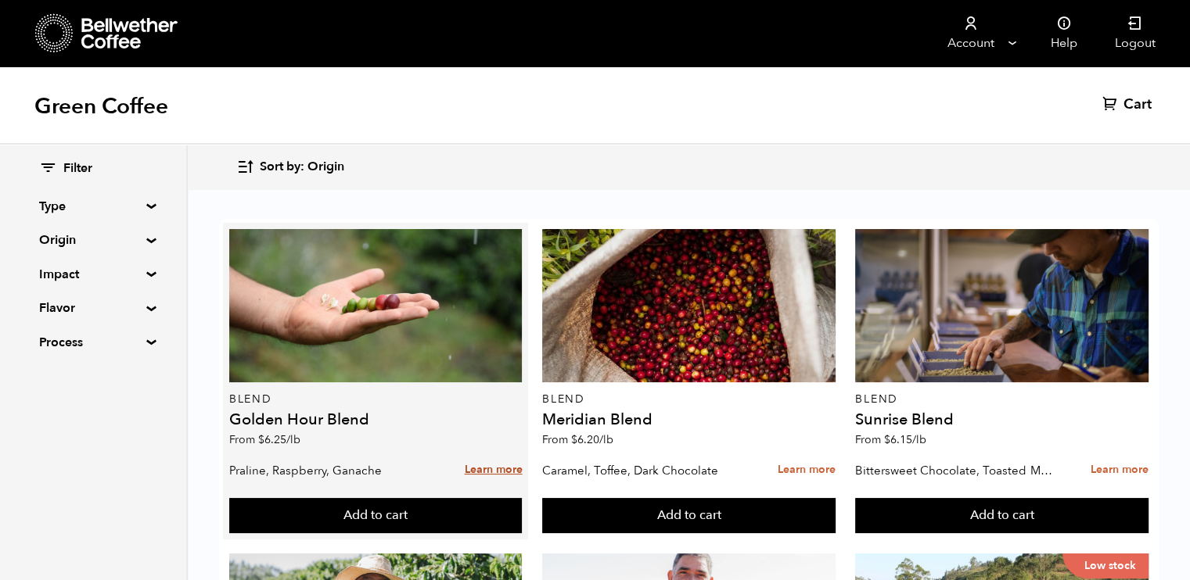
click at [476, 473] on link "Learn more" at bounding box center [493, 471] width 58 height 34
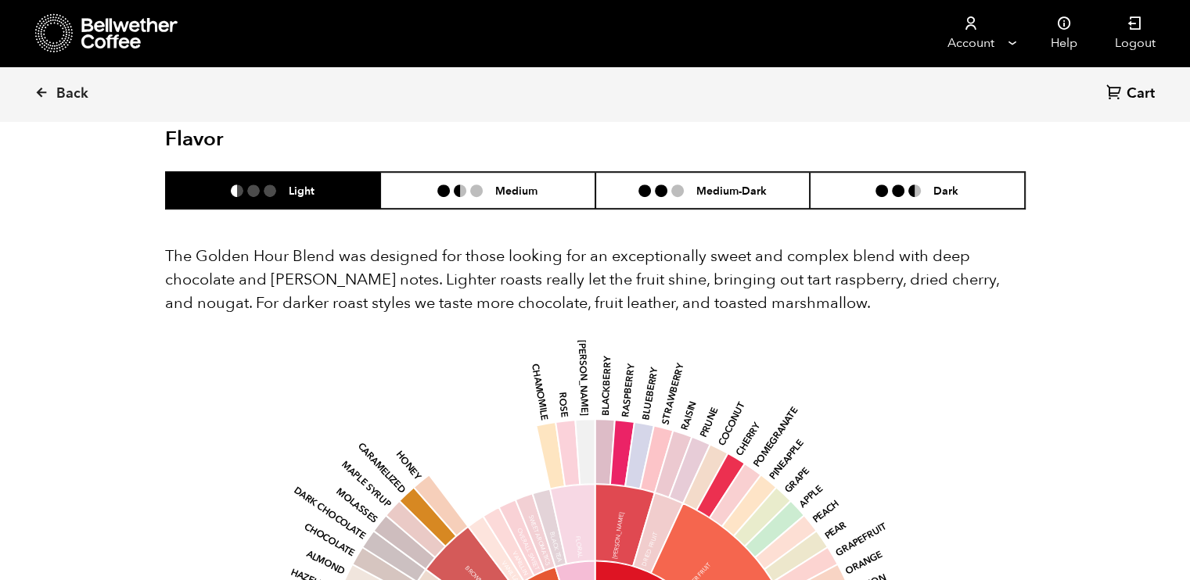
scroll to position [875, 0]
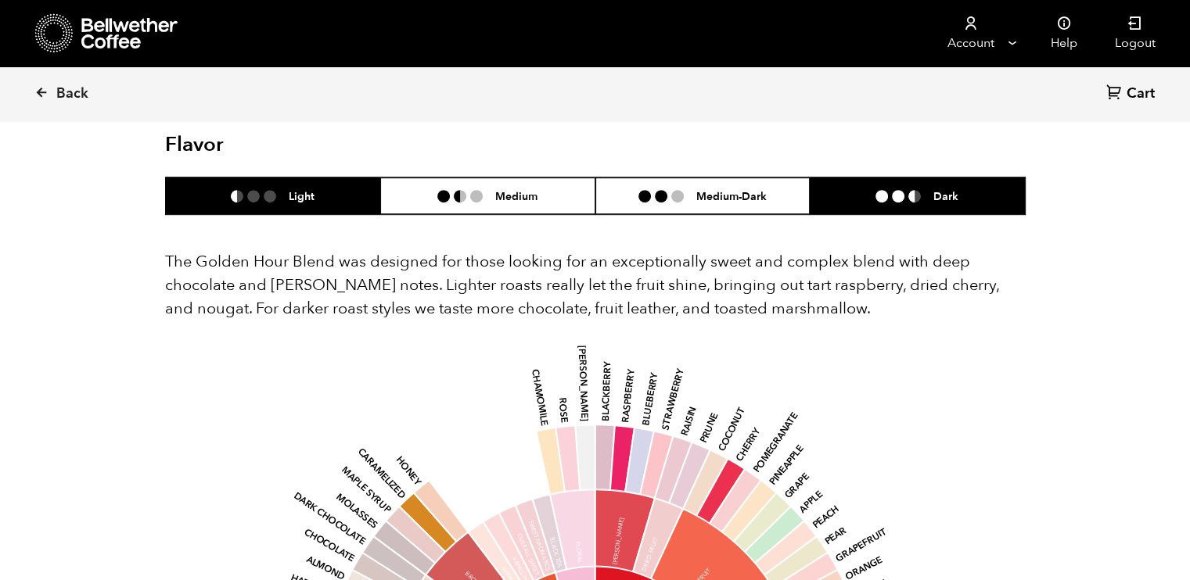
click at [864, 189] on li "Dark" at bounding box center [917, 196] width 215 height 37
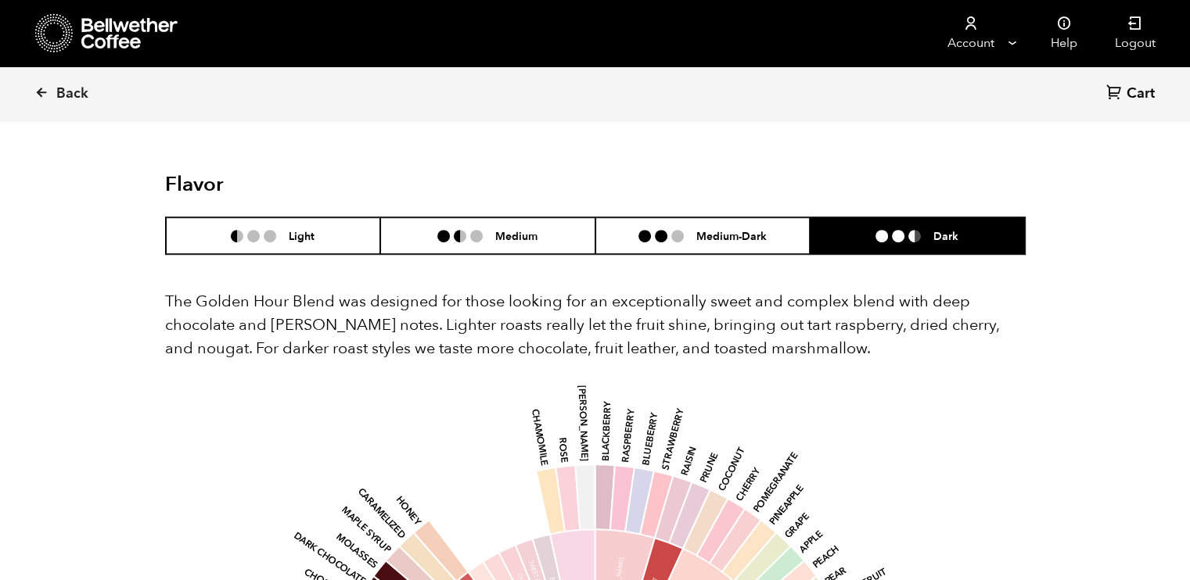
scroll to position [812, 0]
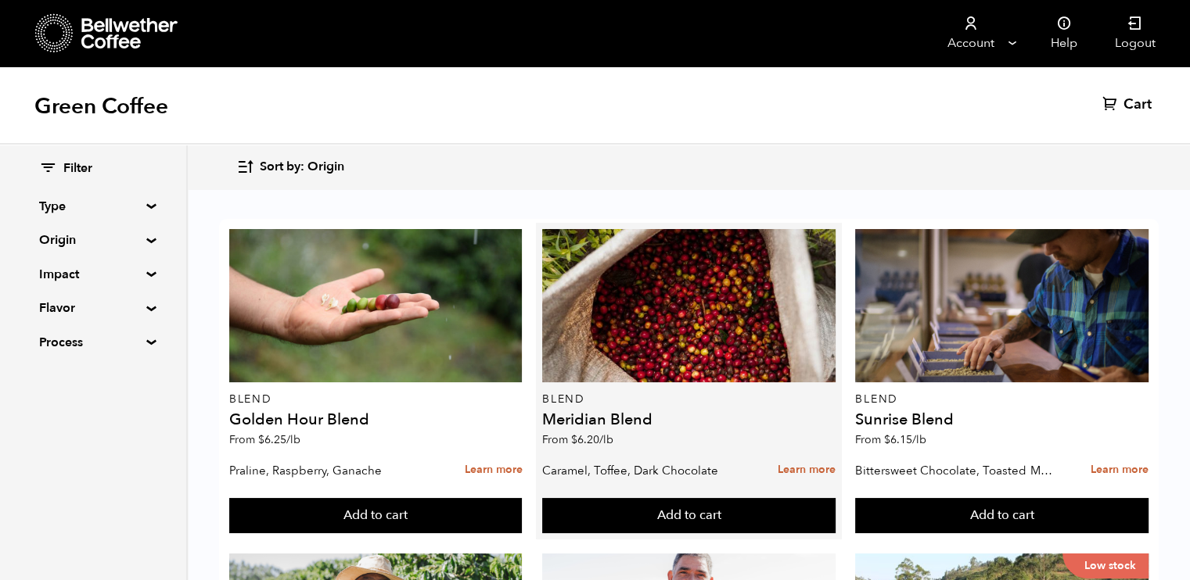
click at [676, 434] on div "Blend Meridian Blend From $ 6.20 /lb" at bounding box center [688, 342] width 293 height 226
click at [792, 469] on link "Learn more" at bounding box center [807, 471] width 58 height 34
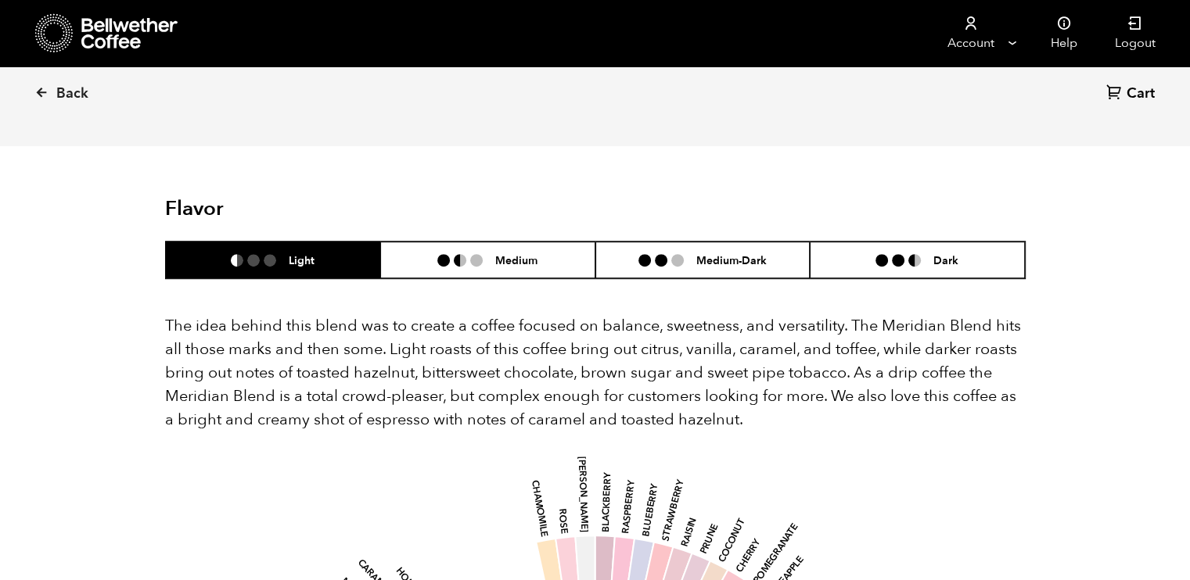
scroll to position [920, 0]
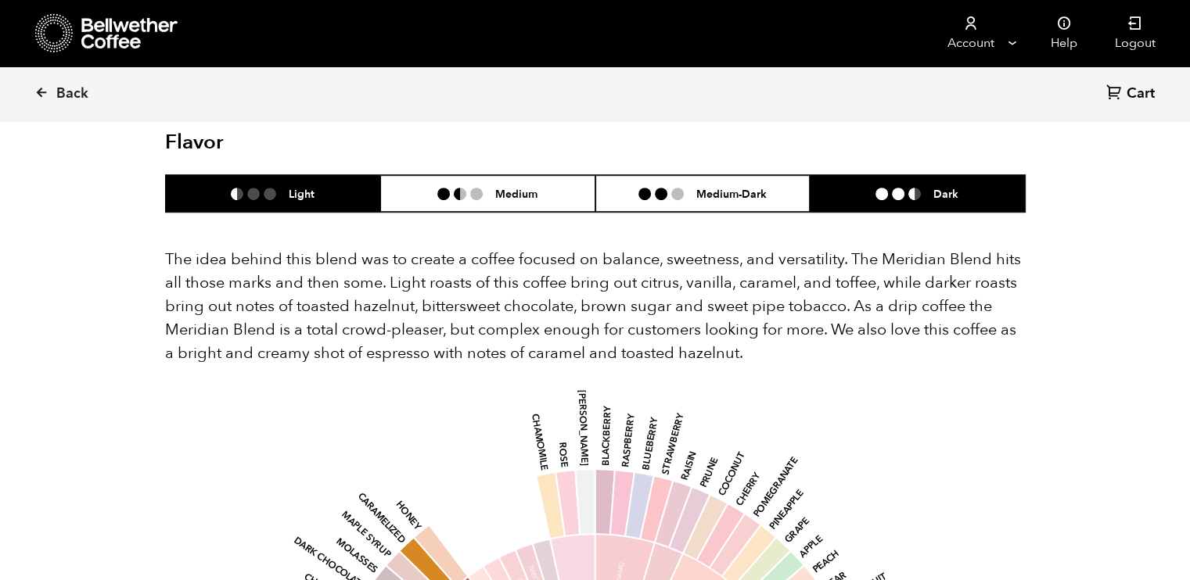
click at [835, 175] on li "Dark" at bounding box center [917, 193] width 215 height 37
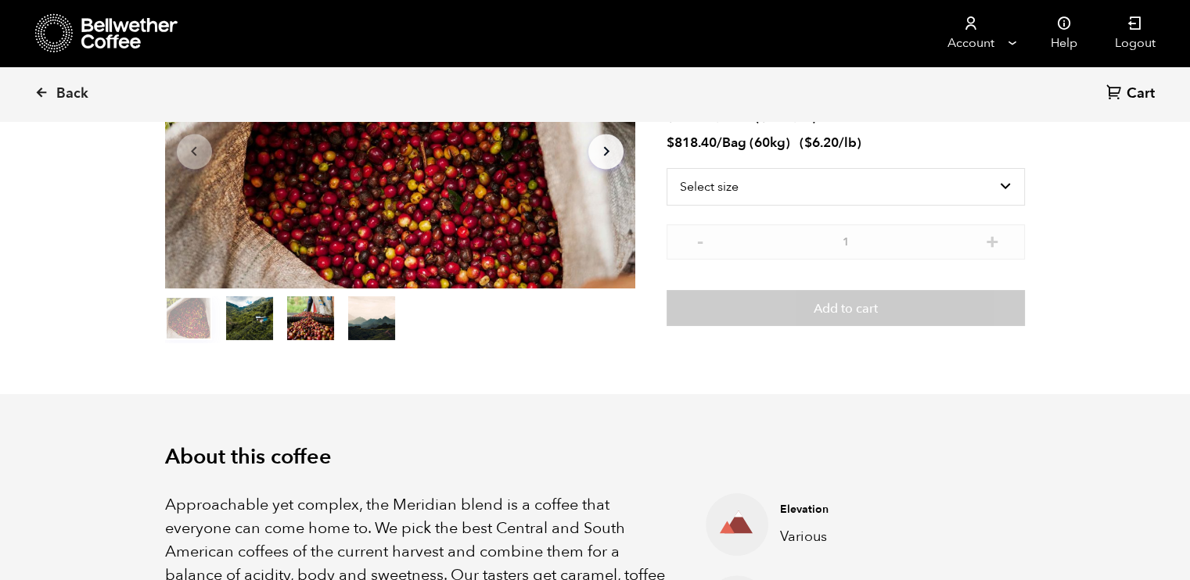
scroll to position [228, 0]
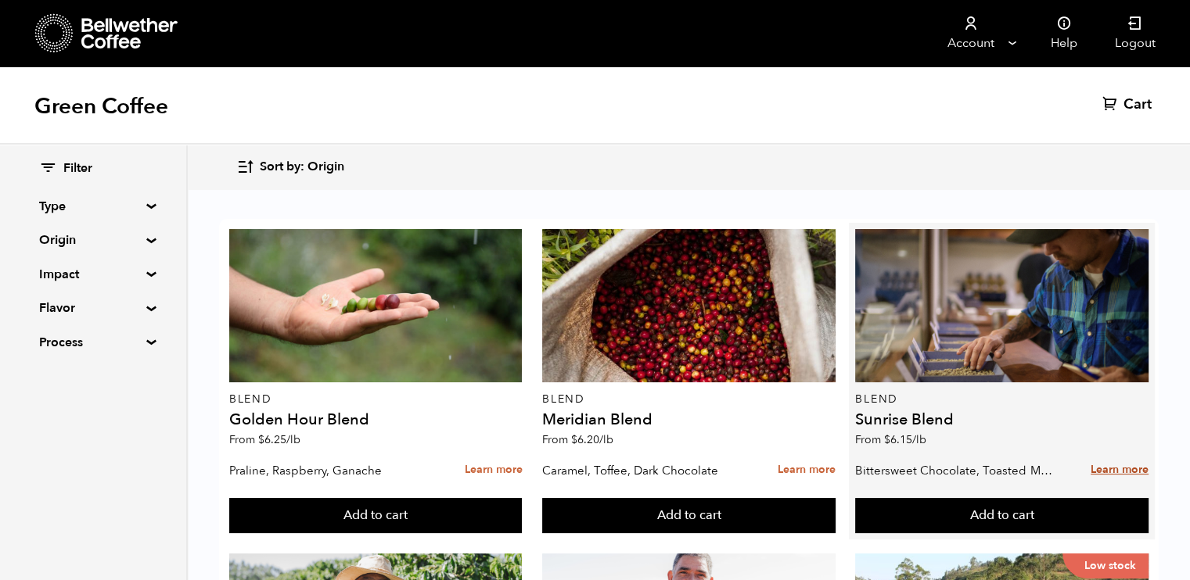
click at [1117, 465] on link "Learn more" at bounding box center [1120, 471] width 58 height 34
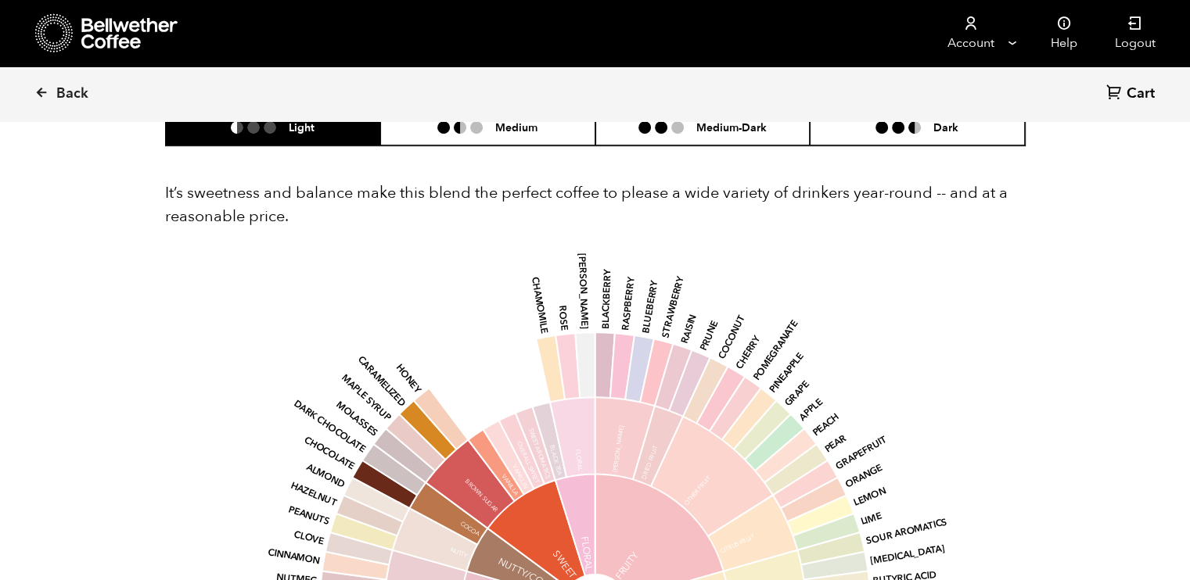
scroll to position [978, 0]
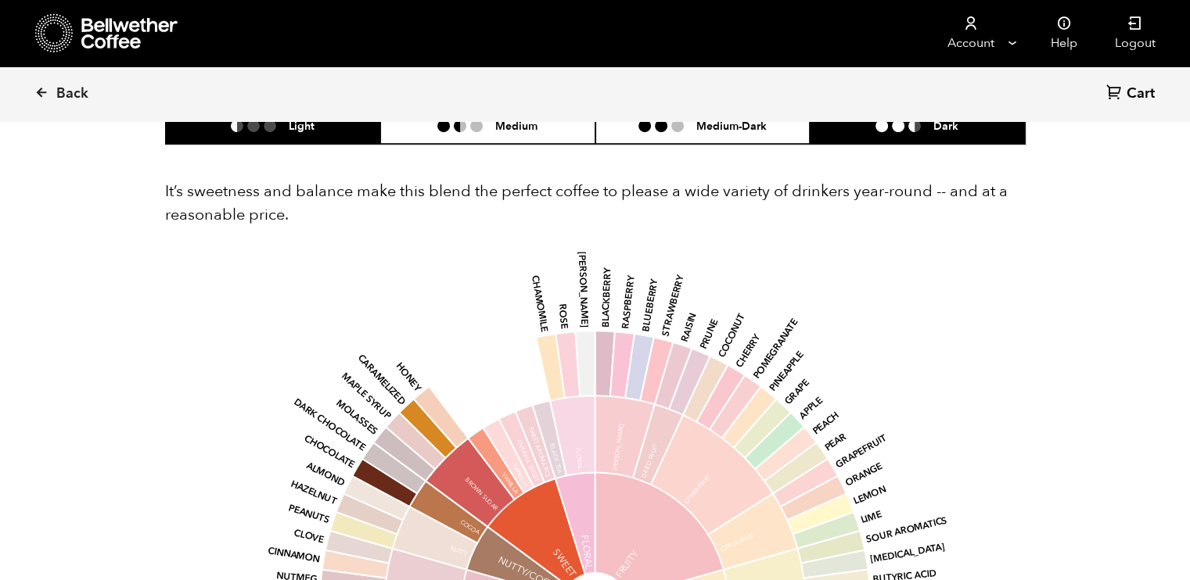
click at [904, 131] on li "Dark" at bounding box center [917, 125] width 215 height 37
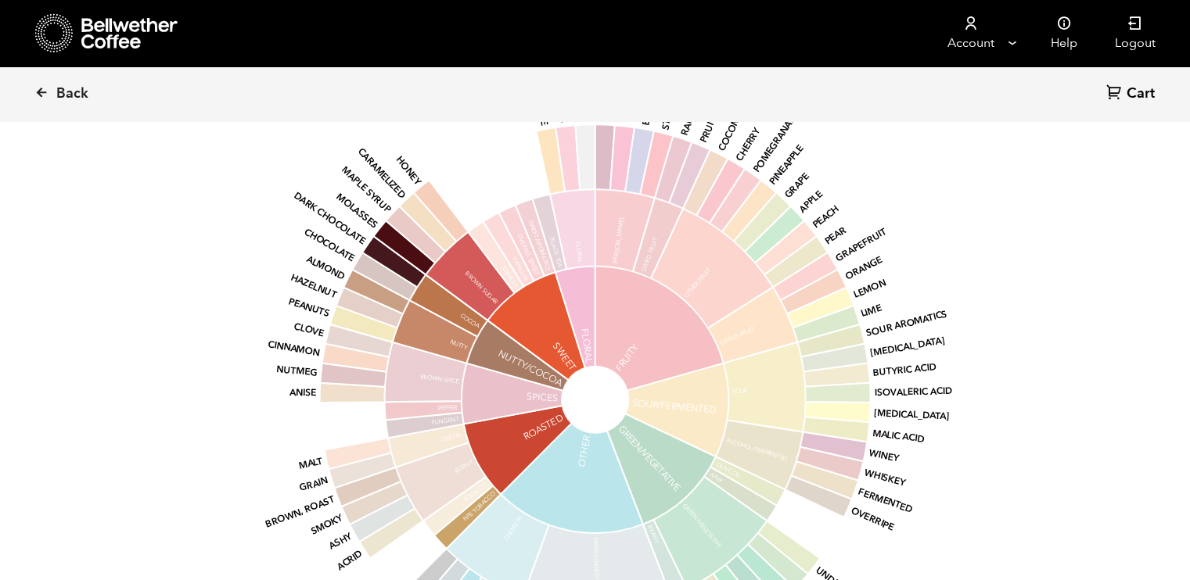
scroll to position [1176, 0]
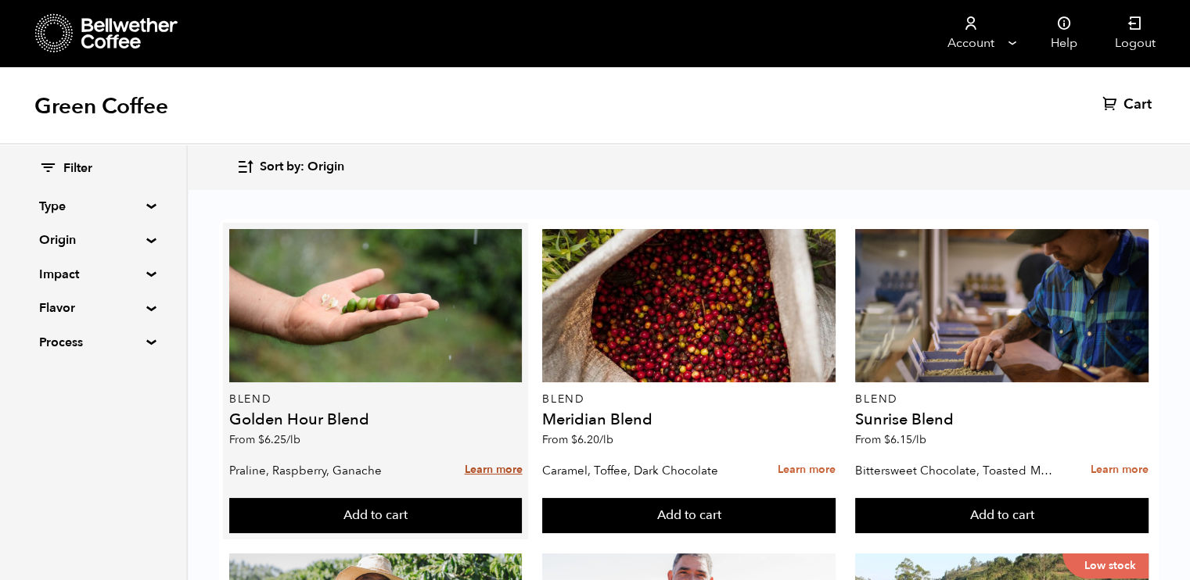
click at [513, 472] on link "Learn more" at bounding box center [493, 471] width 58 height 34
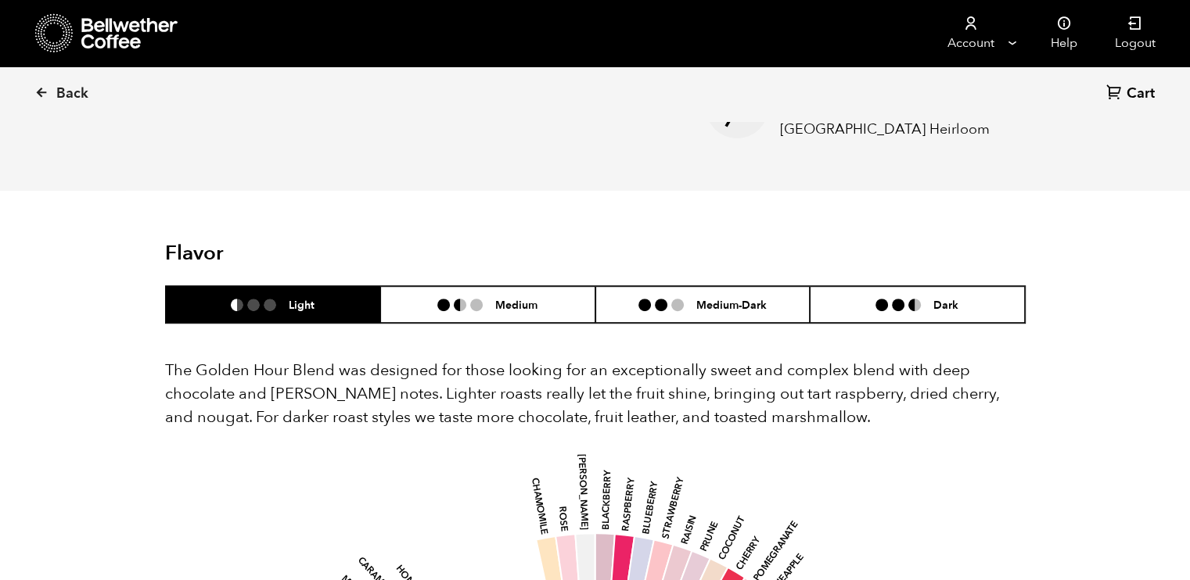
scroll to position [765, 0]
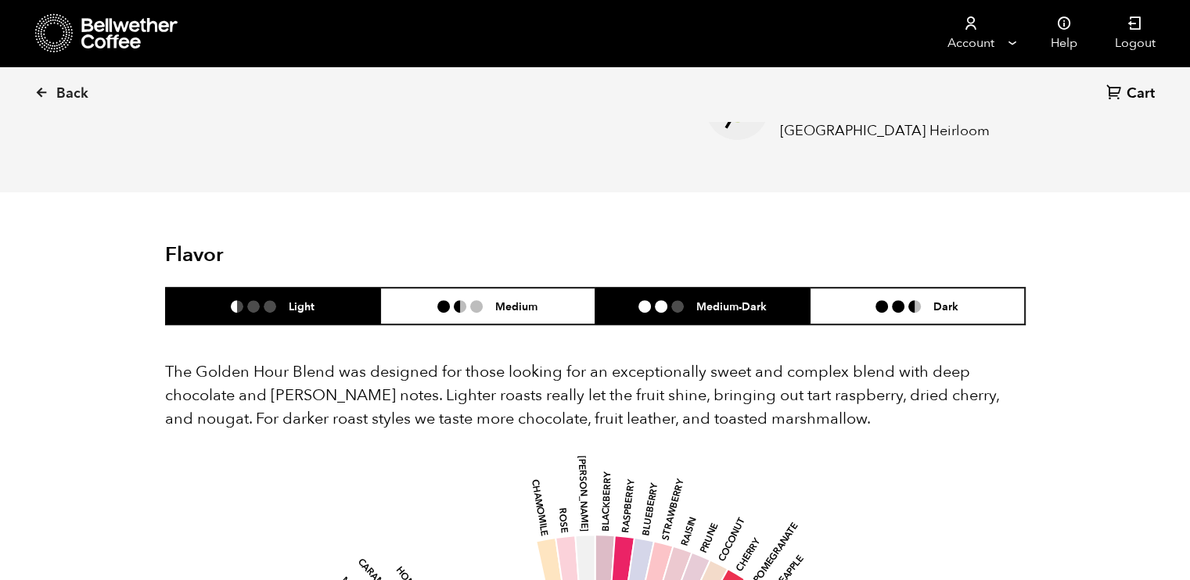
click at [718, 296] on li "Medium-Dark" at bounding box center [702, 306] width 215 height 37
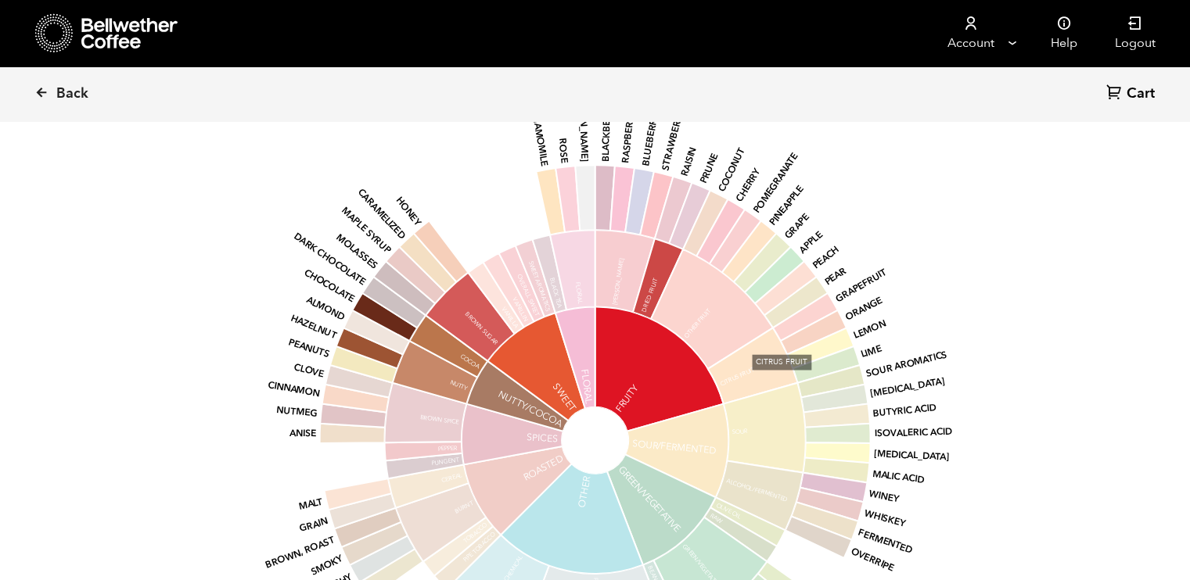
scroll to position [1136, 0]
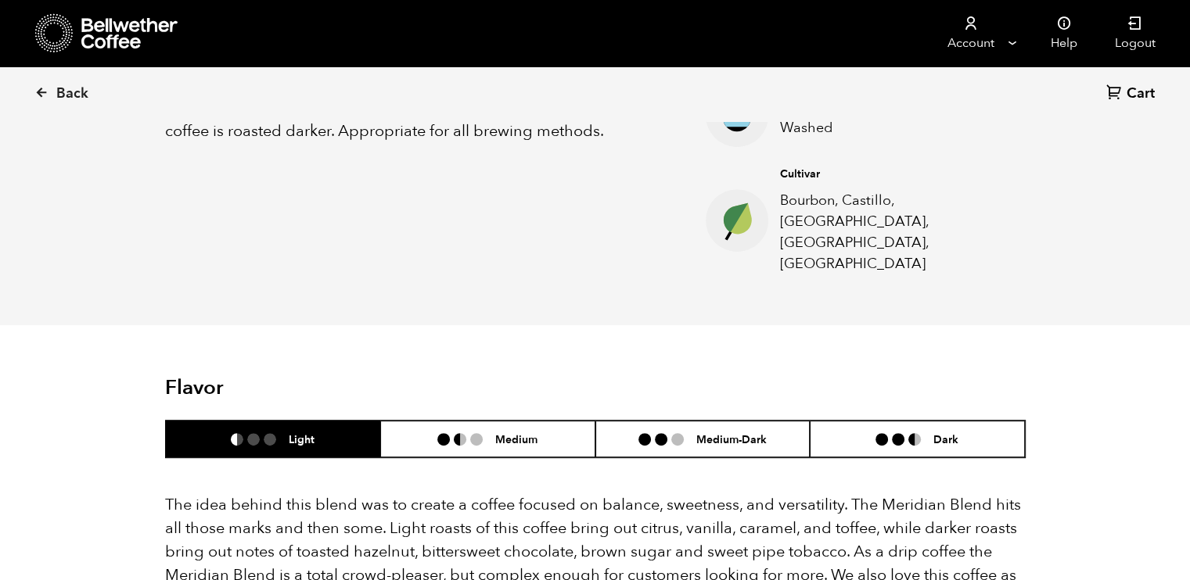
scroll to position [676, 0]
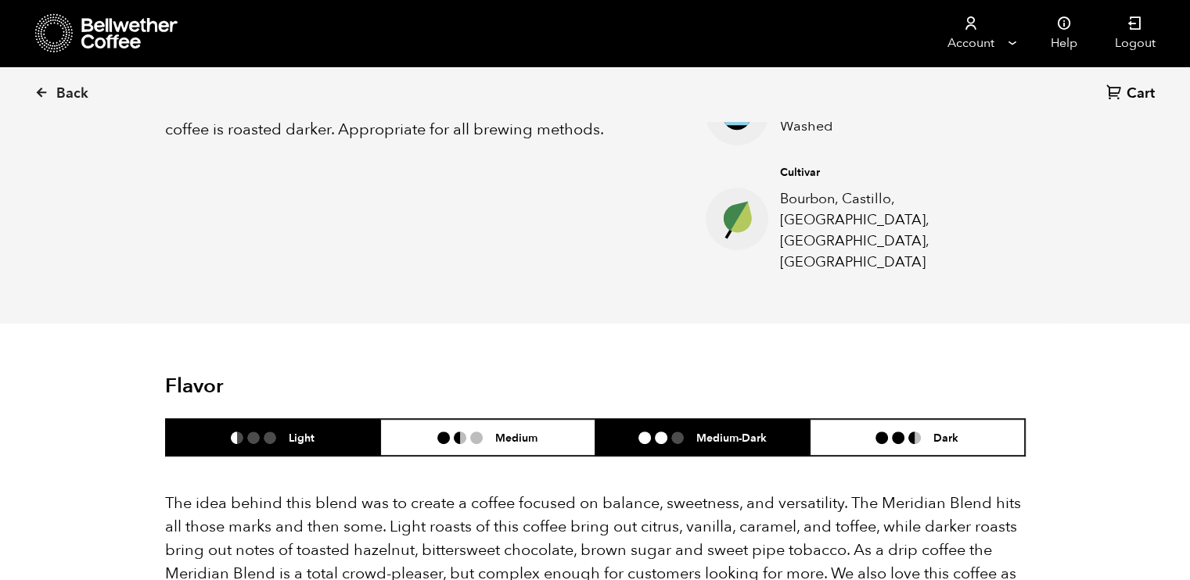
click at [727, 419] on li "Medium-Dark" at bounding box center [702, 437] width 215 height 37
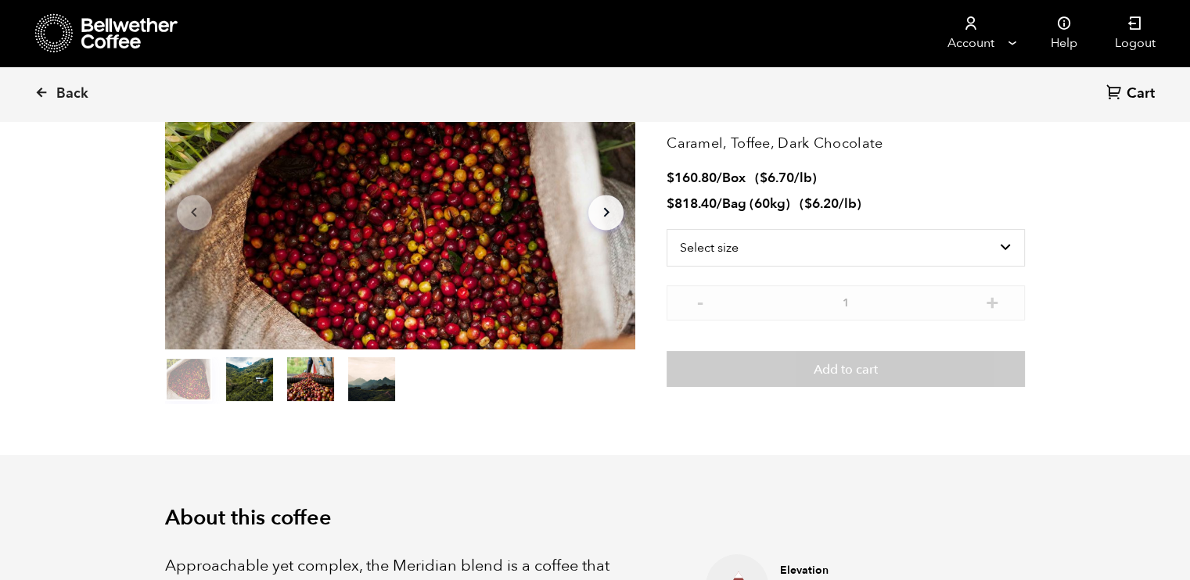
scroll to position [116, 0]
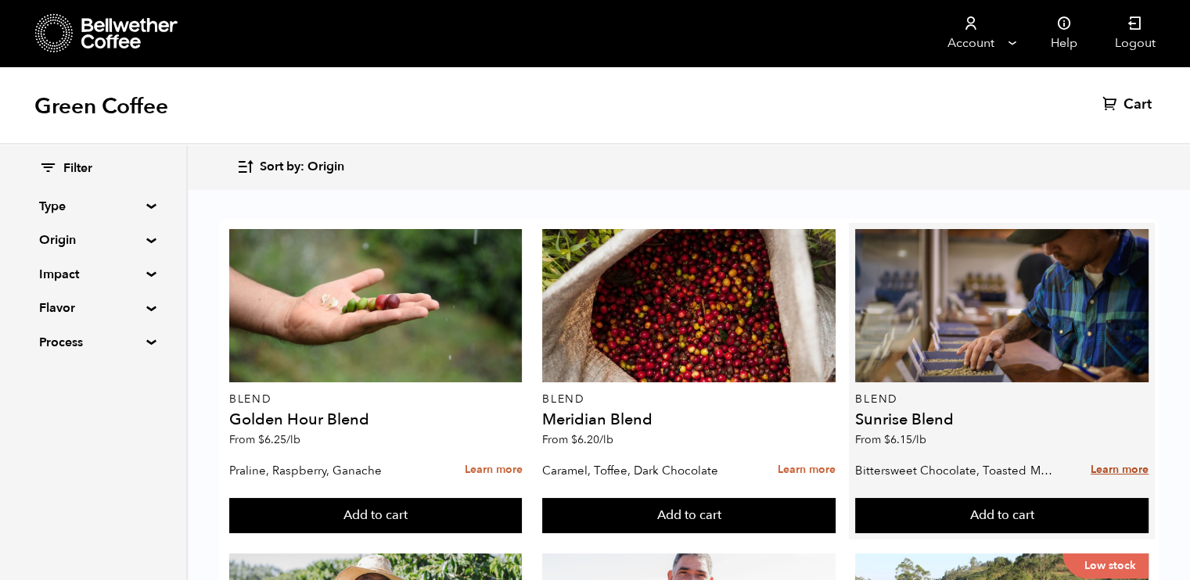
click at [1110, 467] on link "Learn more" at bounding box center [1120, 471] width 58 height 34
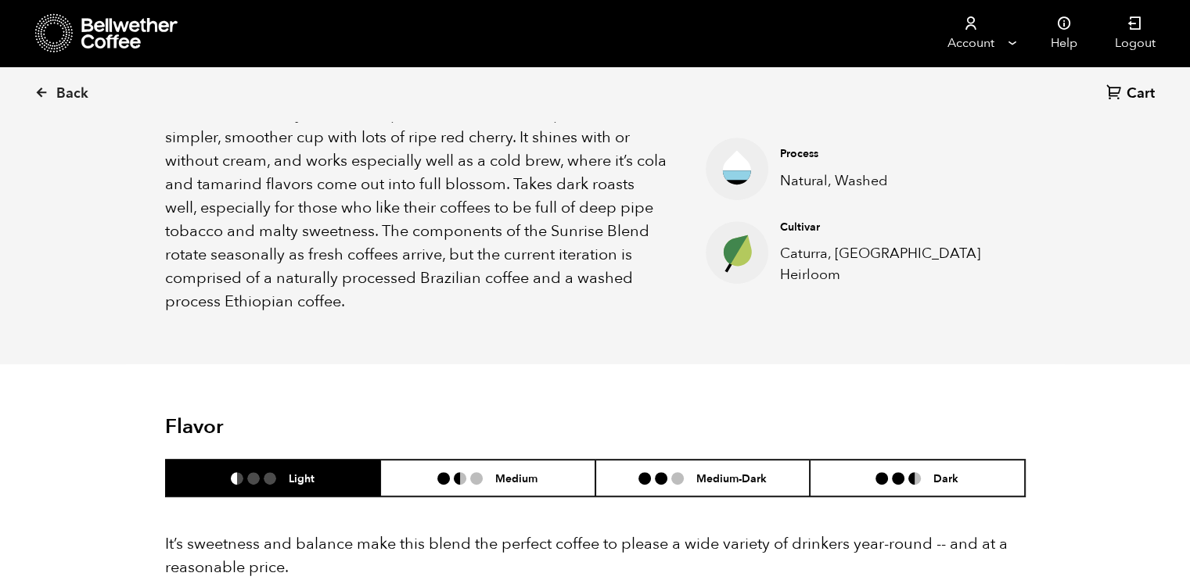
scroll to position [626, 0]
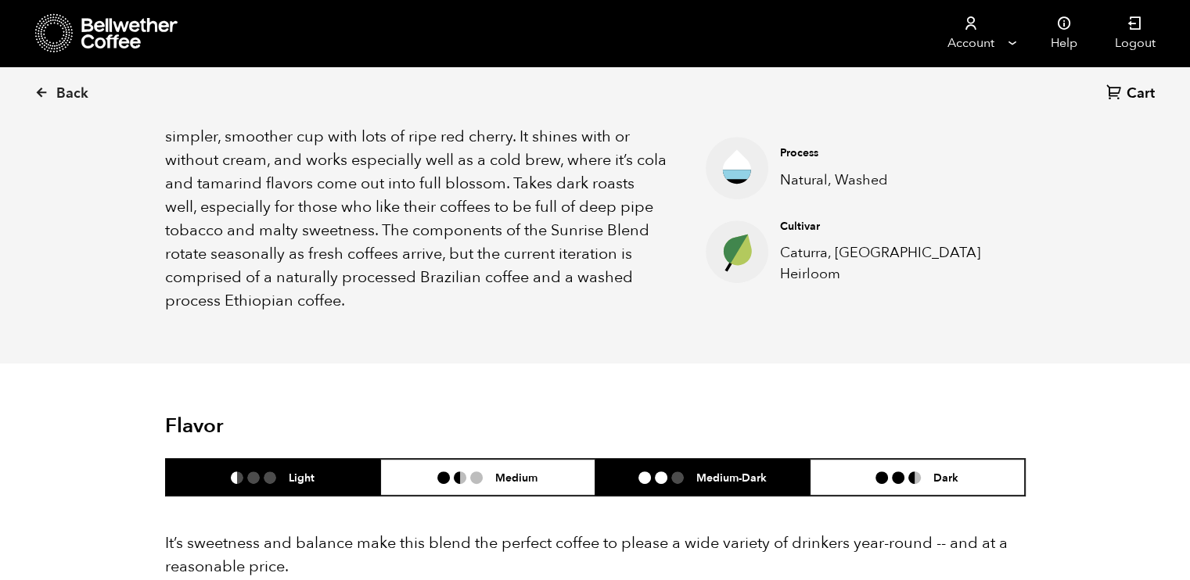
click at [729, 465] on li "Medium-Dark" at bounding box center [702, 477] width 215 height 37
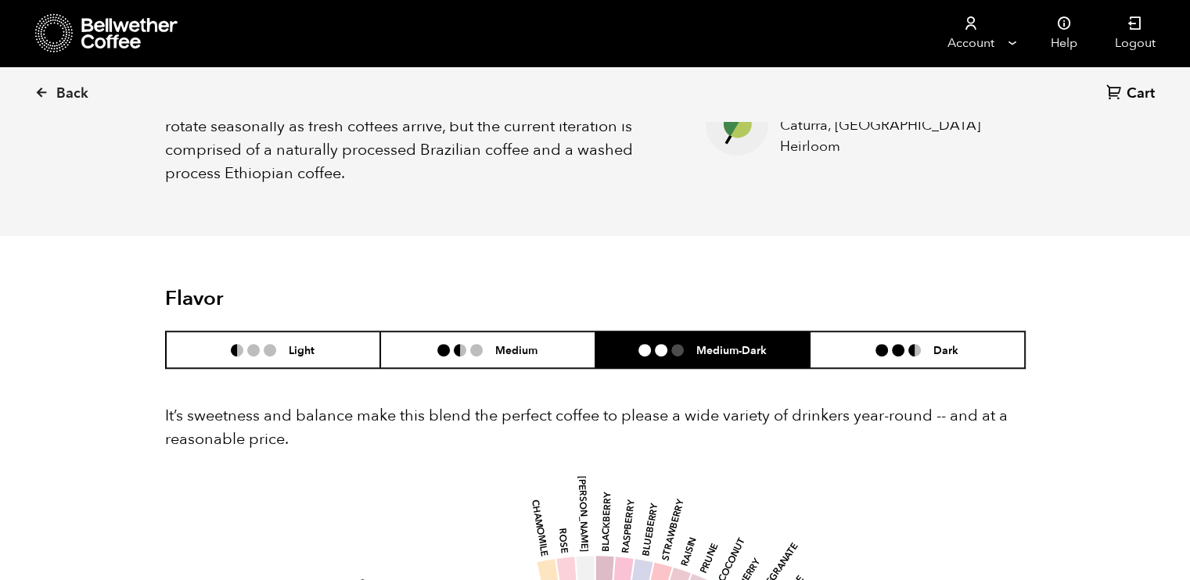
scroll to position [753, 0]
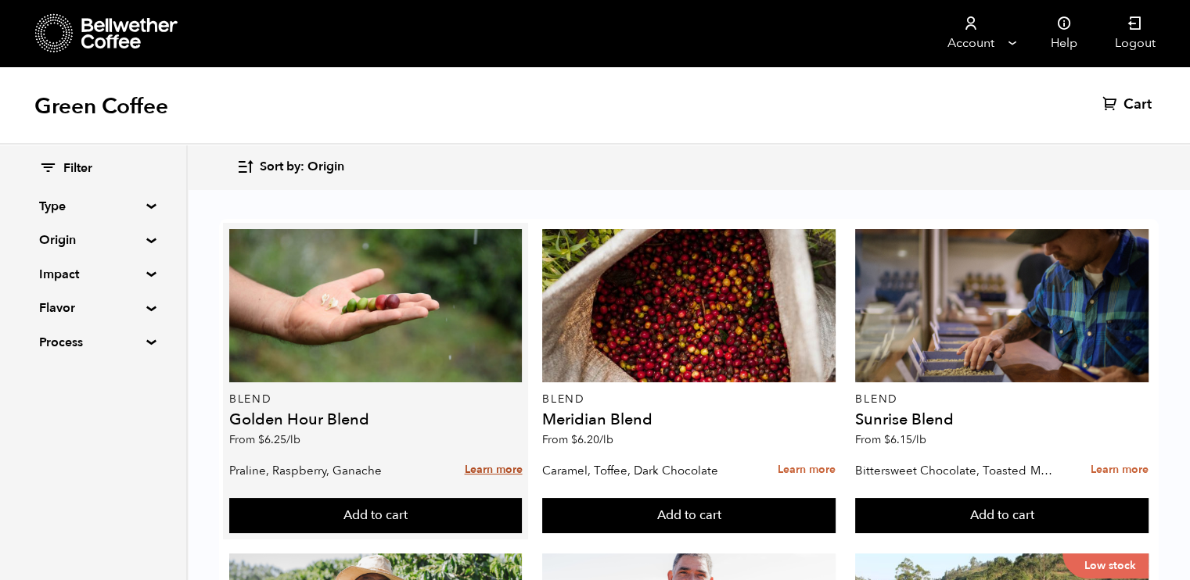
click at [495, 470] on link "Learn more" at bounding box center [493, 471] width 58 height 34
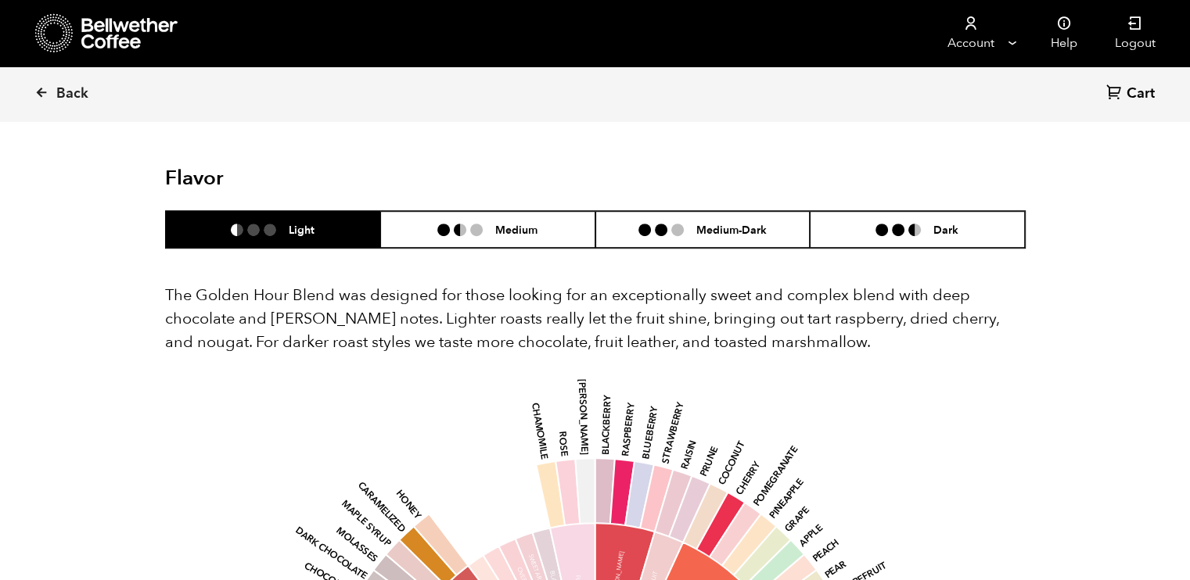
scroll to position [841, 0]
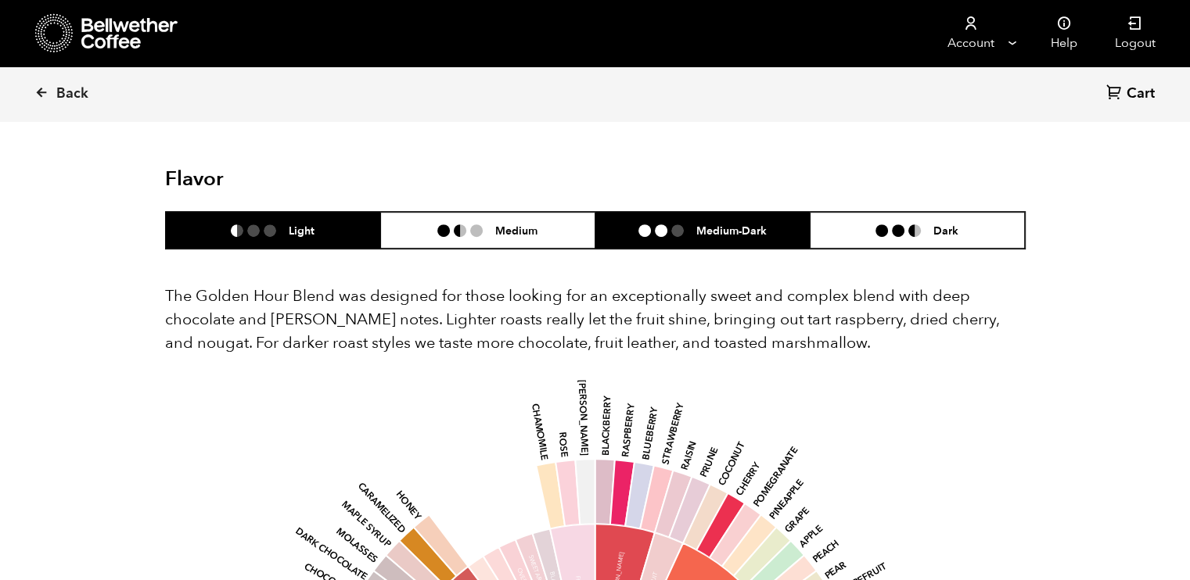
click at [751, 228] on h6 "Medium-Dark" at bounding box center [731, 230] width 70 height 13
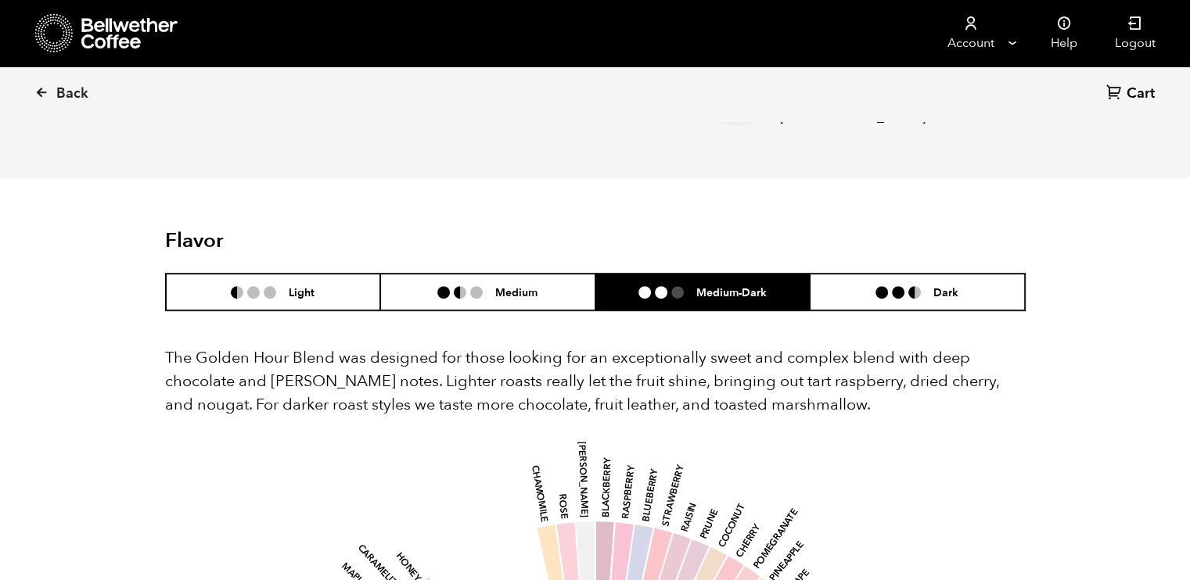
scroll to position [803, 0]
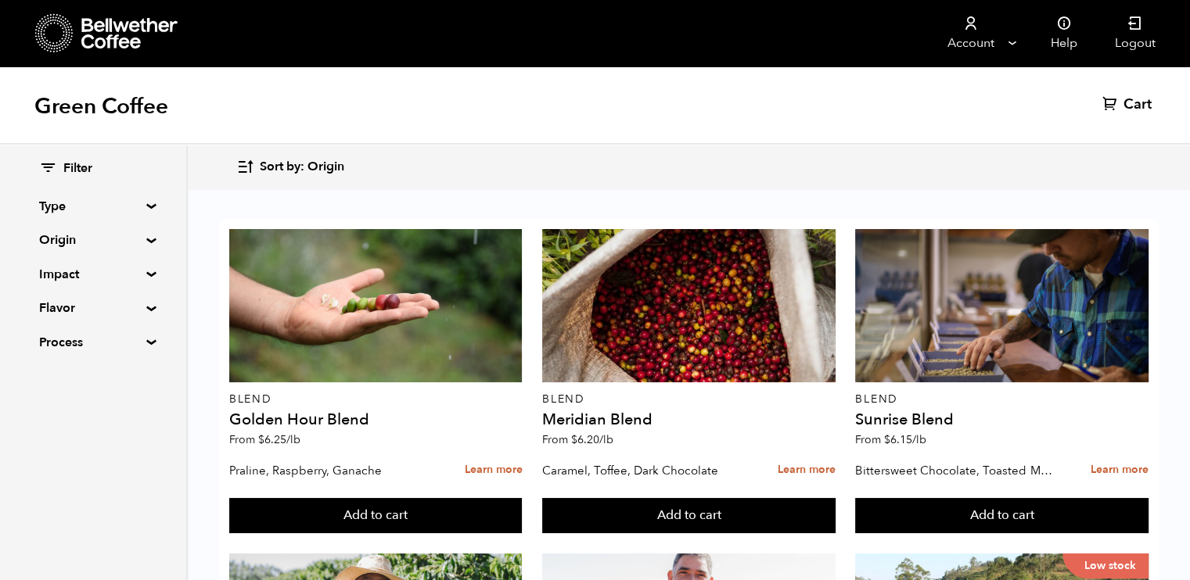
click at [146, 243] on summary "Origin" at bounding box center [93, 240] width 108 height 19
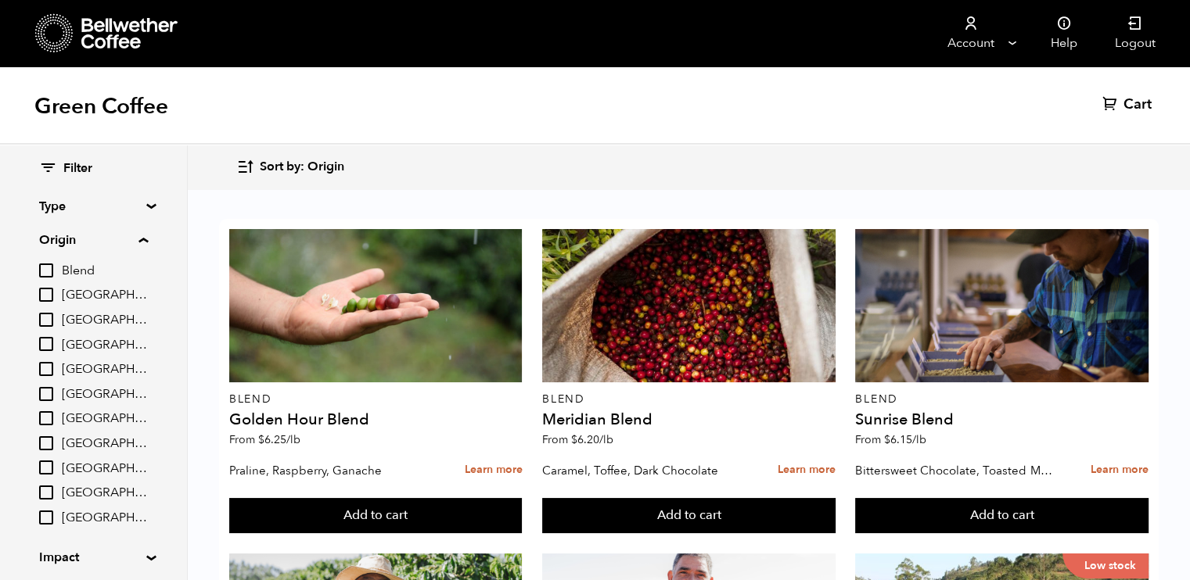
click at [43, 415] on input "[GEOGRAPHIC_DATA]" at bounding box center [46, 418] width 14 height 14
checkbox input "true"
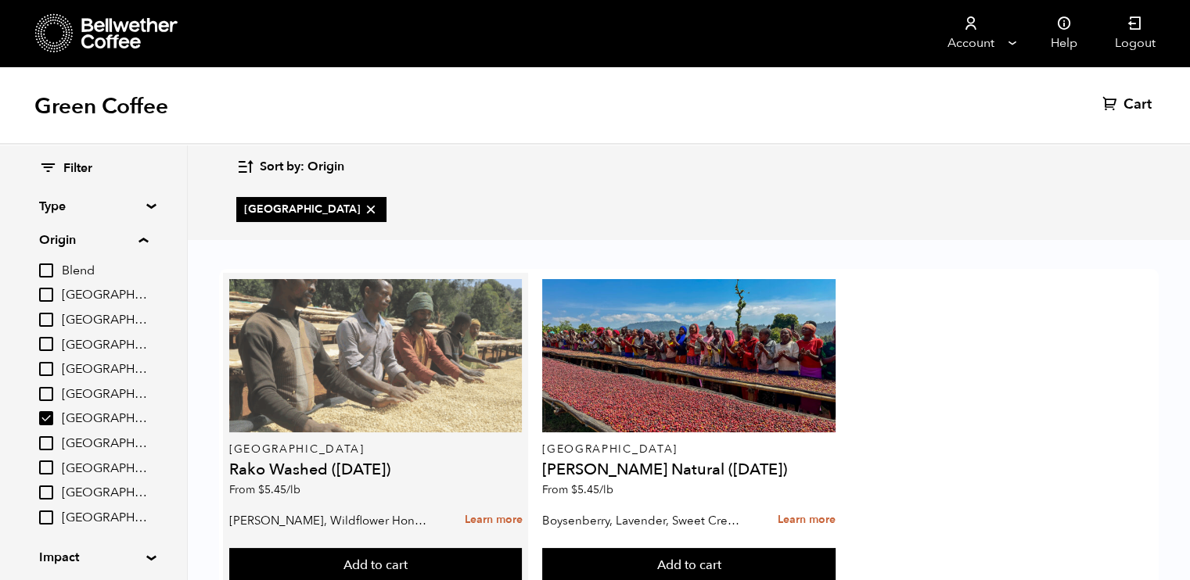
scroll to position [52, 0]
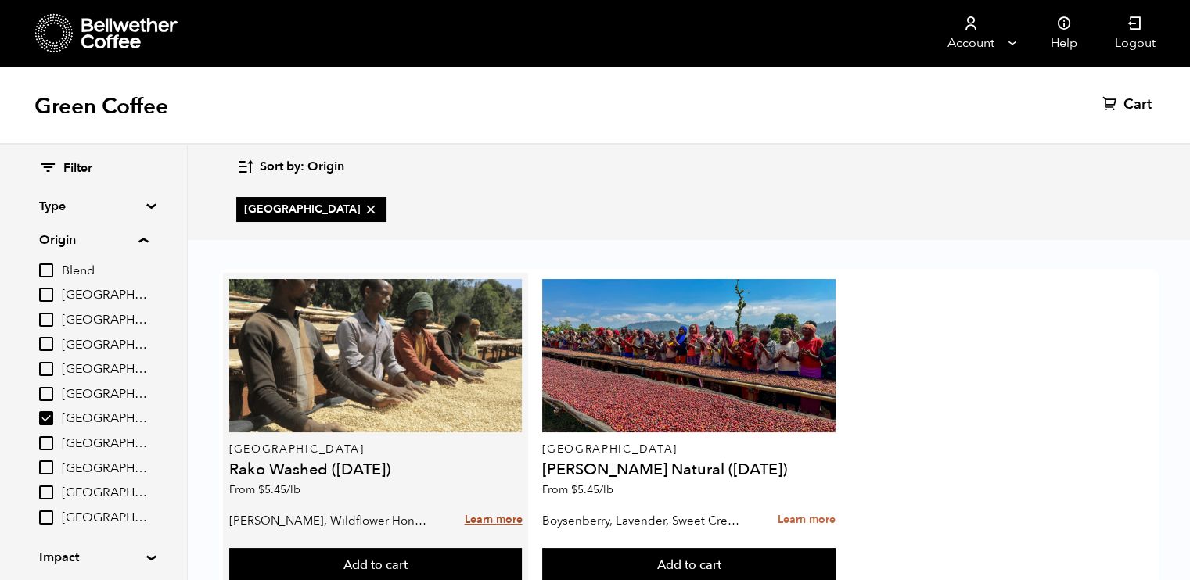
click at [480, 504] on link "Learn more" at bounding box center [493, 521] width 58 height 34
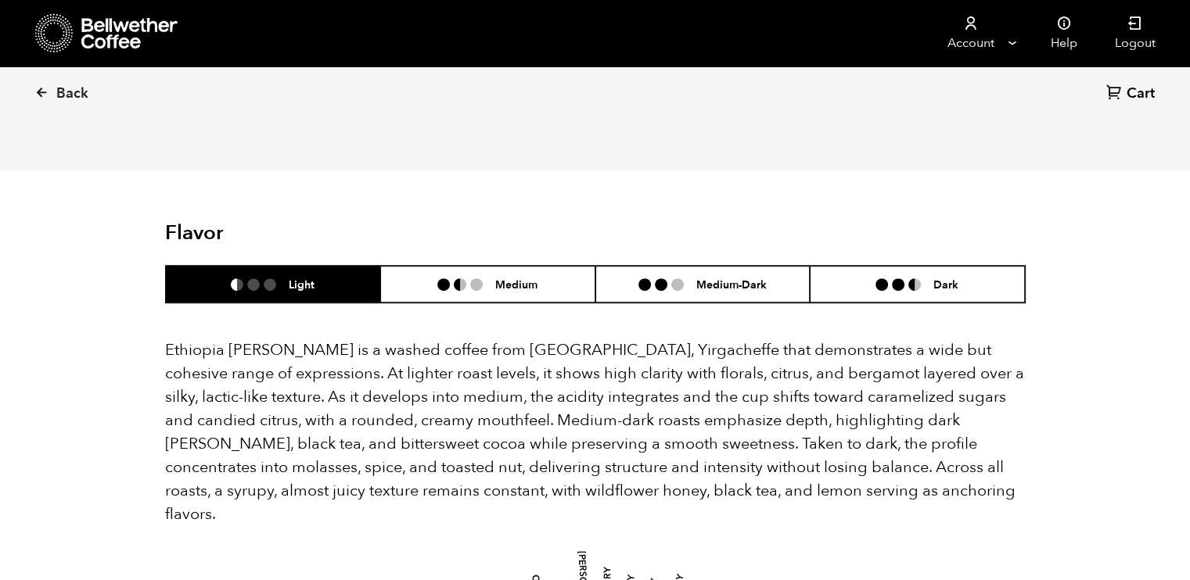
scroll to position [871, 0]
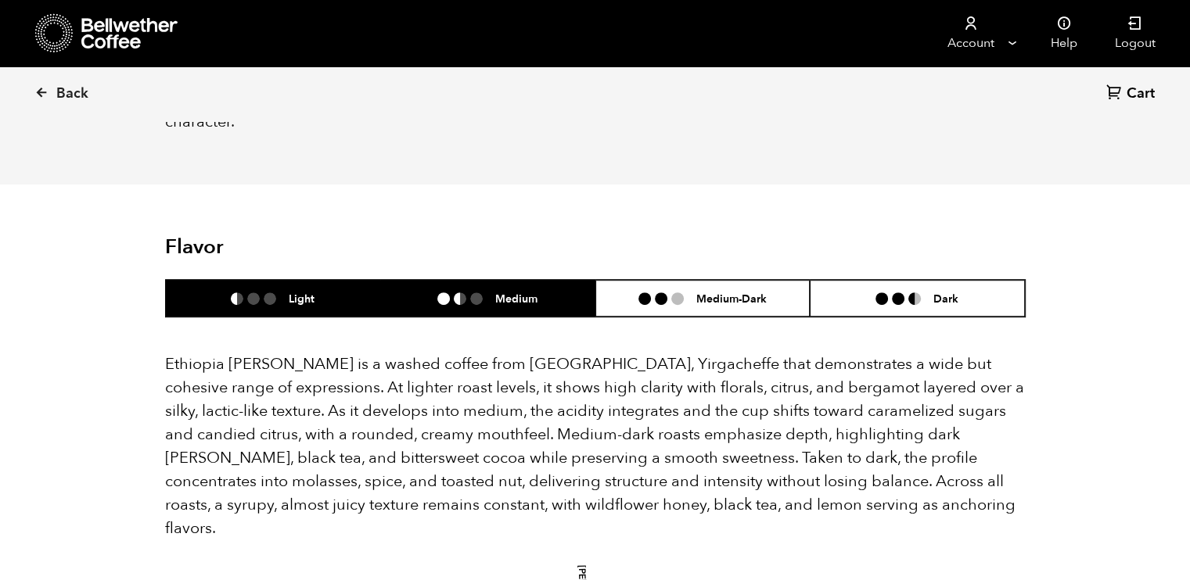
click at [439, 293] on li at bounding box center [443, 299] width 13 height 13
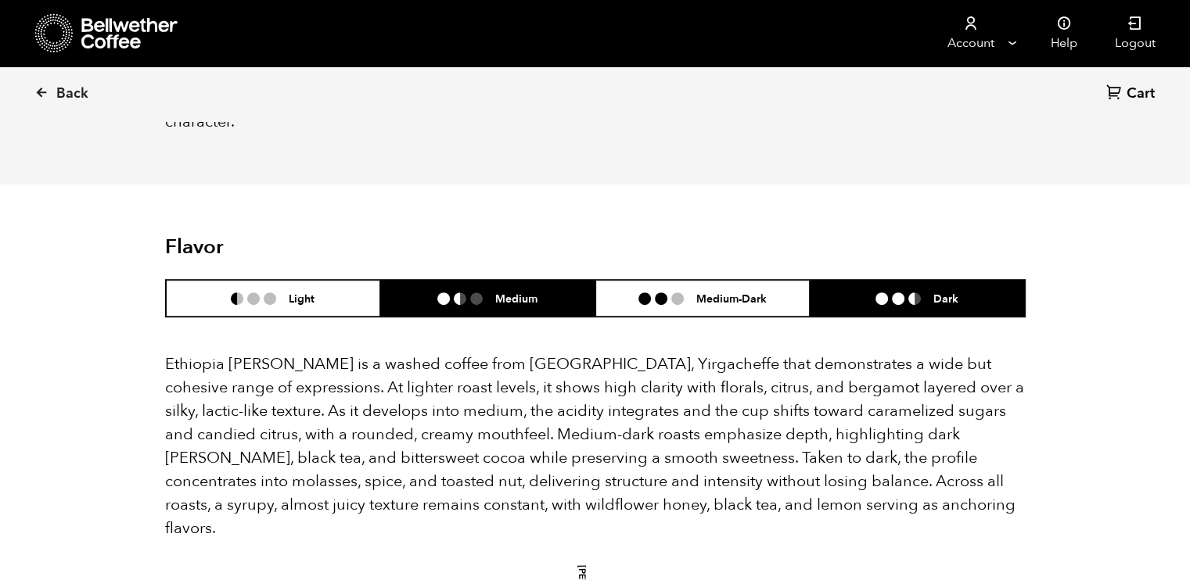
click at [908, 280] on li "Dark" at bounding box center [917, 298] width 215 height 37
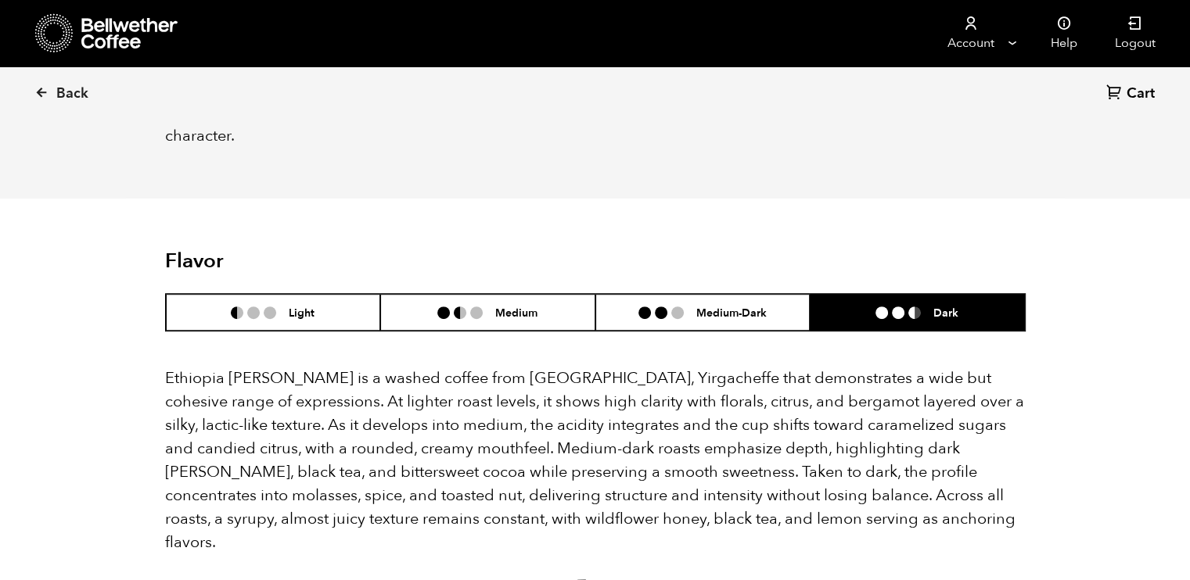
scroll to position [857, 0]
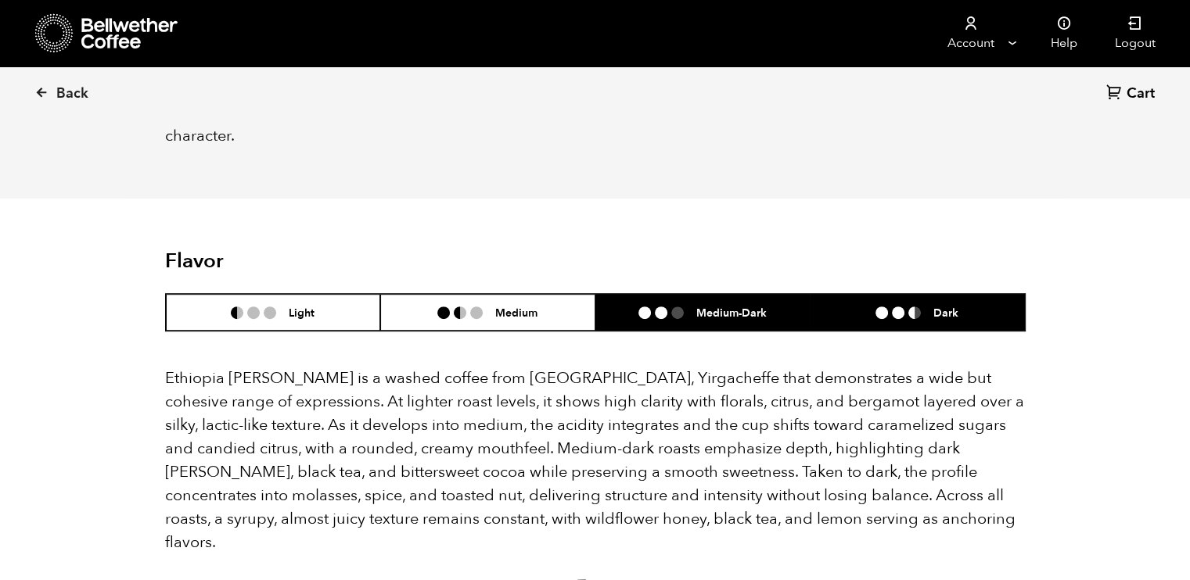
click at [710, 294] on li "Medium-Dark" at bounding box center [702, 312] width 215 height 37
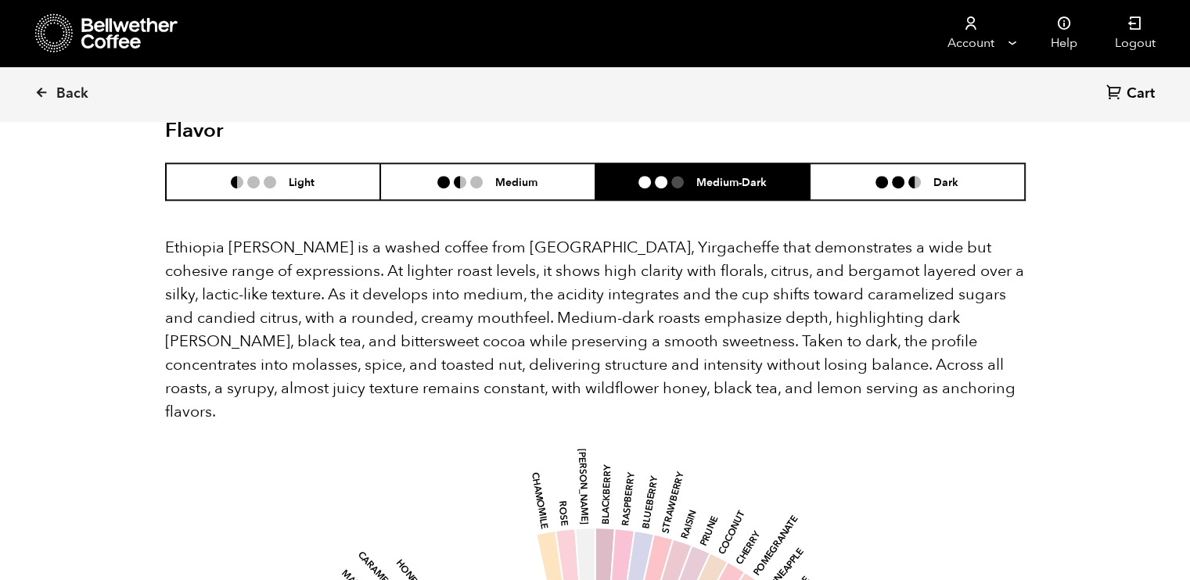
scroll to position [875, 0]
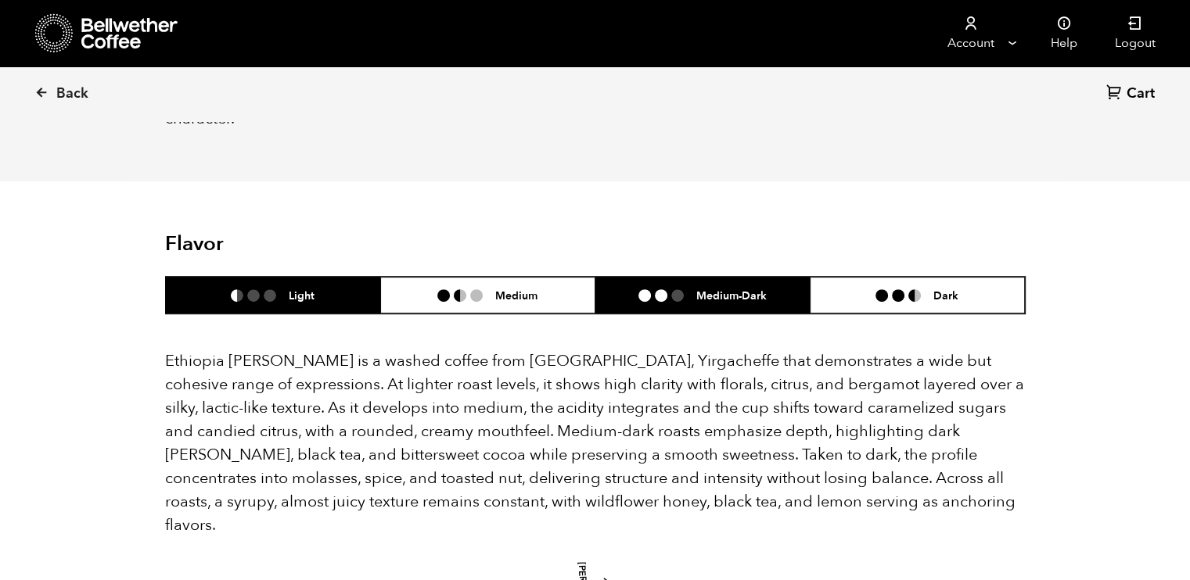
click at [310, 289] on h6 "Light" at bounding box center [302, 295] width 26 height 13
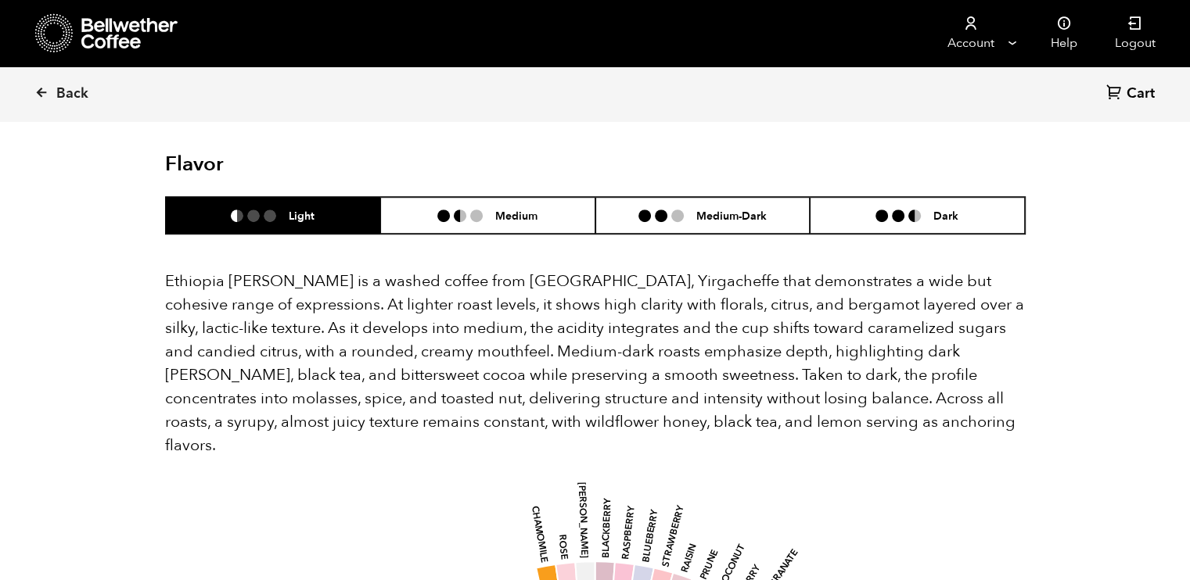
scroll to position [918, 0]
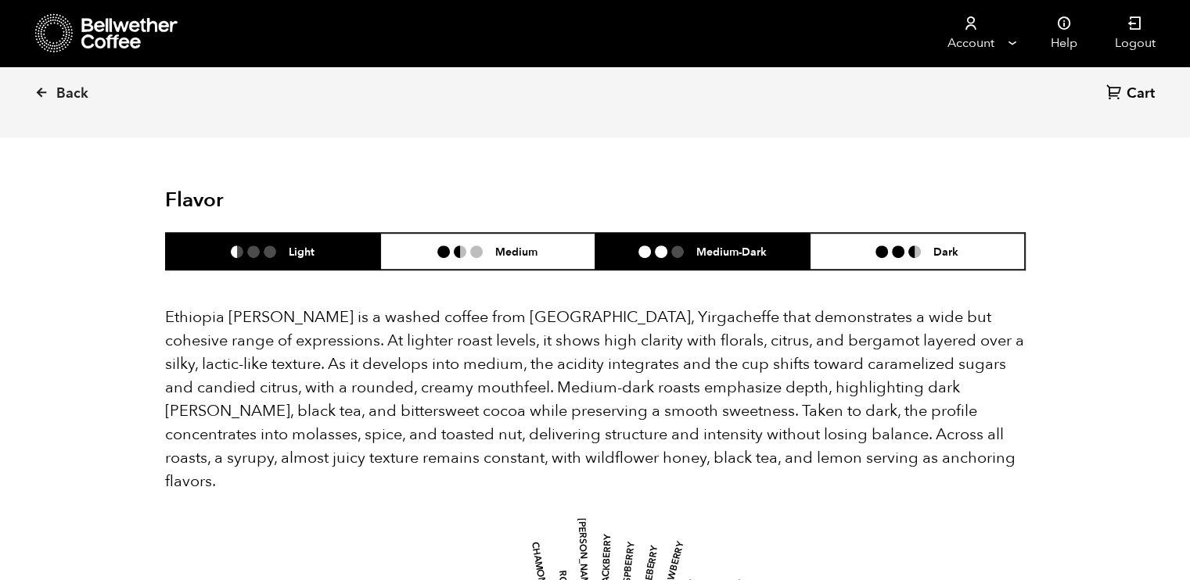
click at [700, 233] on li "Medium-Dark" at bounding box center [702, 251] width 215 height 37
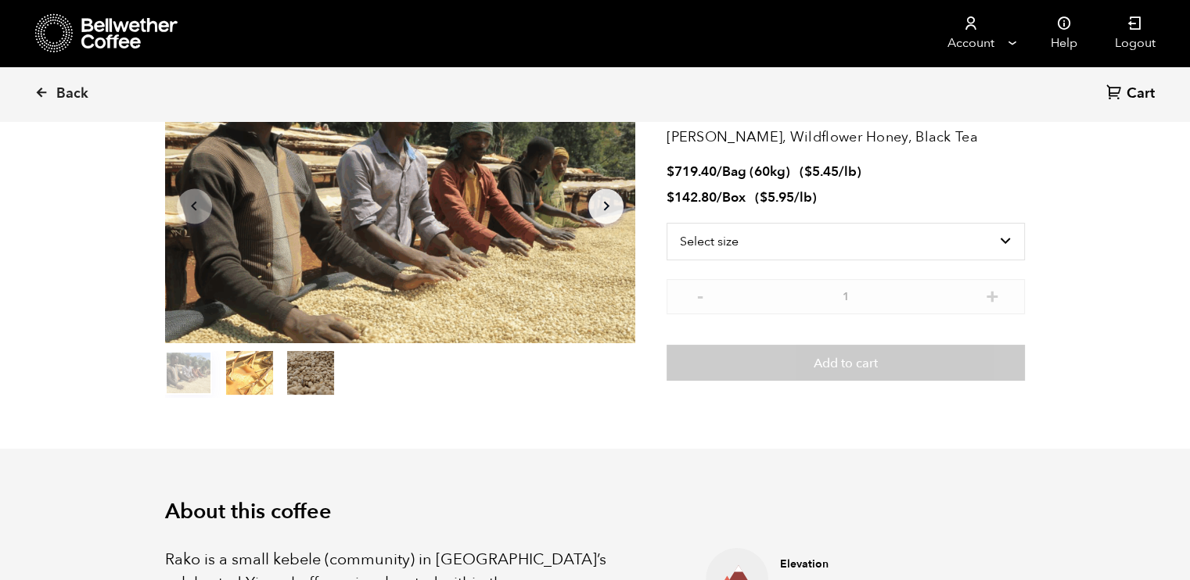
scroll to position [0, 0]
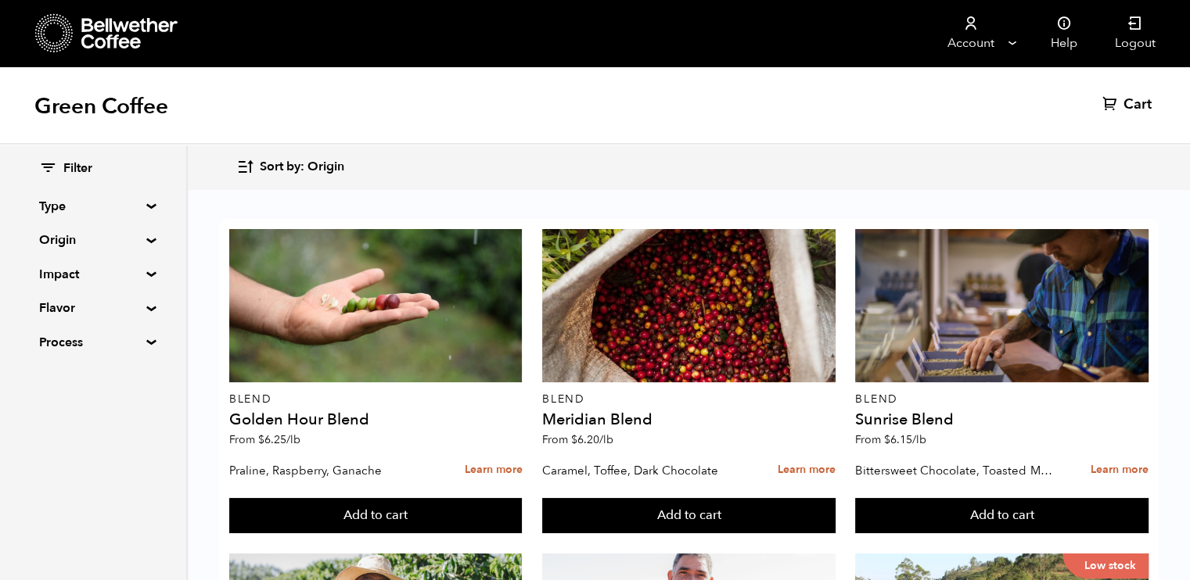
click at [146, 306] on summary "Flavor" at bounding box center [93, 308] width 108 height 19
click at [46, 440] on input "Nutty" at bounding box center [46, 437] width 14 height 14
checkbox input "true"
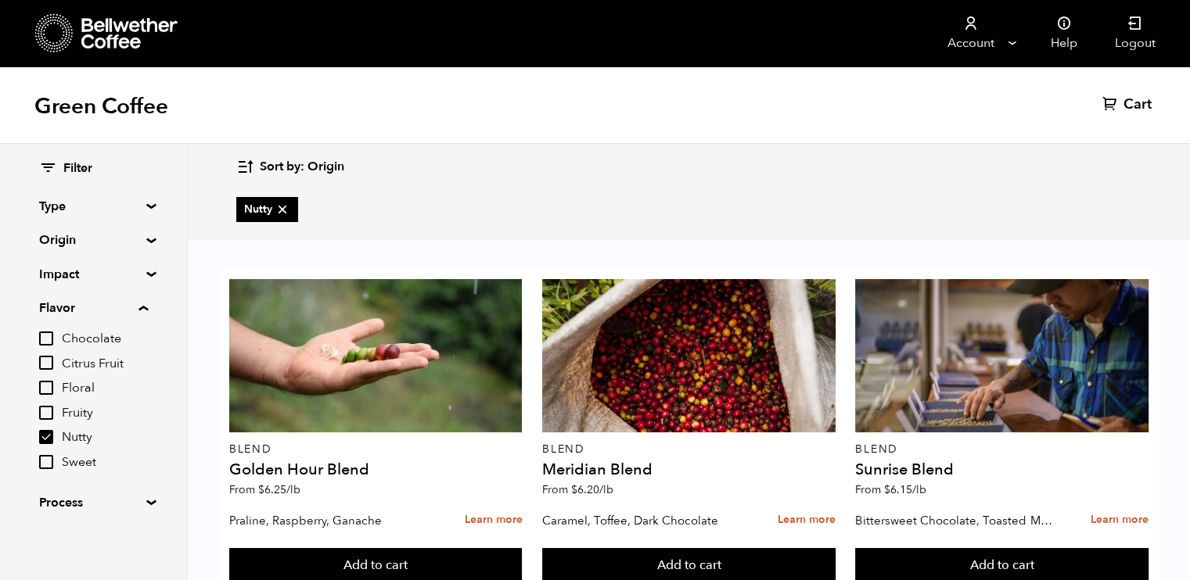
scroll to position [407, 0]
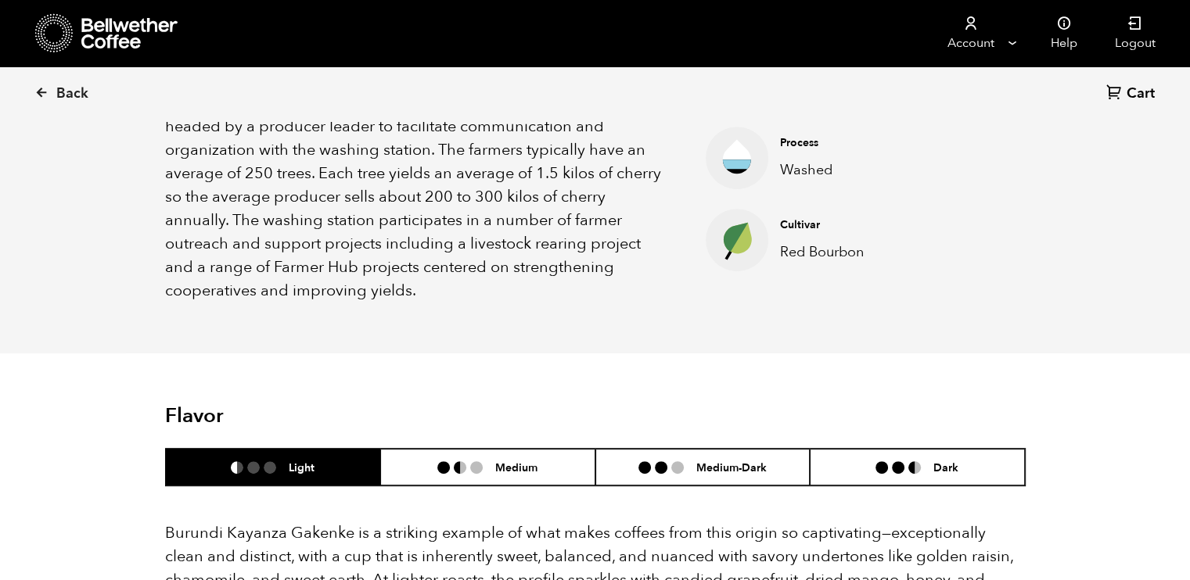
scroll to position [634, 0]
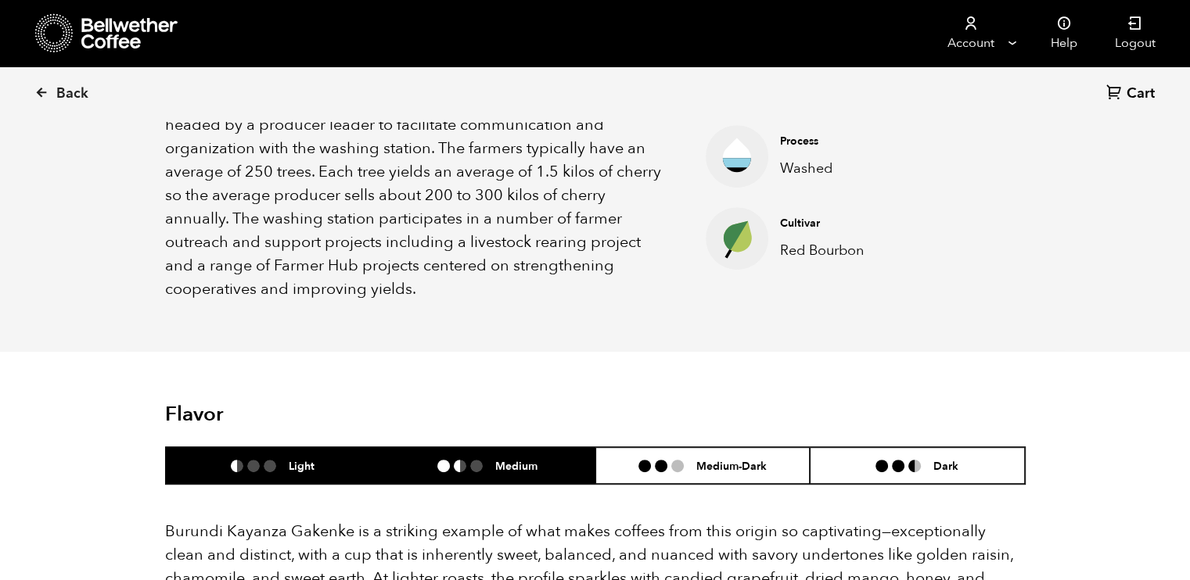
click at [545, 447] on li "Medium" at bounding box center [487, 465] width 215 height 37
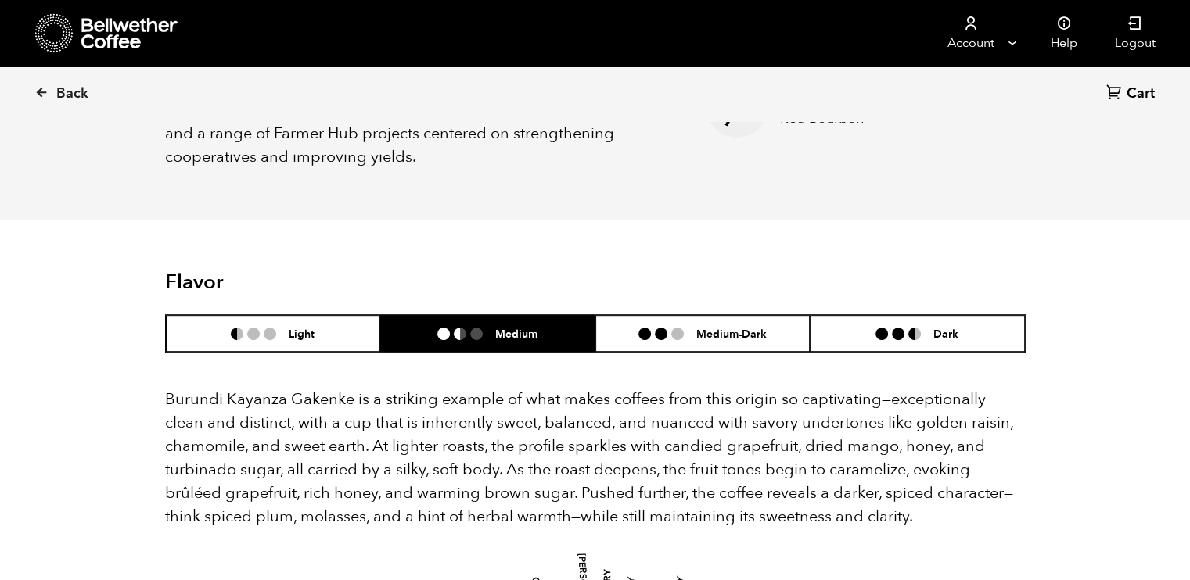
scroll to position [765, 0]
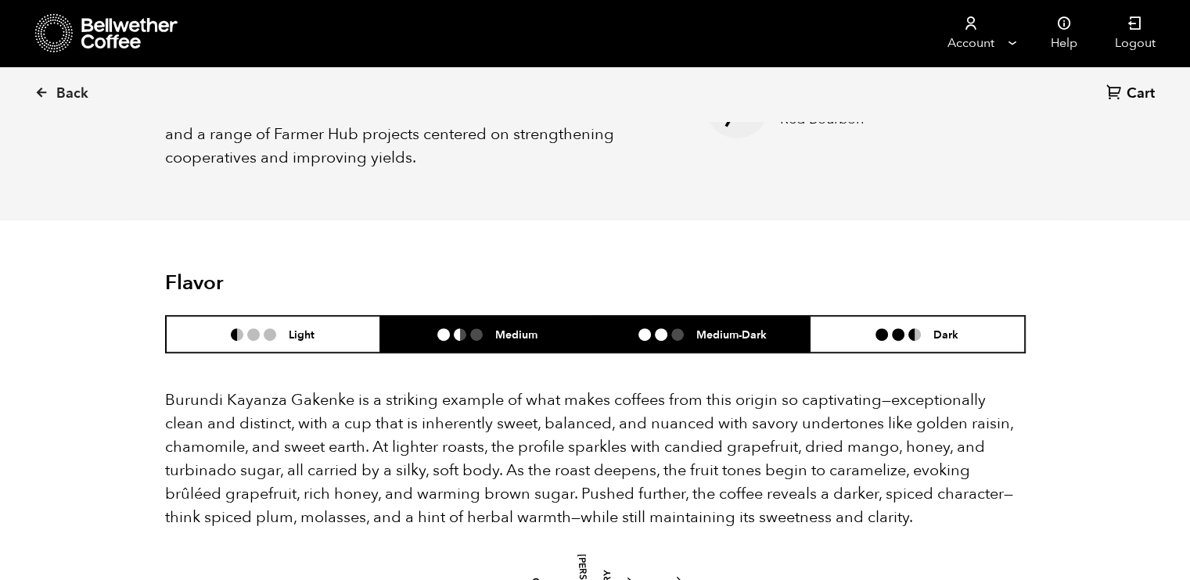
click at [723, 328] on h6 "Medium-Dark" at bounding box center [731, 334] width 70 height 13
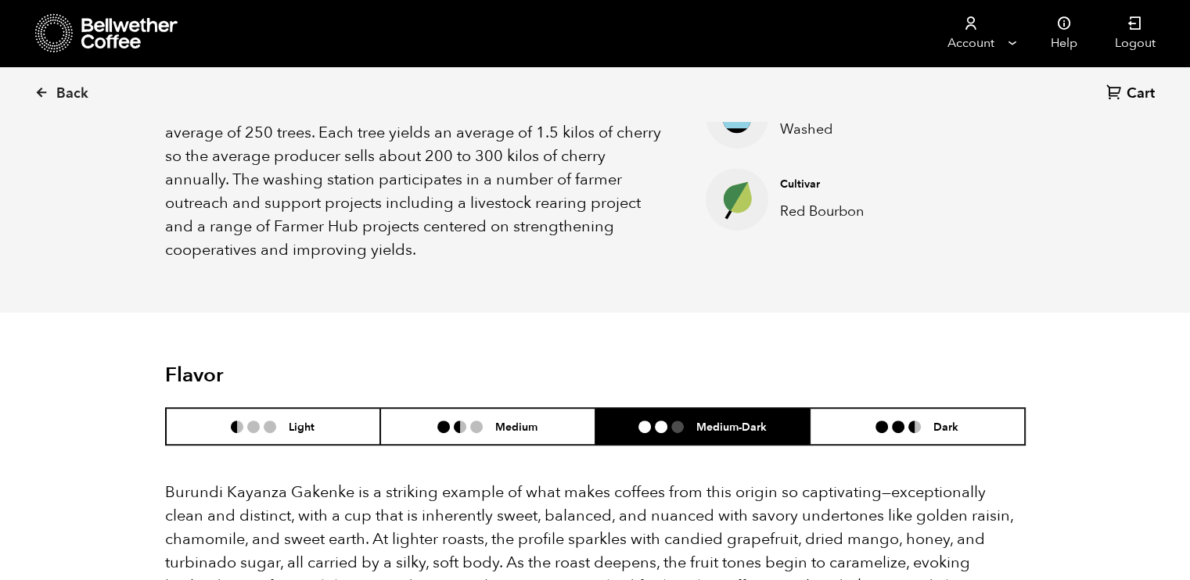
scroll to position [673, 0]
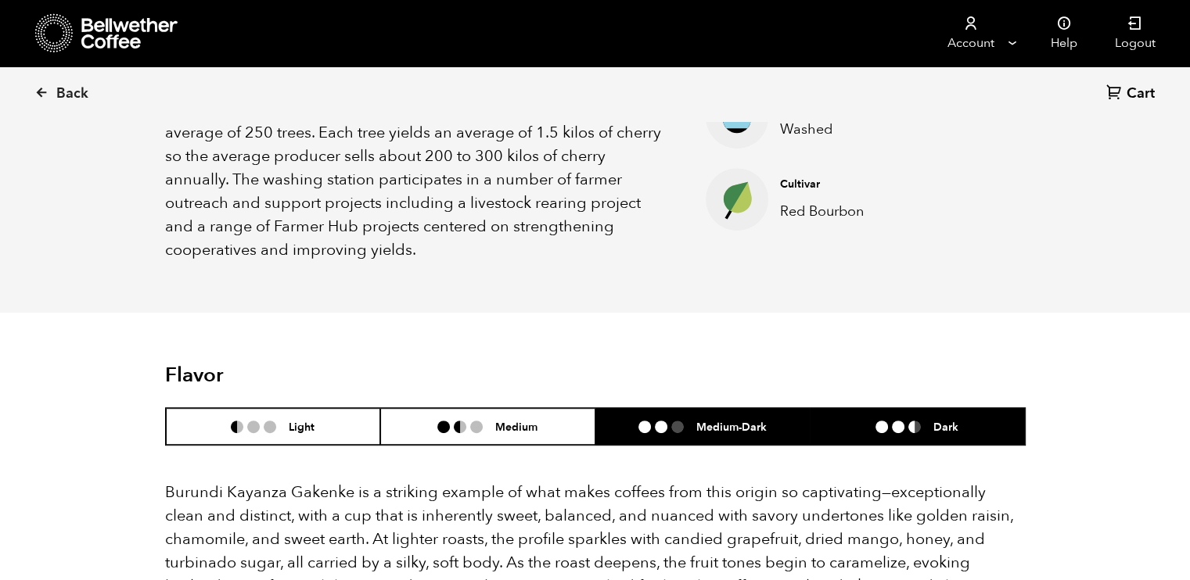
click at [887, 415] on li "Dark" at bounding box center [917, 426] width 215 height 37
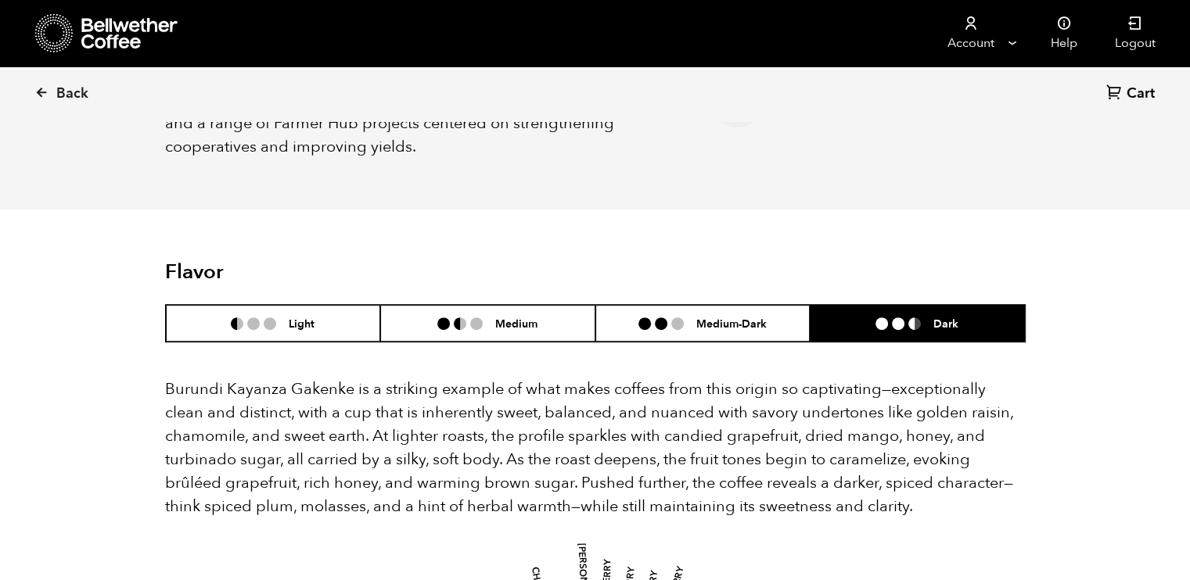
scroll to position [776, 0]
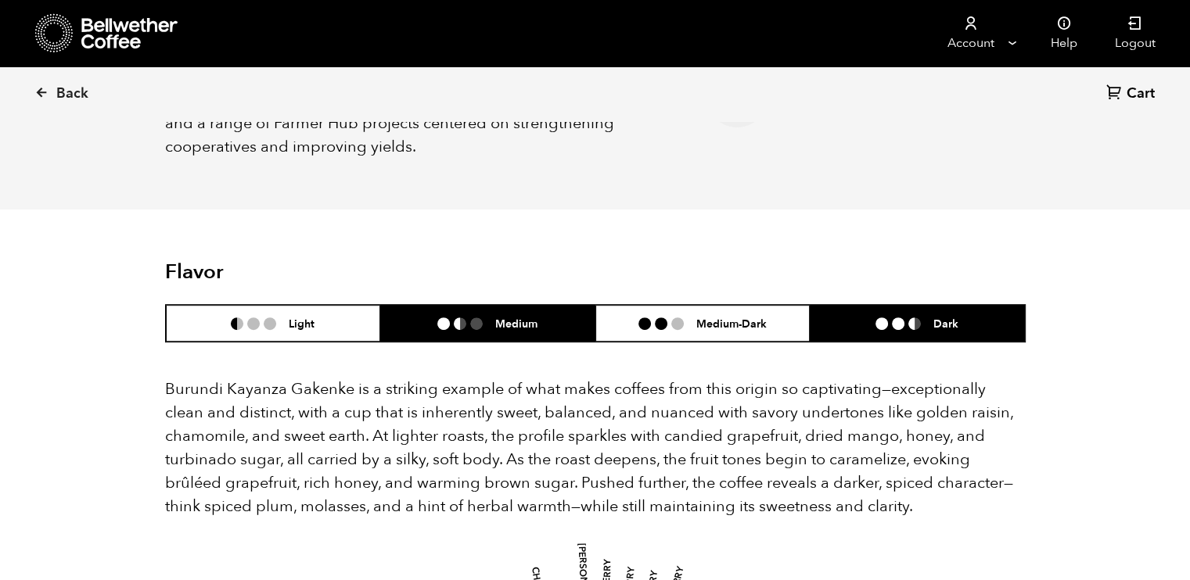
click at [488, 309] on li "Medium" at bounding box center [487, 323] width 215 height 37
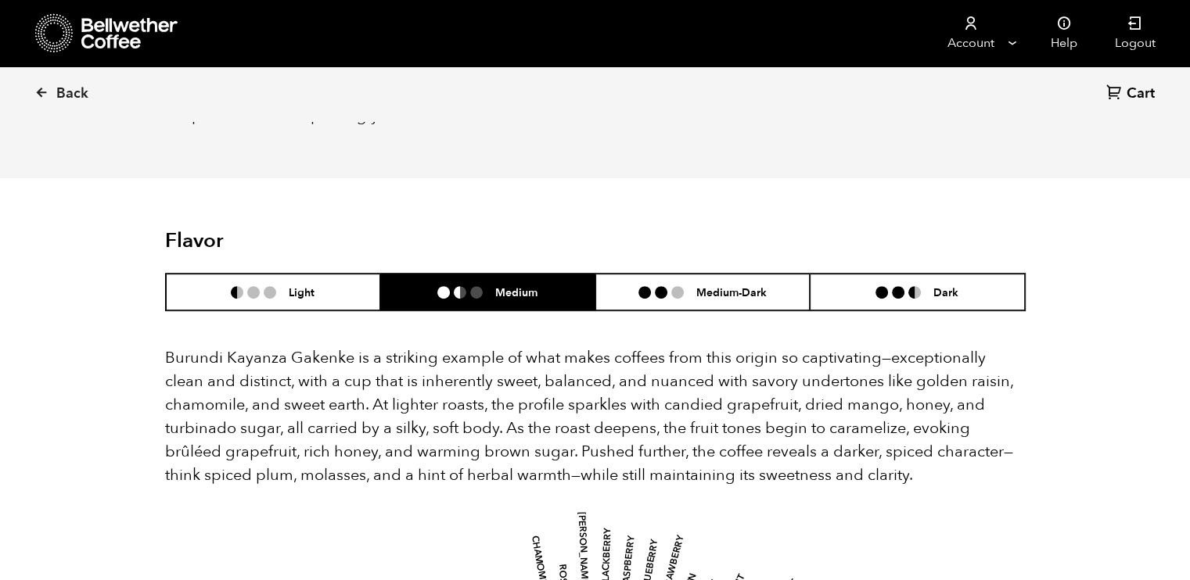
scroll to position [676, 0]
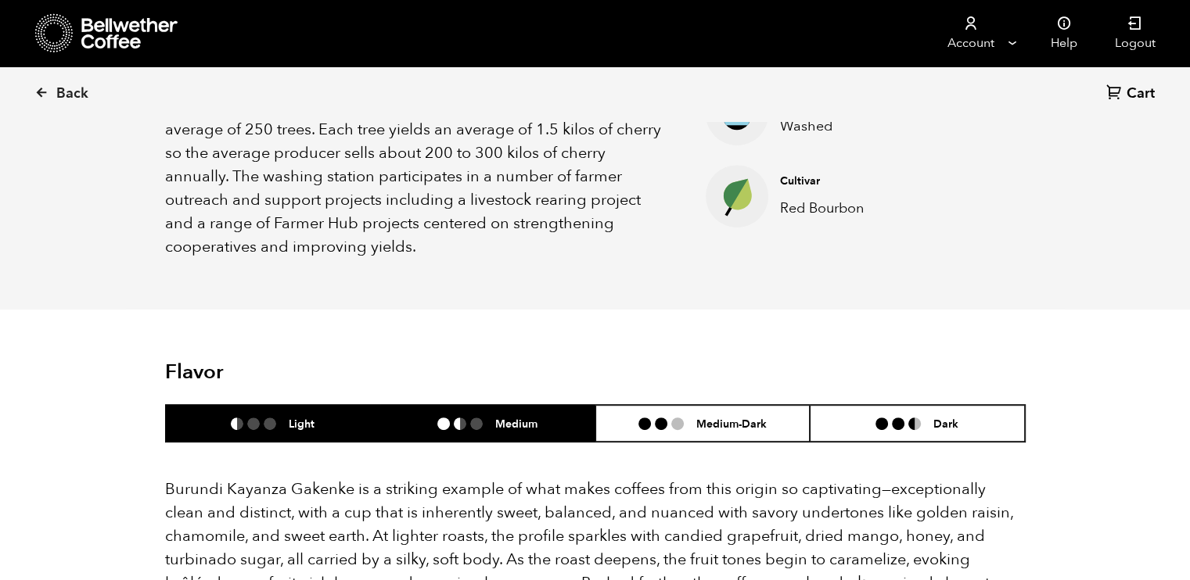
click at [344, 405] on li "Light" at bounding box center [273, 423] width 215 height 37
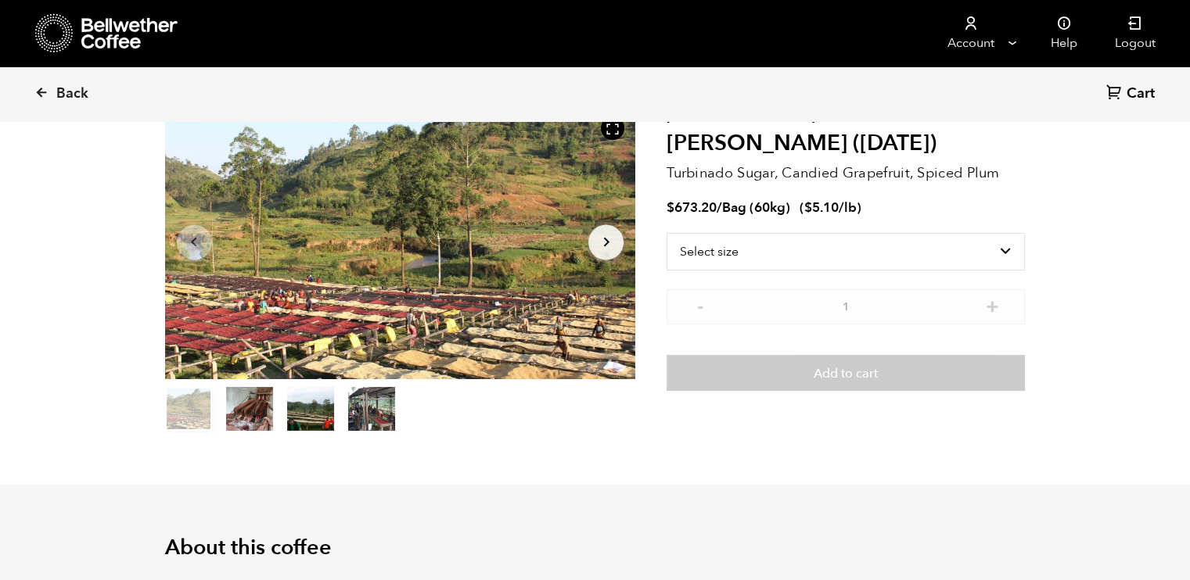
scroll to position [0, 0]
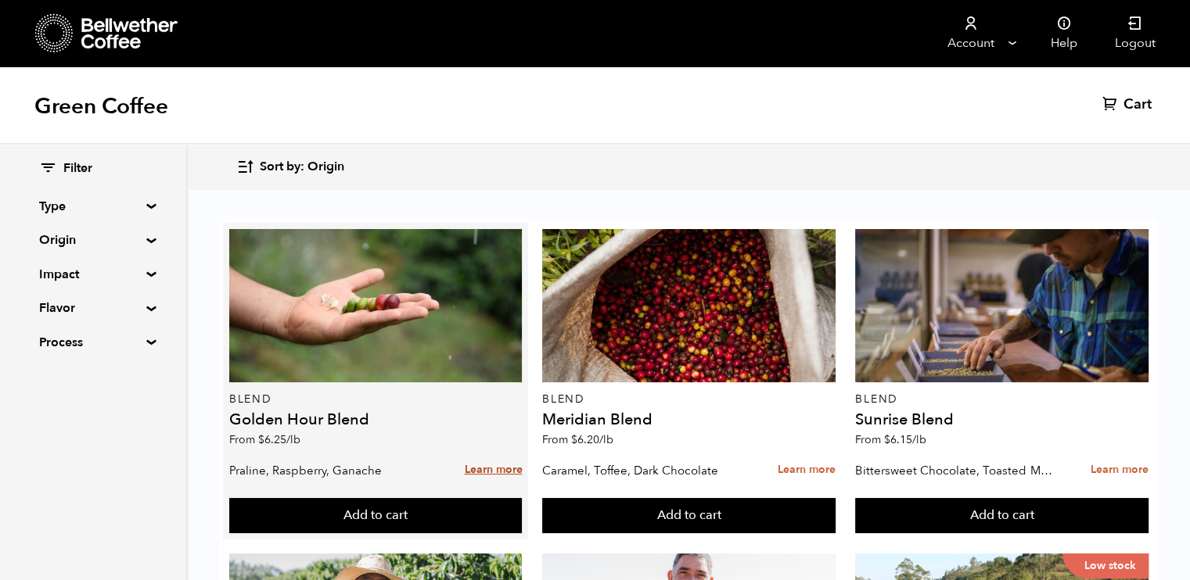
click at [497, 470] on link "Learn more" at bounding box center [493, 471] width 58 height 34
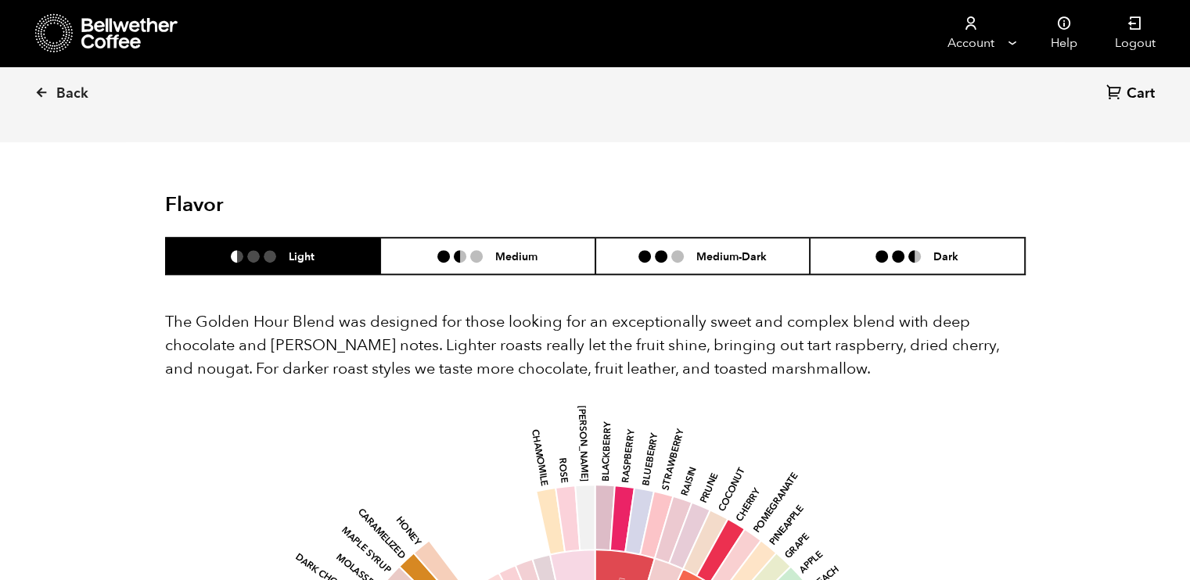
scroll to position [814, 0]
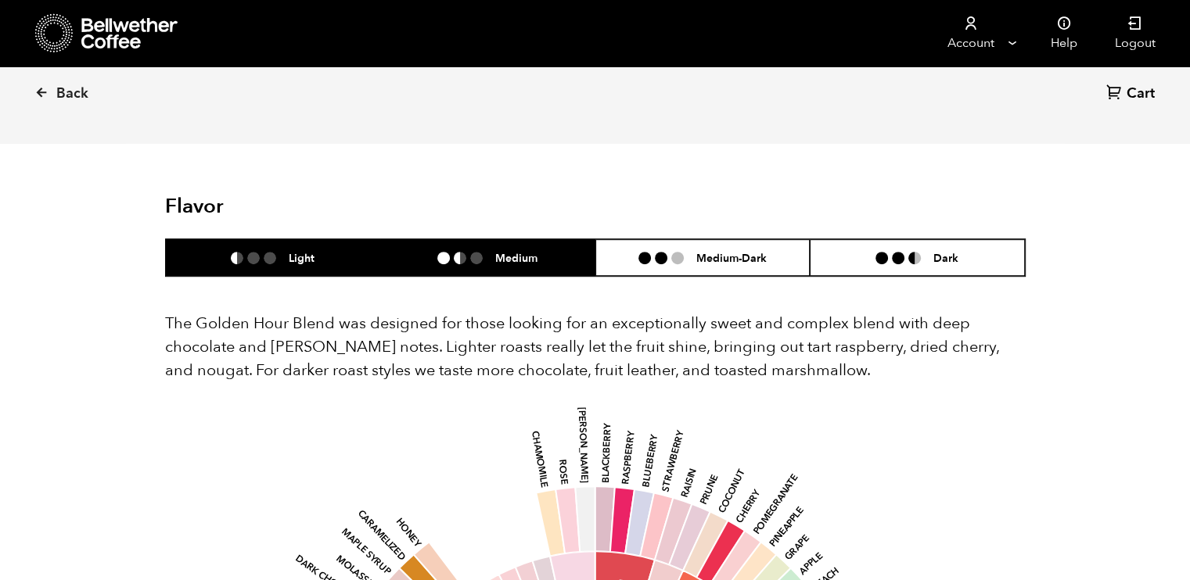
click at [524, 256] on h6 "Medium" at bounding box center [516, 257] width 42 height 13
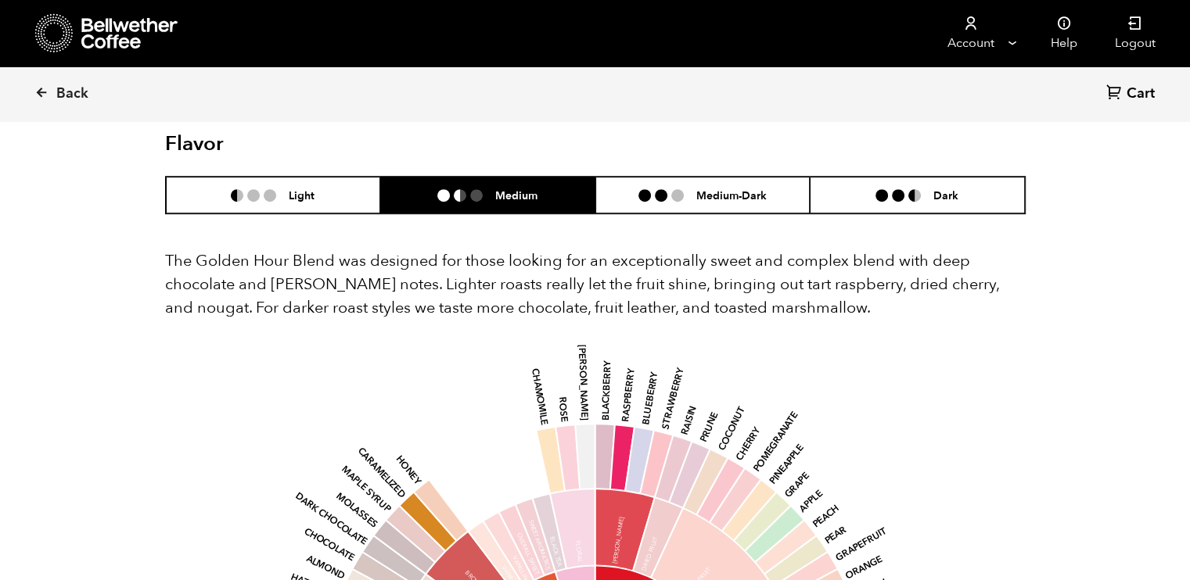
scroll to position [870, 0]
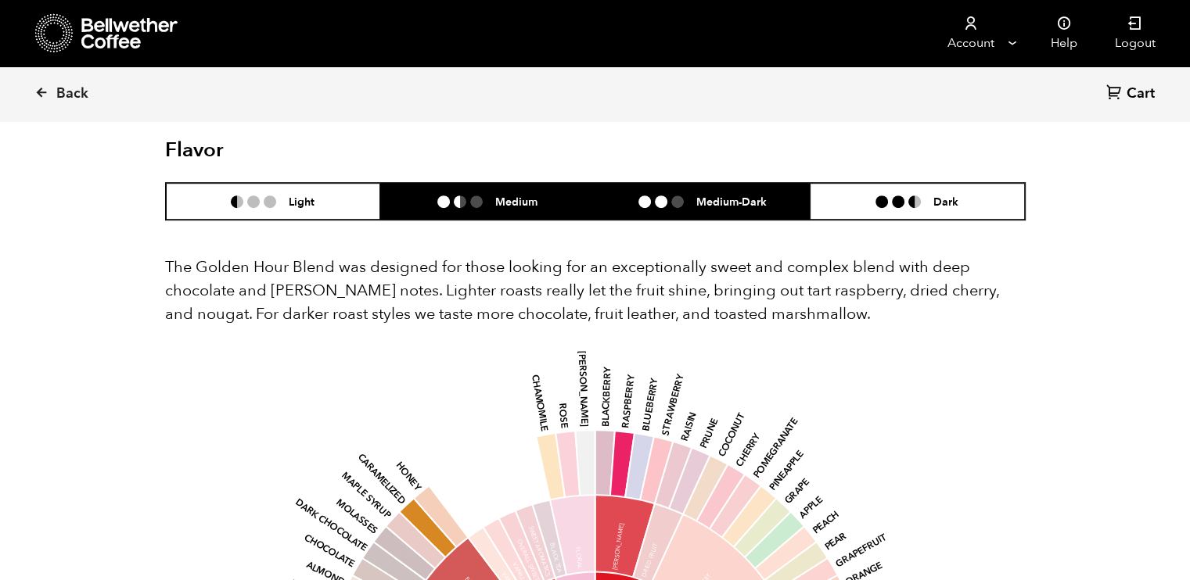
click at [700, 193] on li "Medium-Dark" at bounding box center [702, 201] width 215 height 37
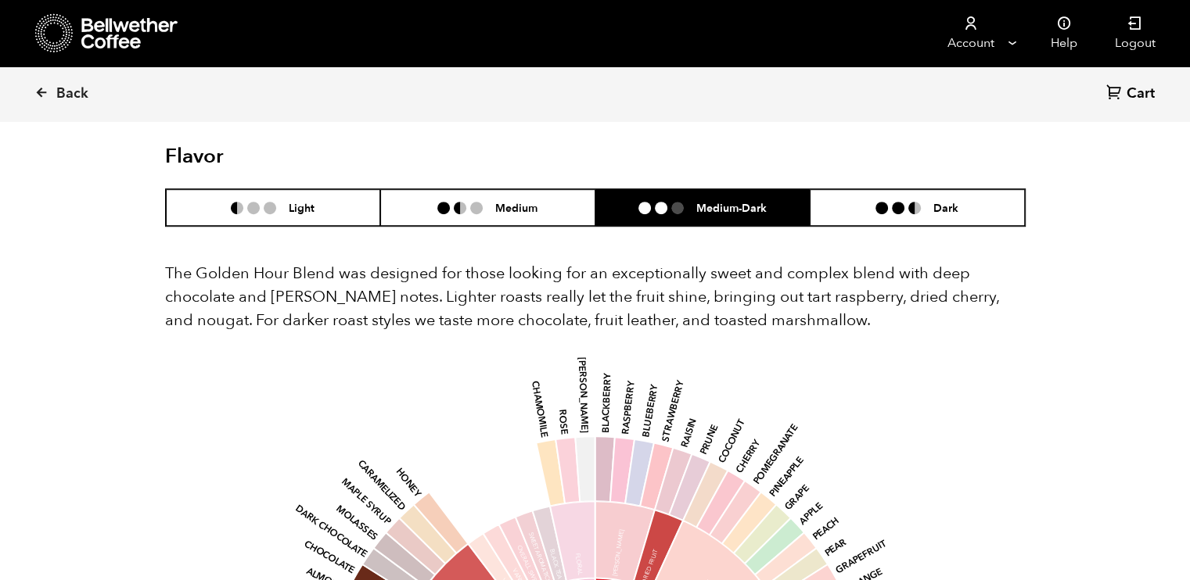
scroll to position [848, 0]
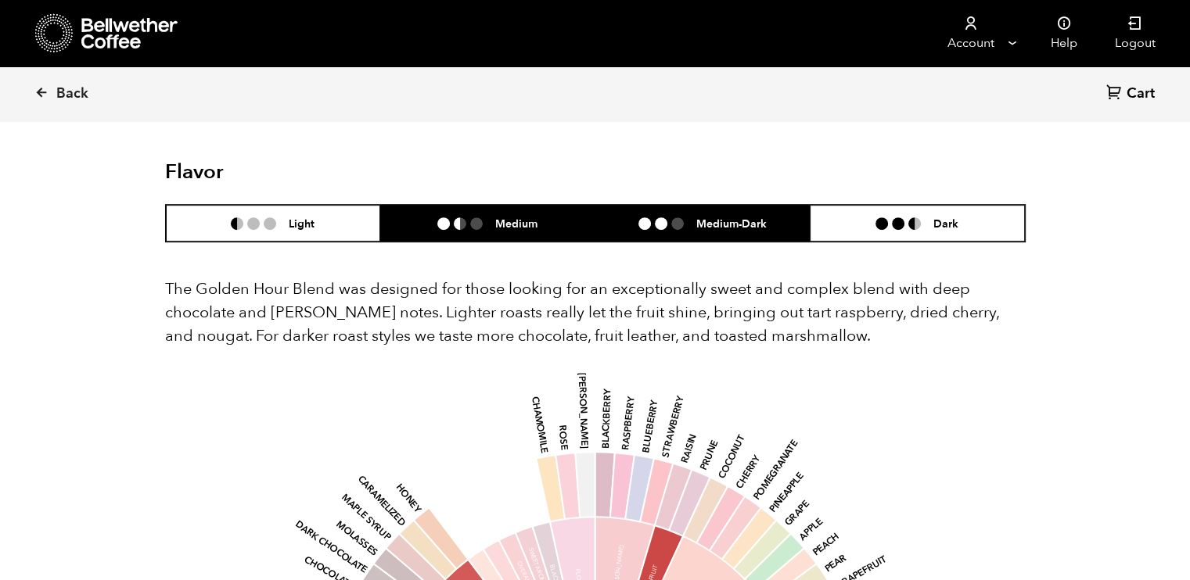
click at [507, 224] on h6 "Medium" at bounding box center [516, 223] width 42 height 13
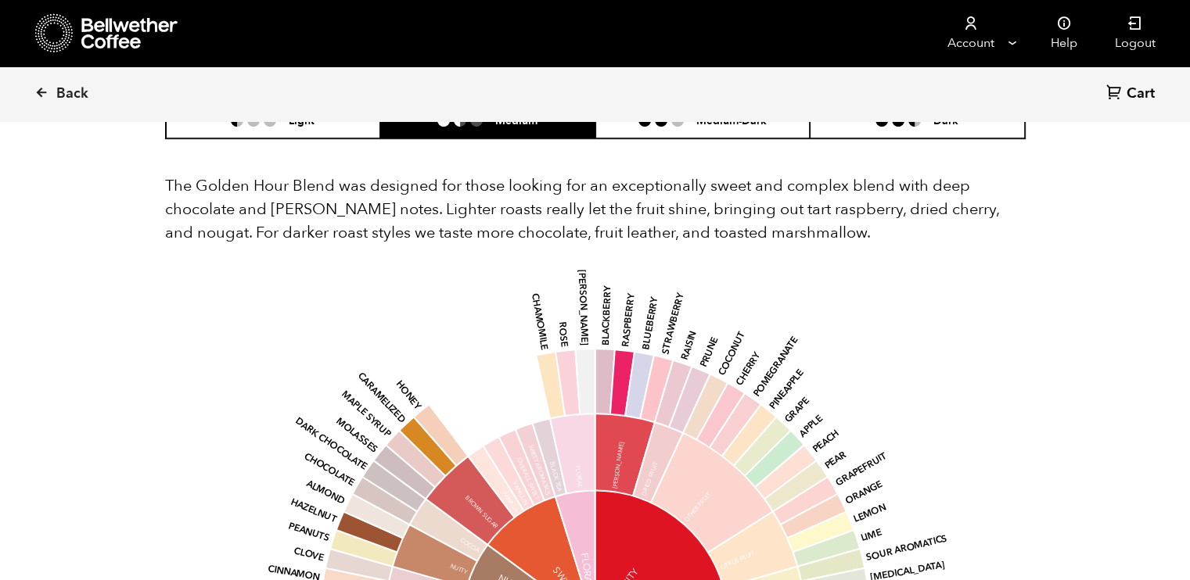
scroll to position [800, 0]
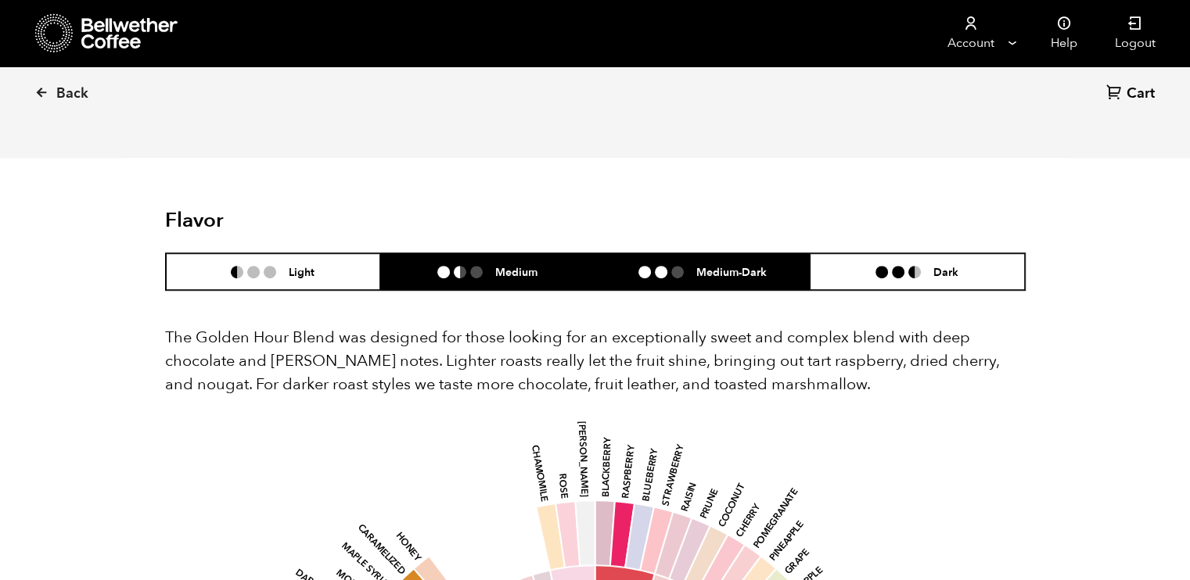
click at [684, 281] on li "Medium-Dark" at bounding box center [702, 271] width 215 height 37
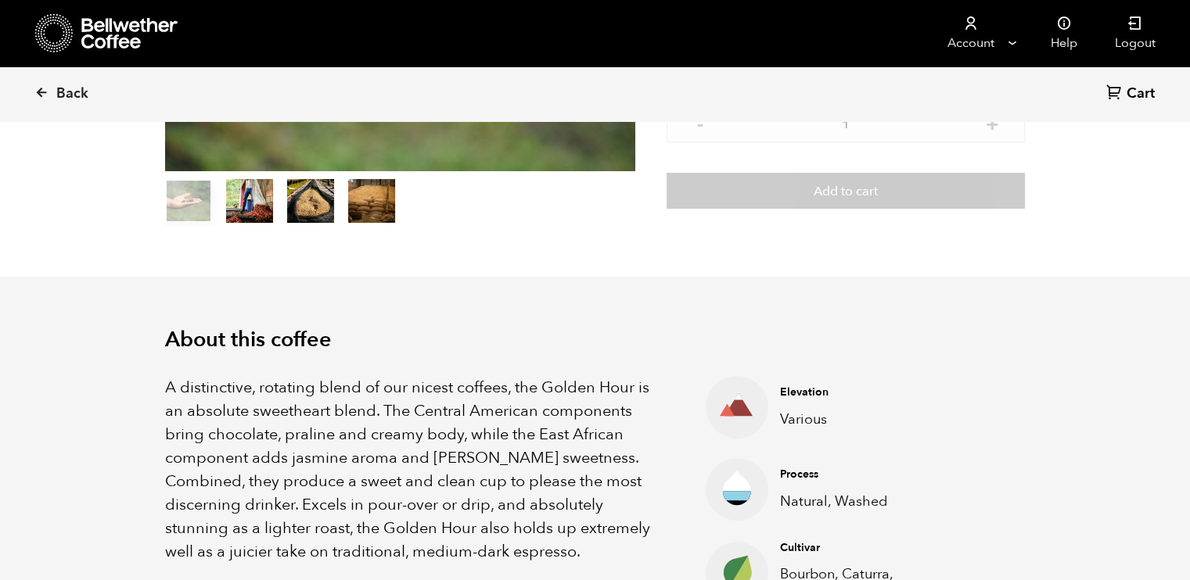
scroll to position [0, 0]
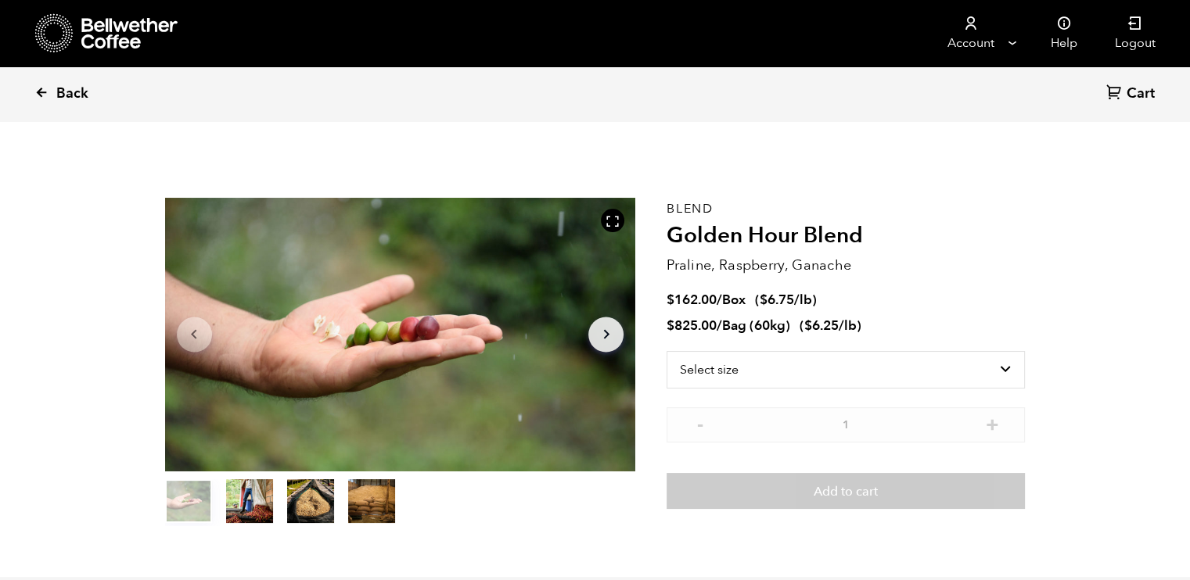
click at [41, 92] on icon at bounding box center [41, 92] width 14 height 14
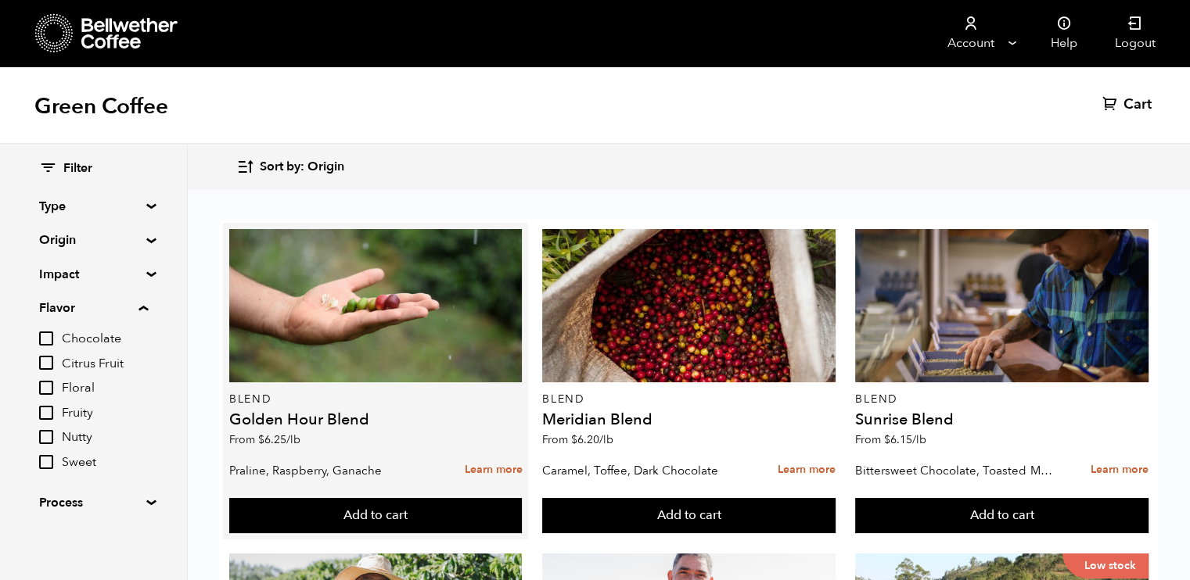
click at [494, 470] on link "Learn more" at bounding box center [493, 471] width 58 height 34
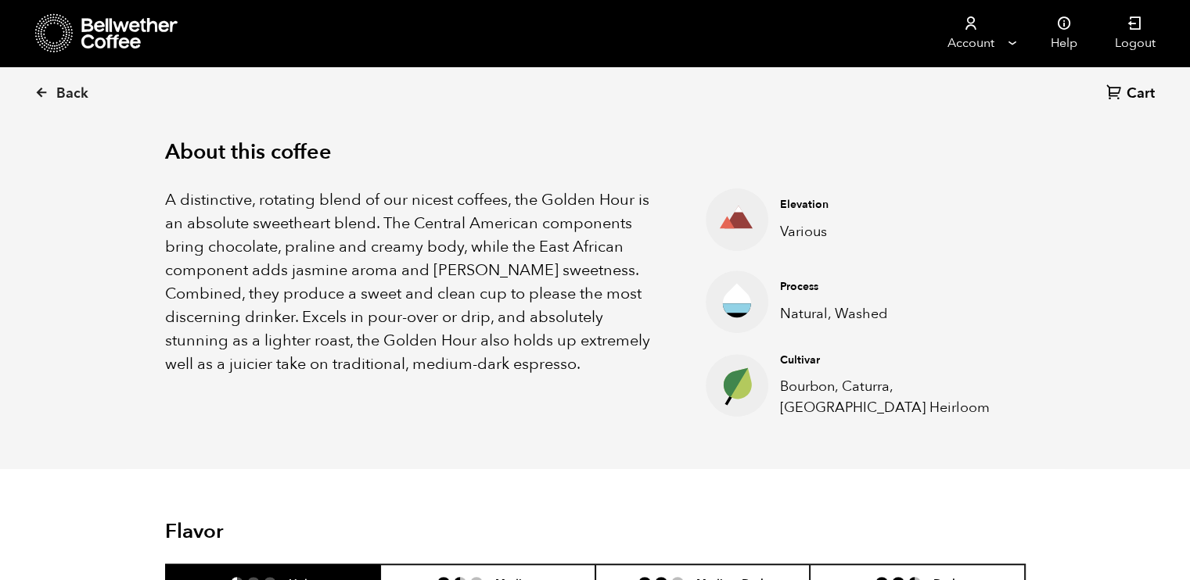
scroll to position [488, 0]
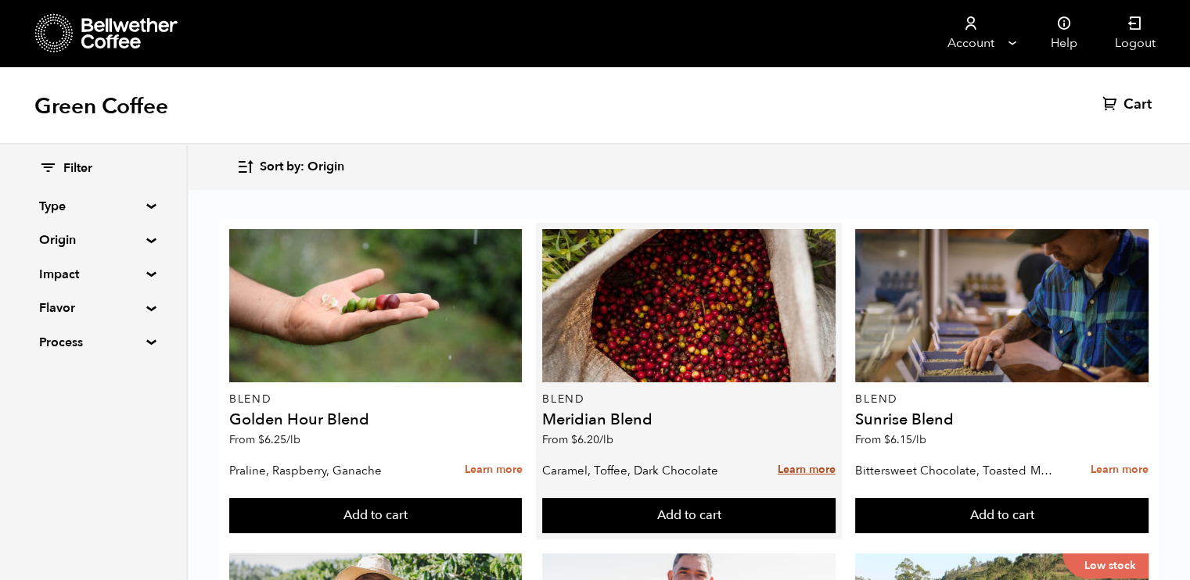
click at [814, 469] on link "Learn more" at bounding box center [807, 471] width 58 height 34
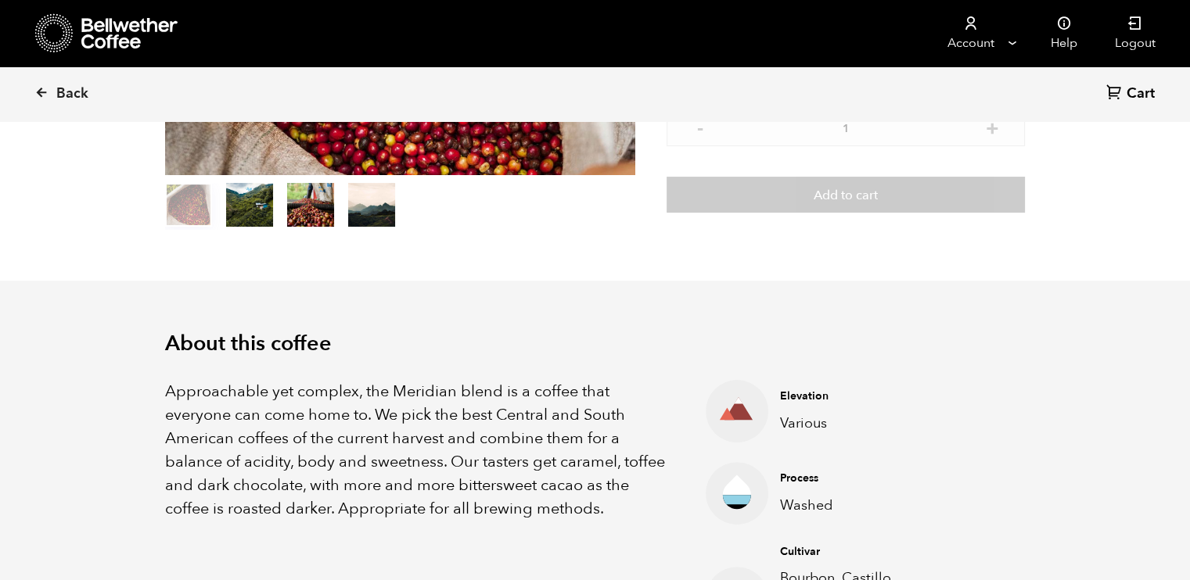
scroll to position [297, 0]
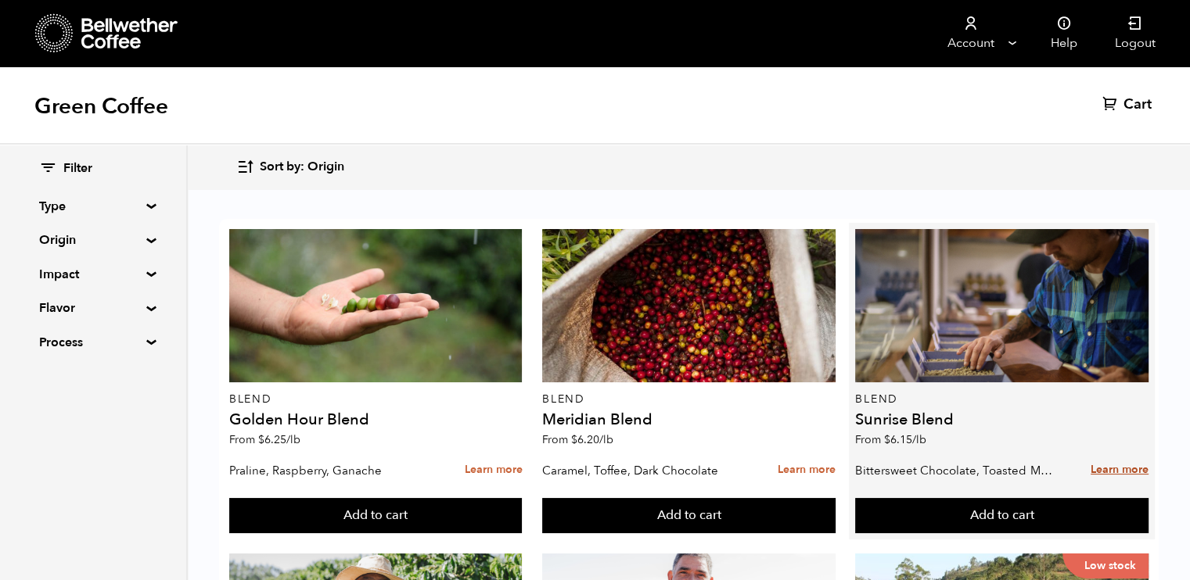
click at [1119, 472] on link "Learn more" at bounding box center [1120, 471] width 58 height 34
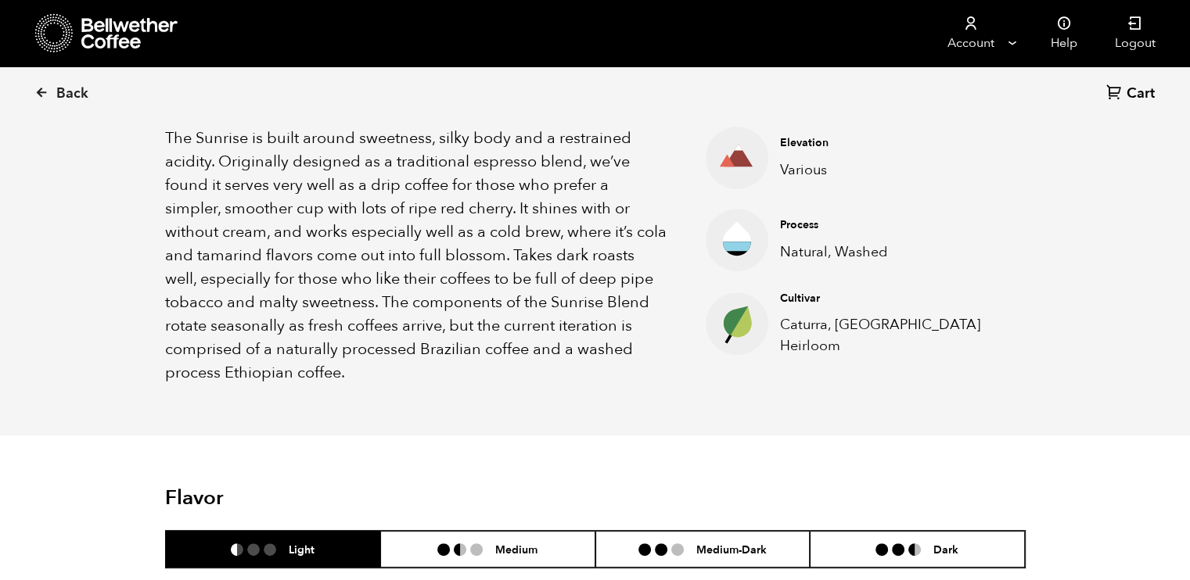
scroll to position [554, 0]
click at [1003, 228] on div "The Sunrise is built around sweetness, silky body and a restrained acidity. Ori…" at bounding box center [595, 244] width 861 height 282
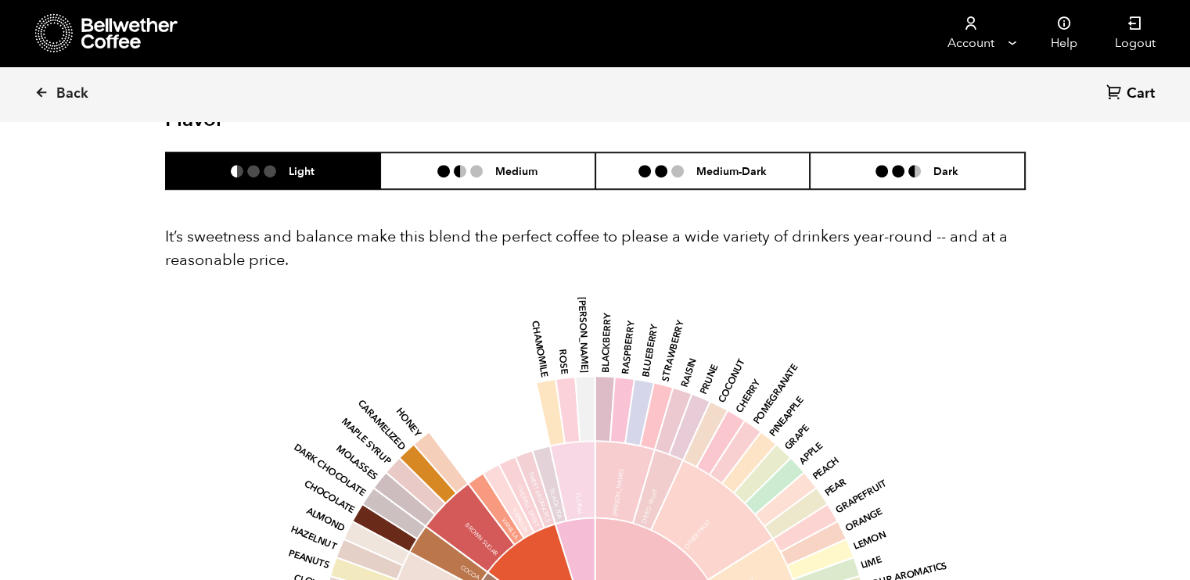
scroll to position [934, 0]
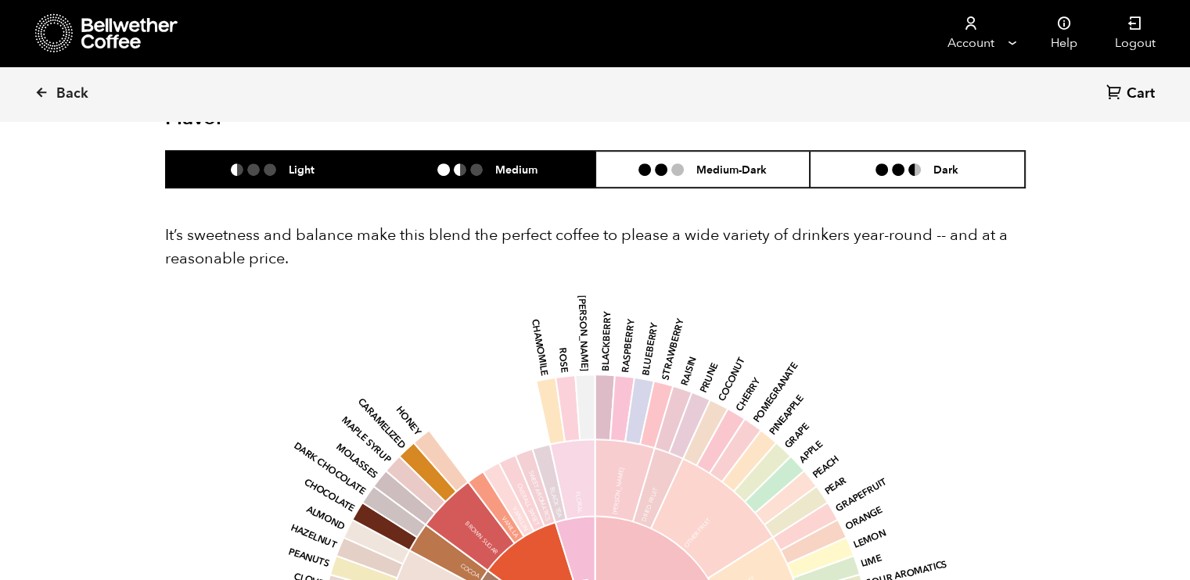
click at [463, 181] on li "Medium" at bounding box center [487, 169] width 215 height 37
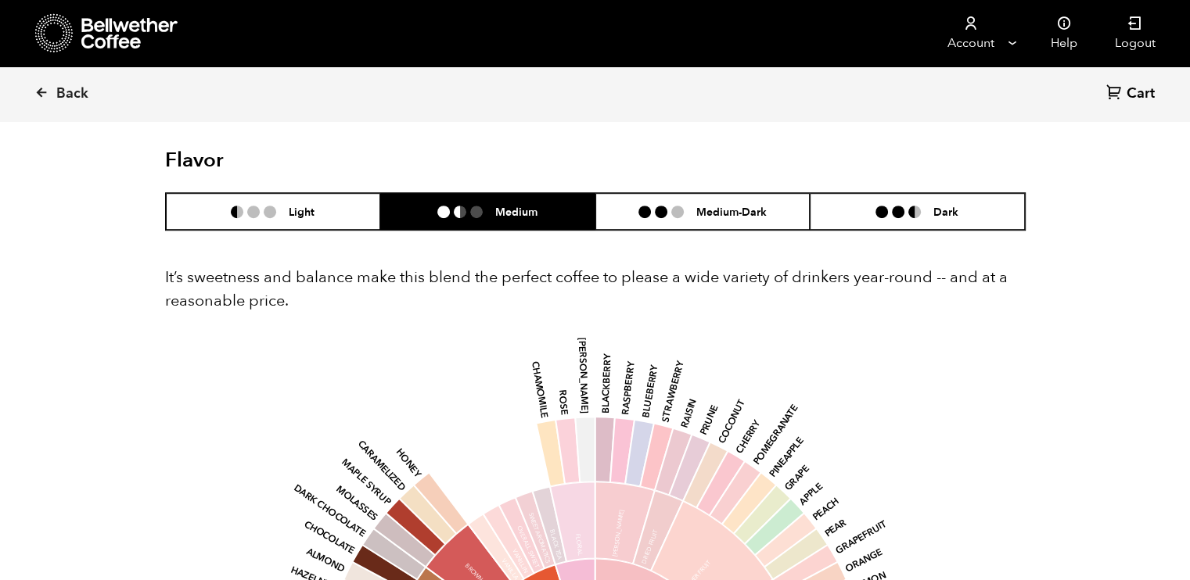
scroll to position [882, 0]
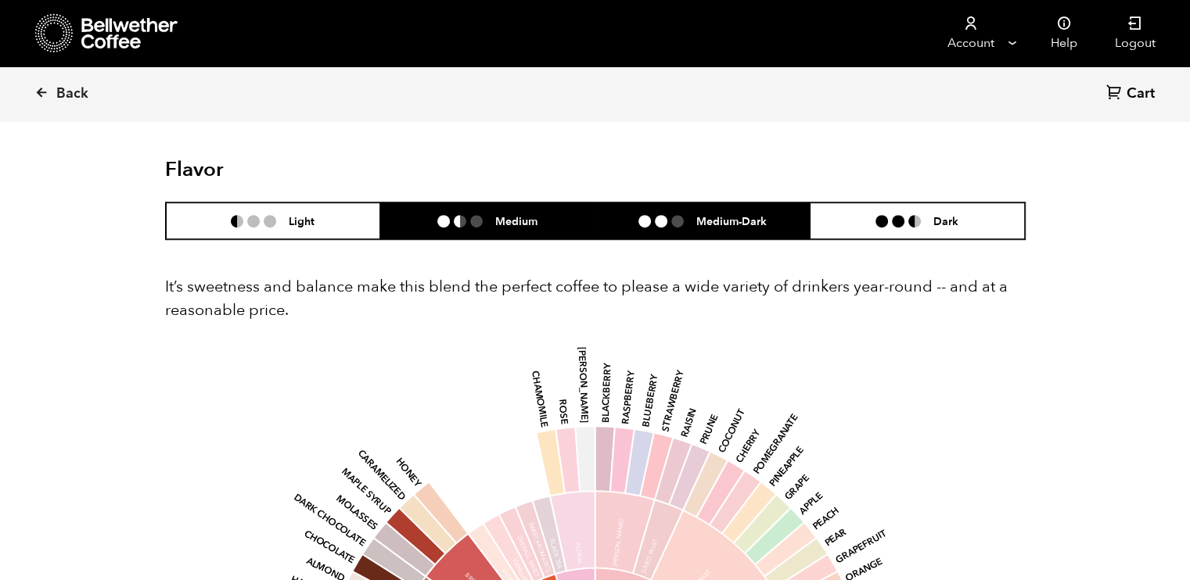
click at [717, 218] on h6 "Medium-Dark" at bounding box center [731, 220] width 70 height 13
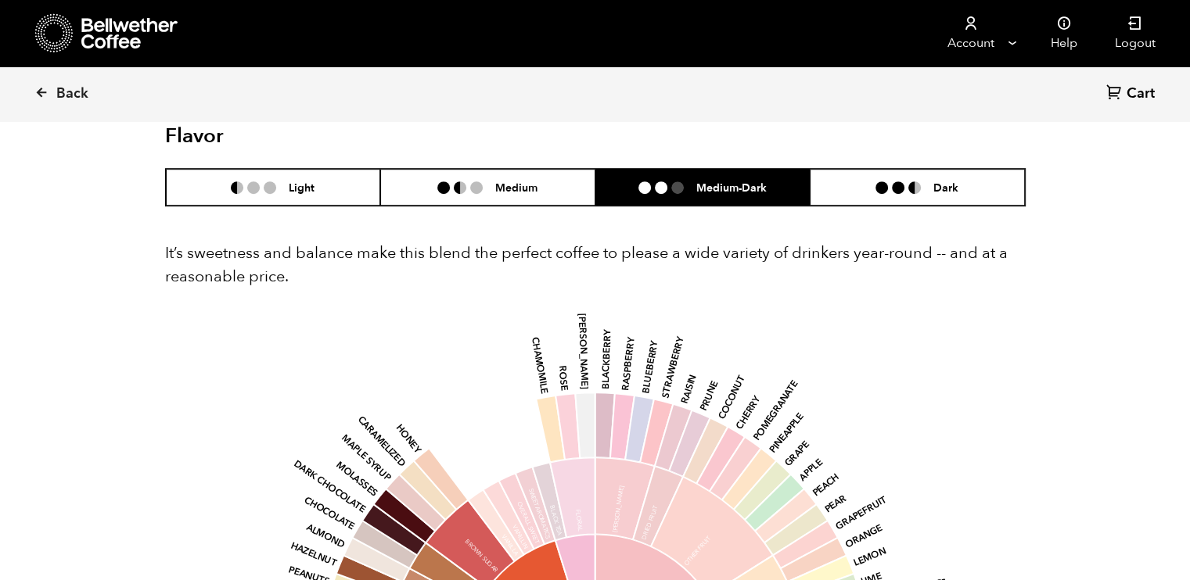
scroll to position [913, 0]
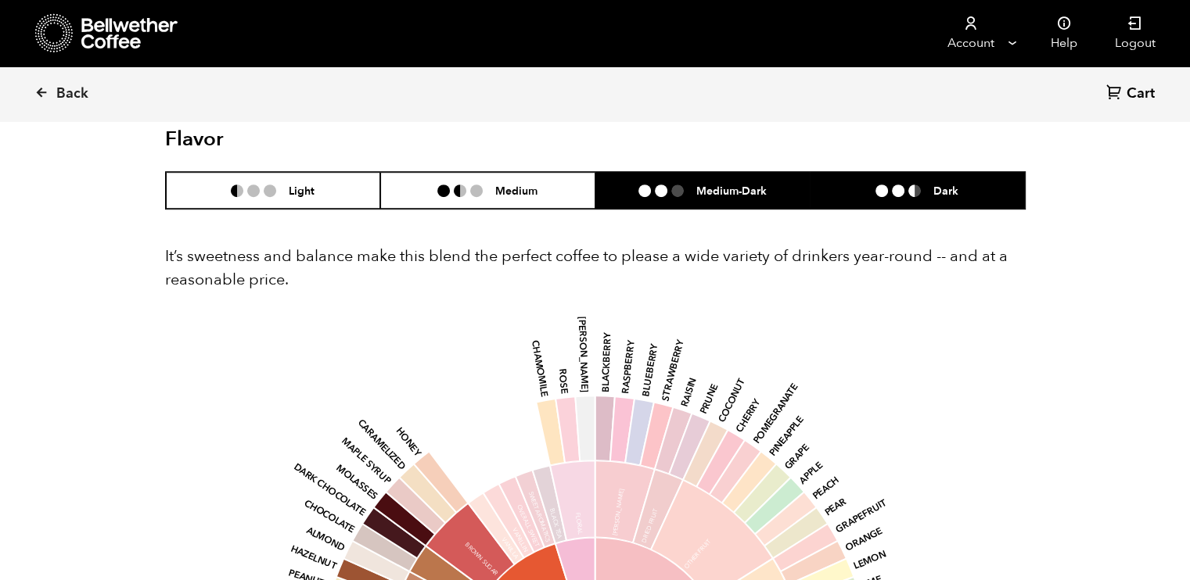
click at [876, 201] on li "Dark" at bounding box center [917, 190] width 215 height 37
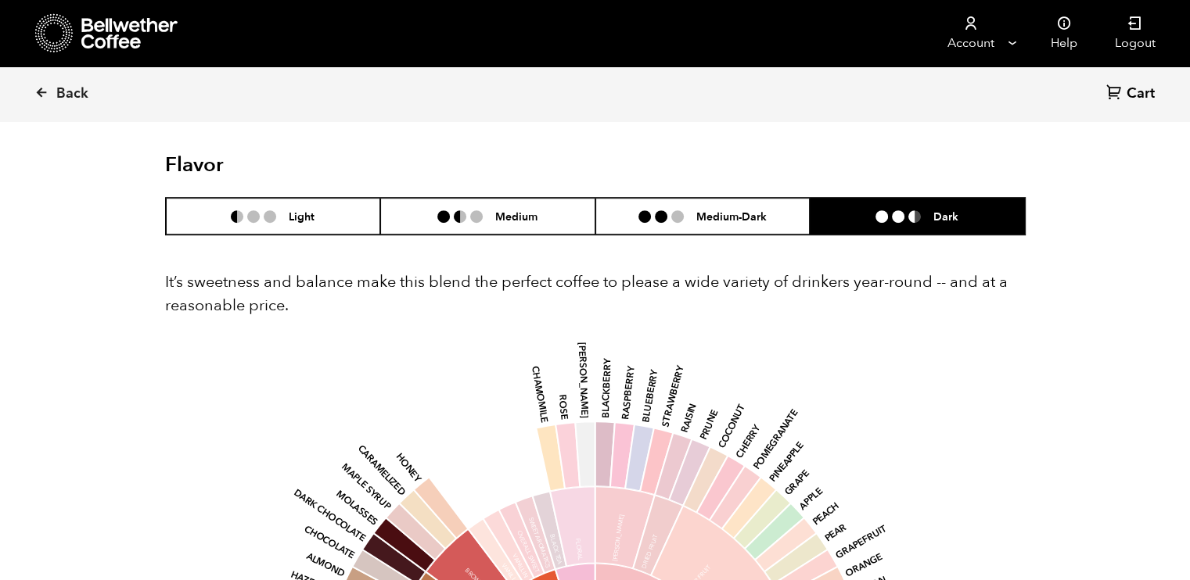
scroll to position [886, 0]
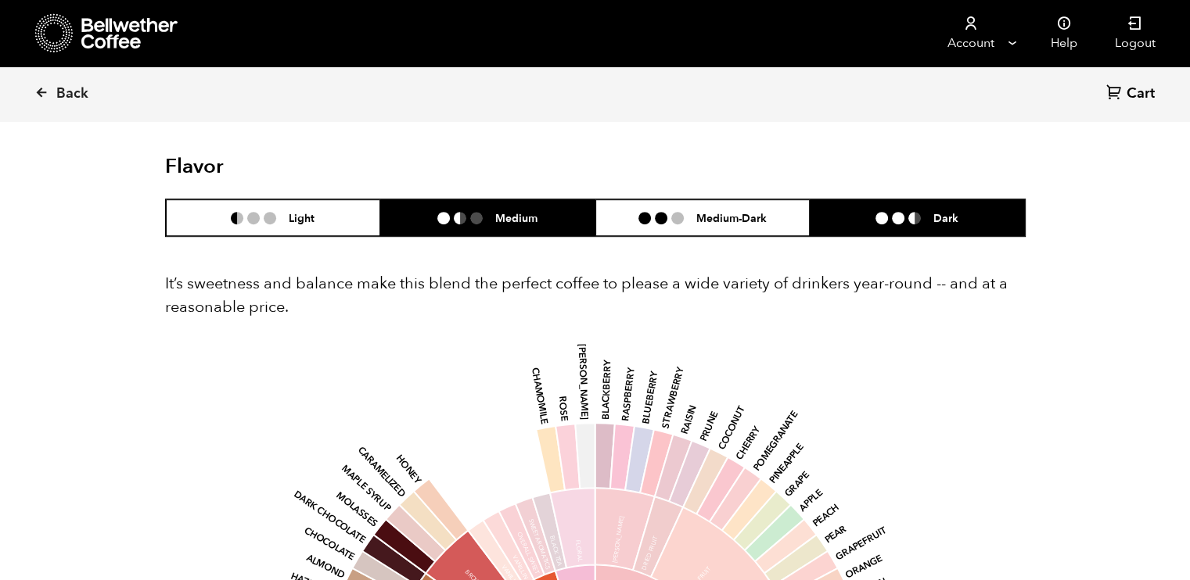
click at [523, 215] on h6 "Medium" at bounding box center [516, 217] width 42 height 13
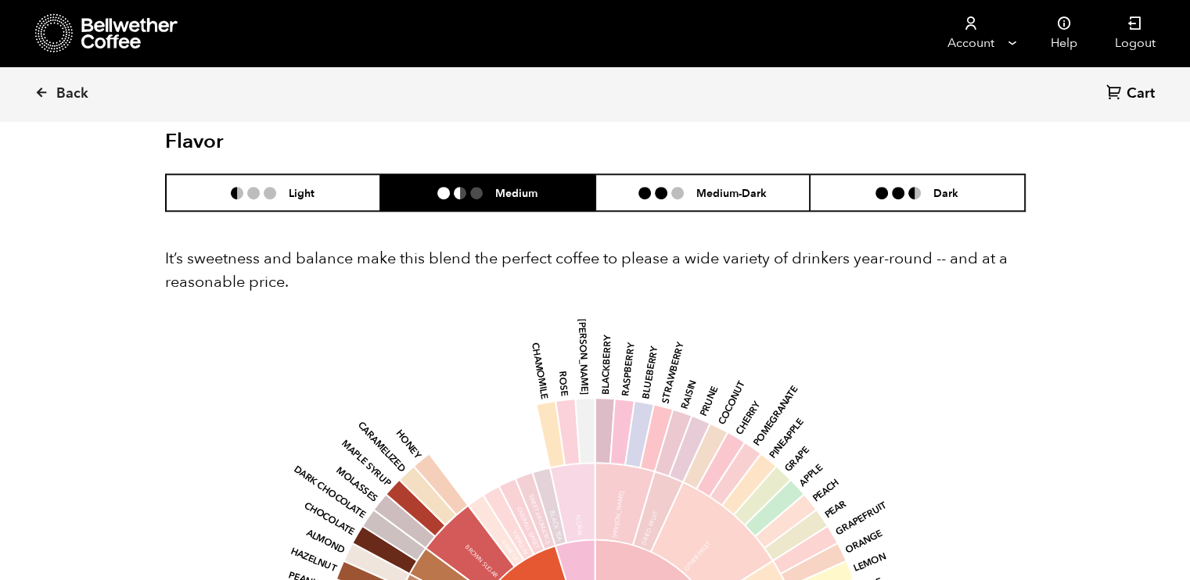
scroll to position [910, 0]
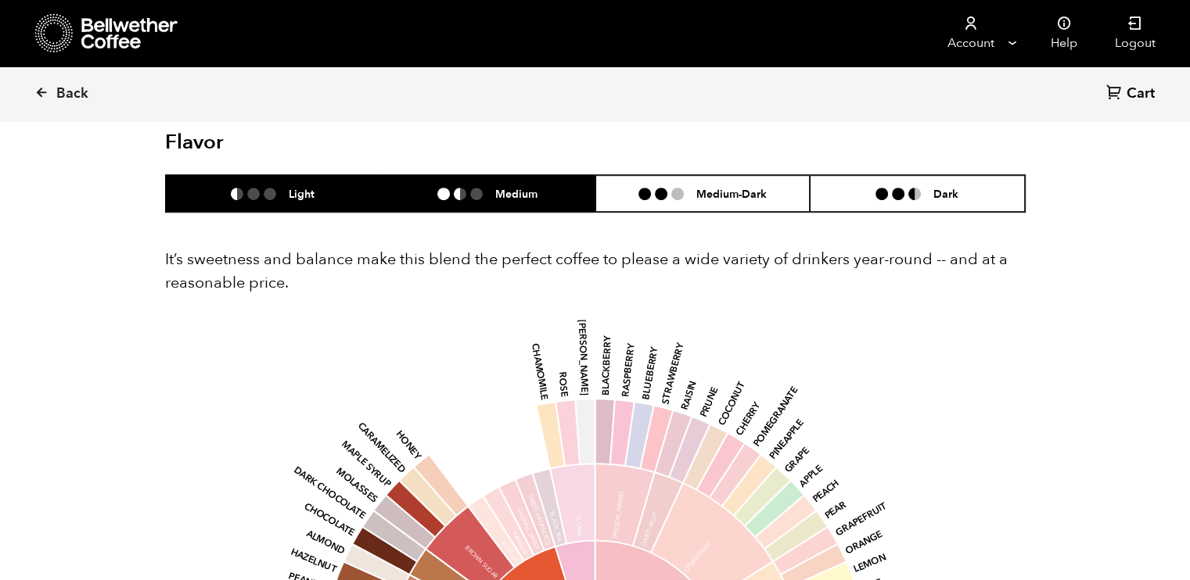
click at [222, 181] on li "Light" at bounding box center [273, 193] width 215 height 37
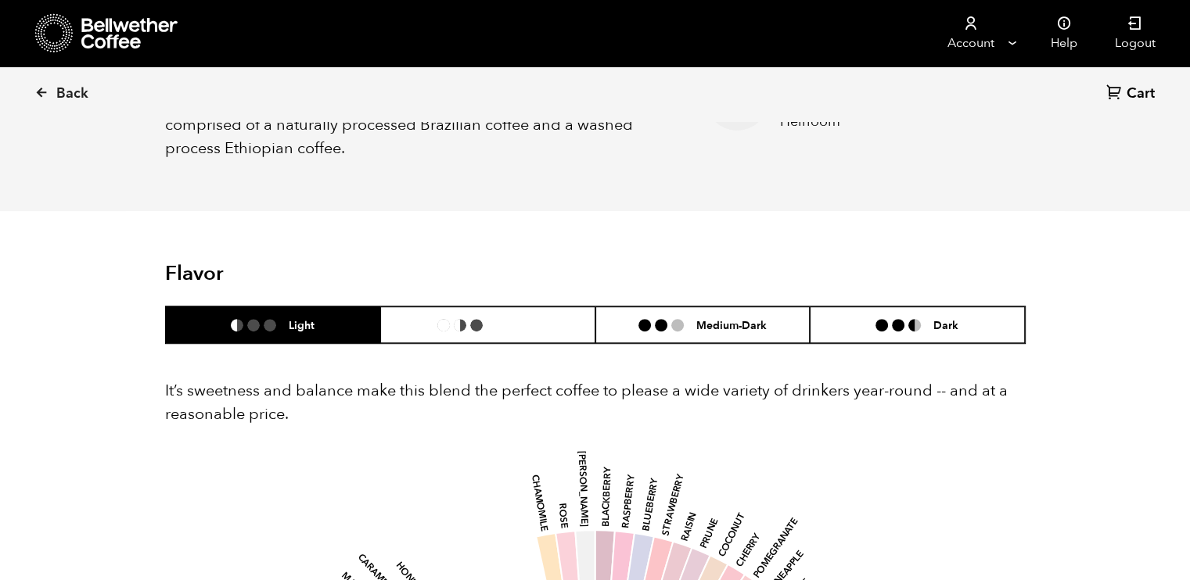
scroll to position [557, 0]
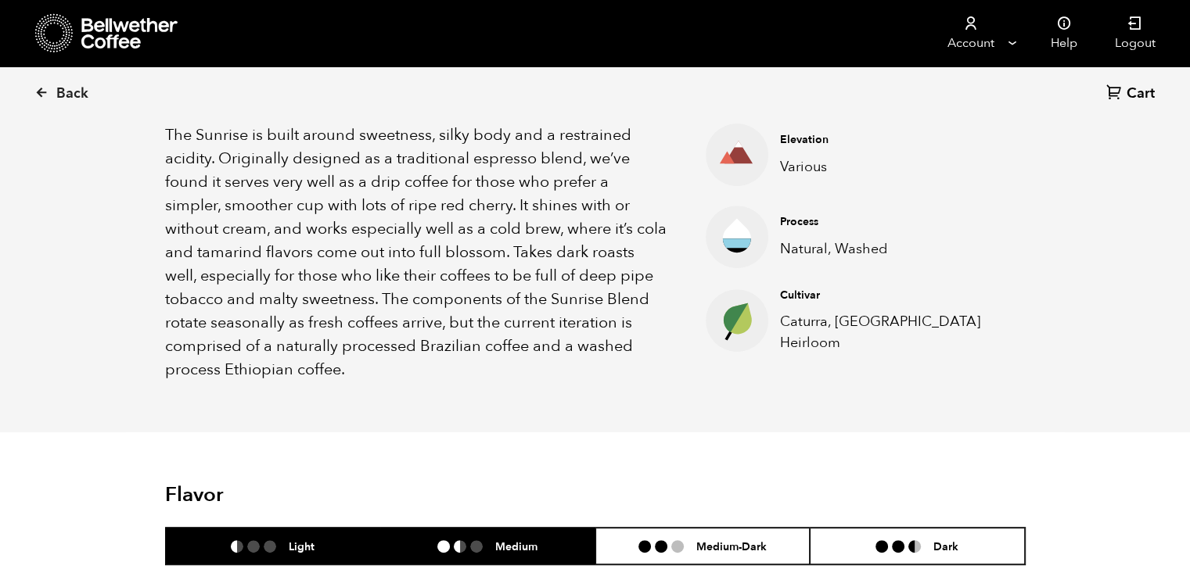
click at [429, 541] on li "Medium" at bounding box center [487, 546] width 215 height 37
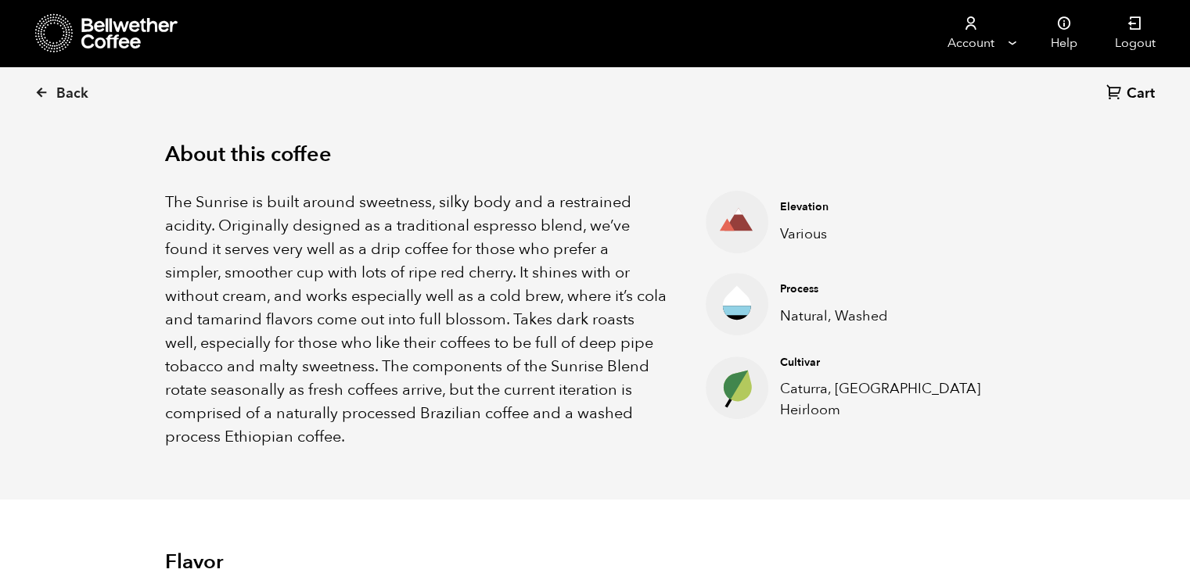
scroll to position [488, 0]
